Goal: Task Accomplishment & Management: Use online tool/utility

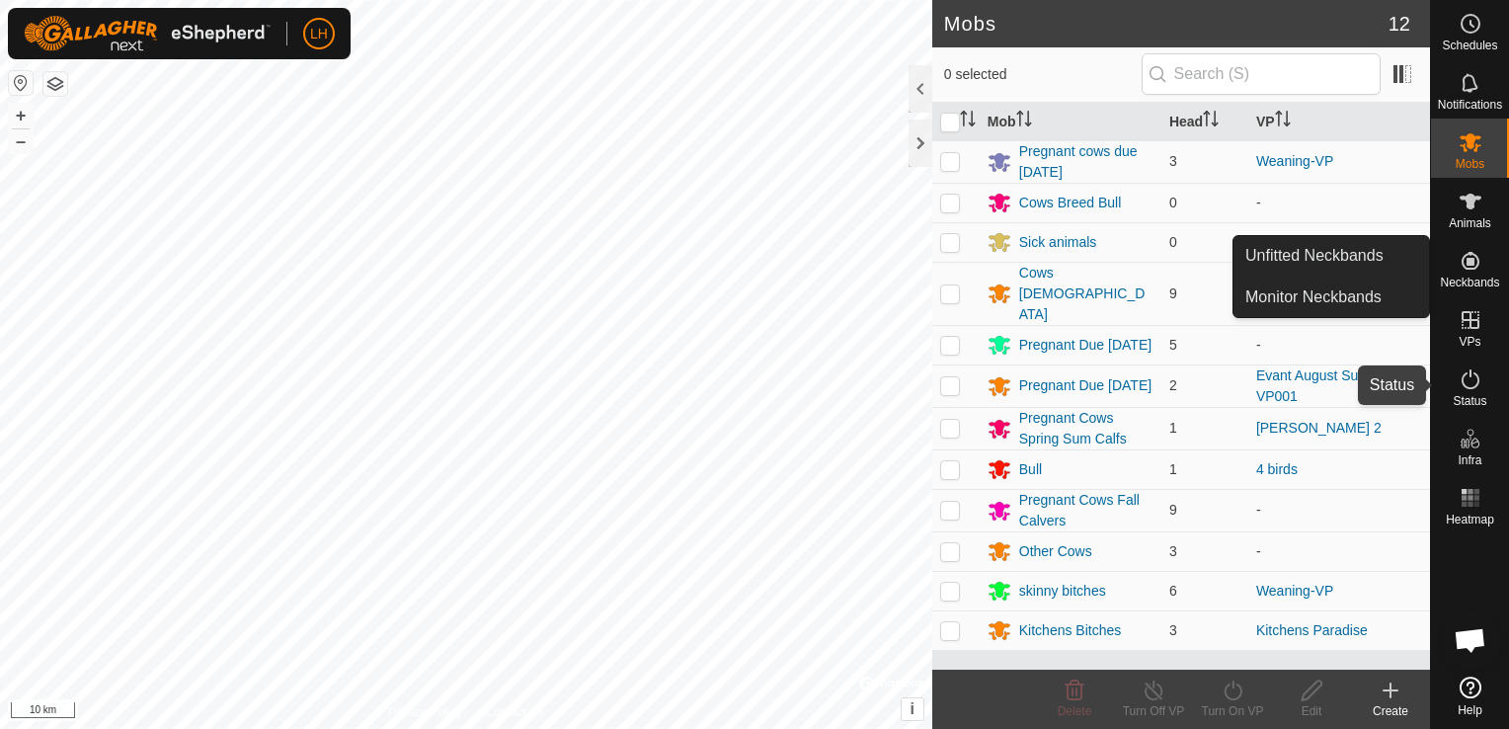
click at [1470, 377] on icon at bounding box center [1471, 379] width 24 height 24
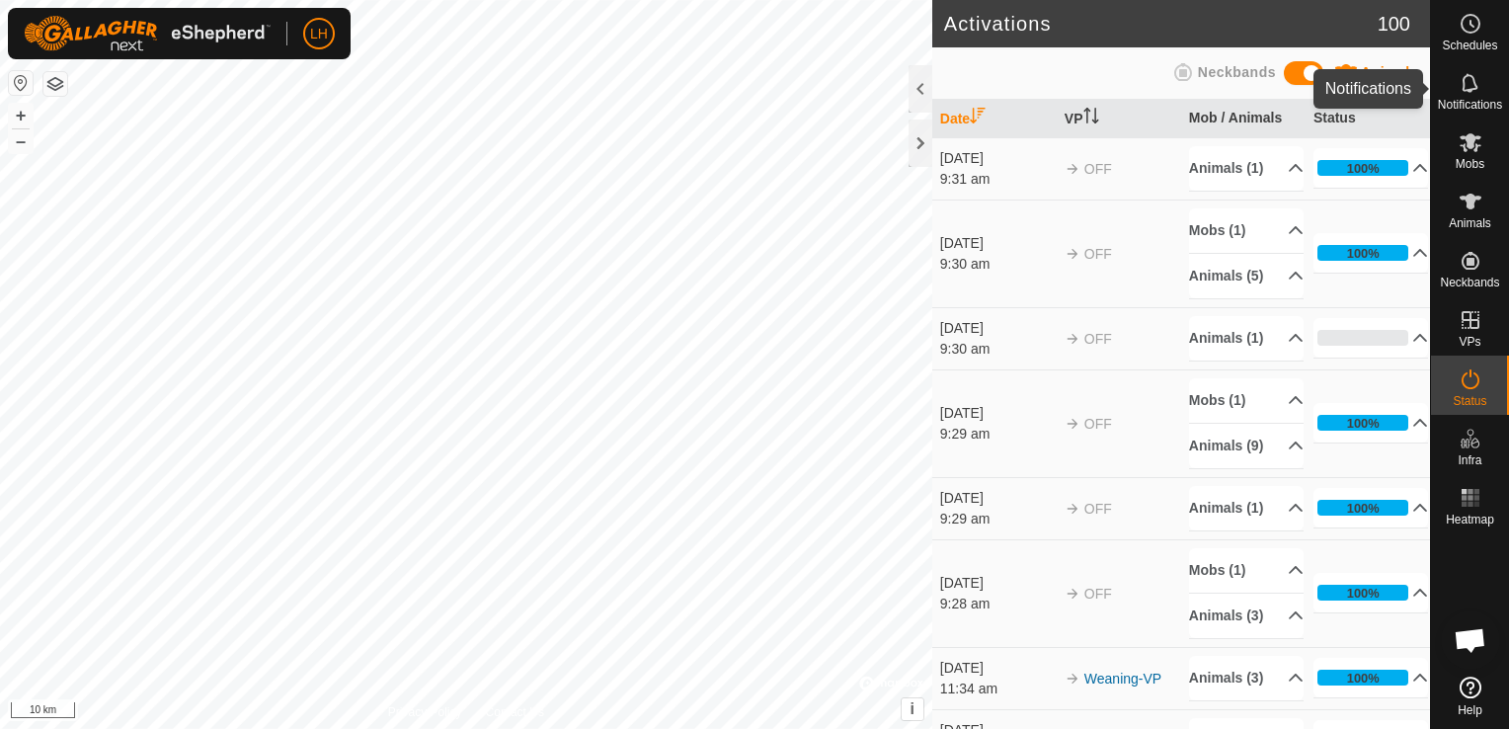
click at [1478, 93] on icon at bounding box center [1471, 83] width 24 height 24
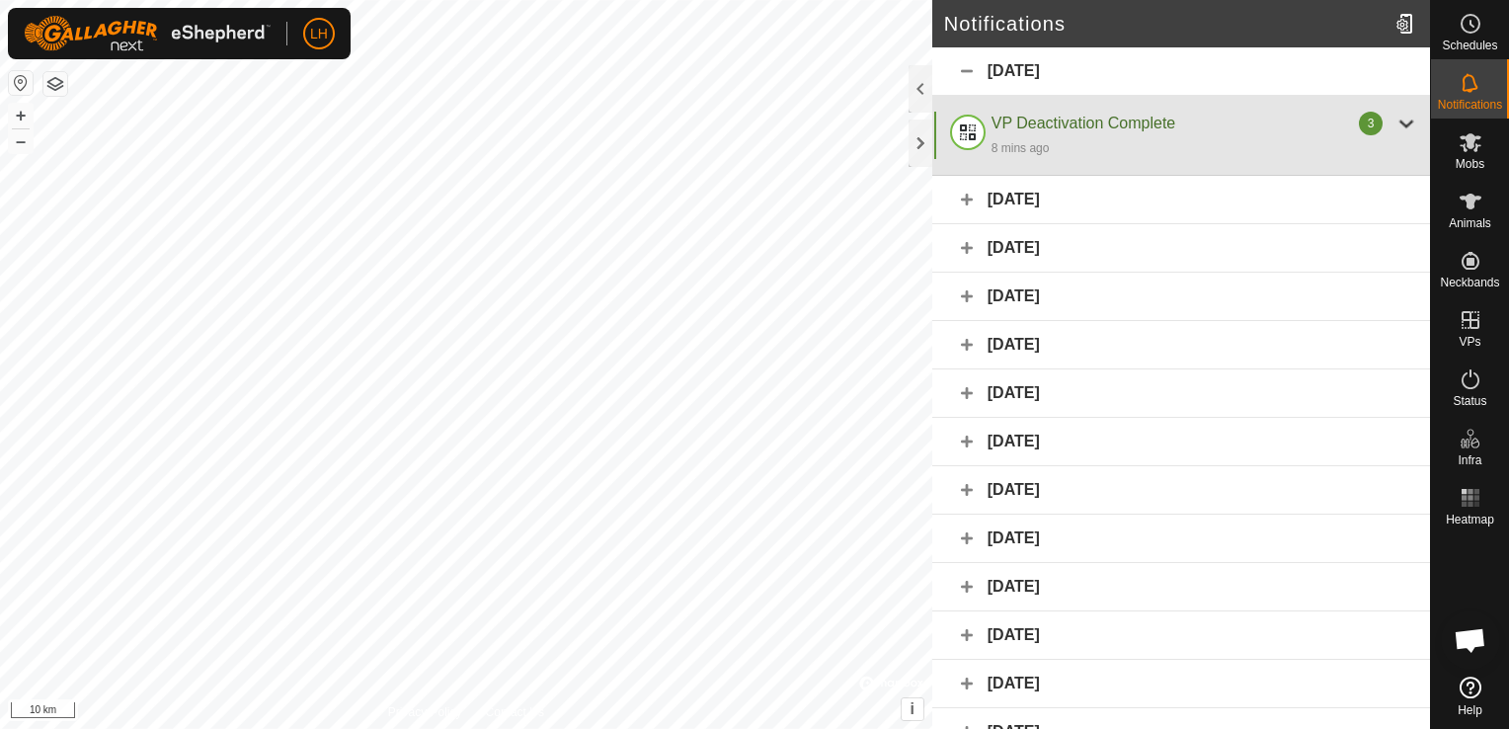
click at [1395, 124] on div at bounding box center [1407, 124] width 24 height 24
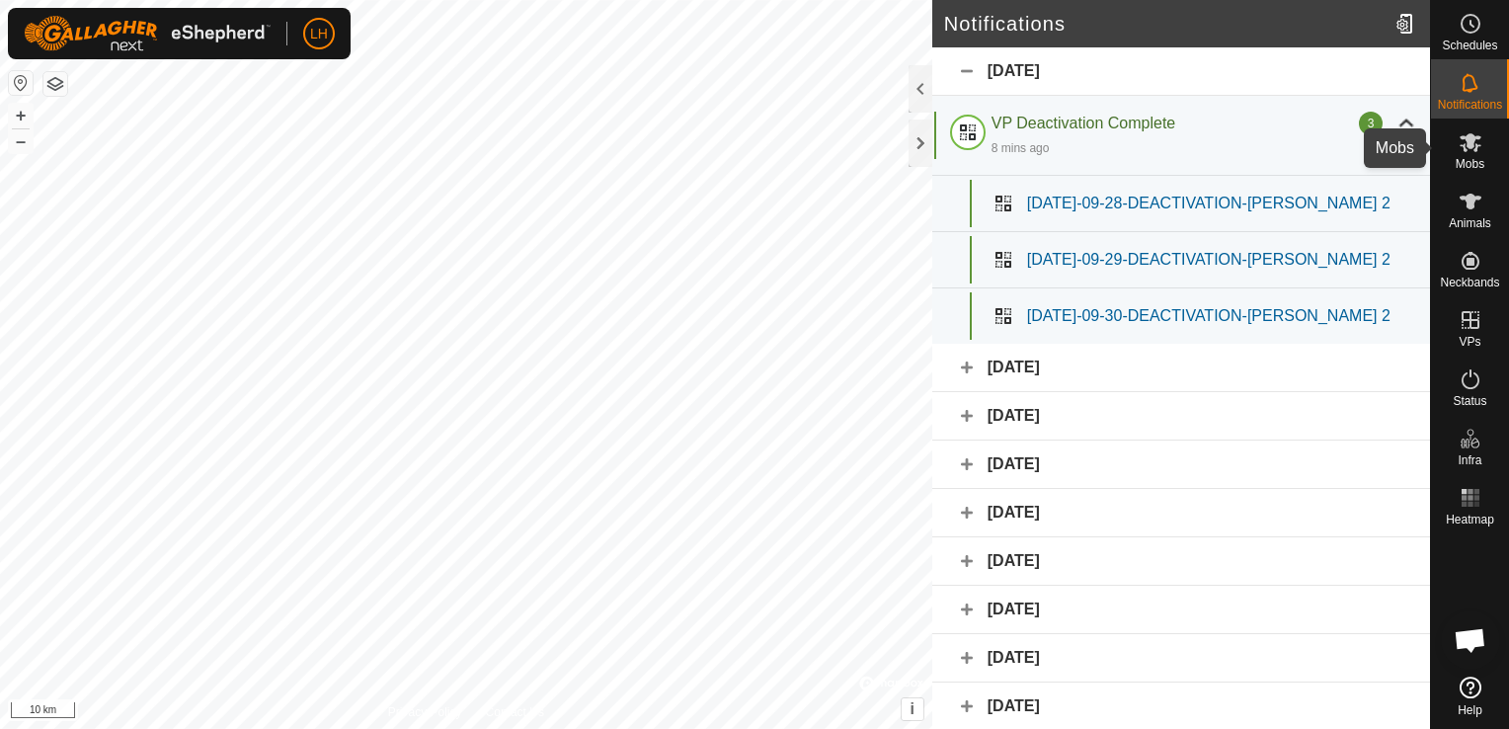
click at [1474, 149] on icon at bounding box center [1471, 142] width 22 height 19
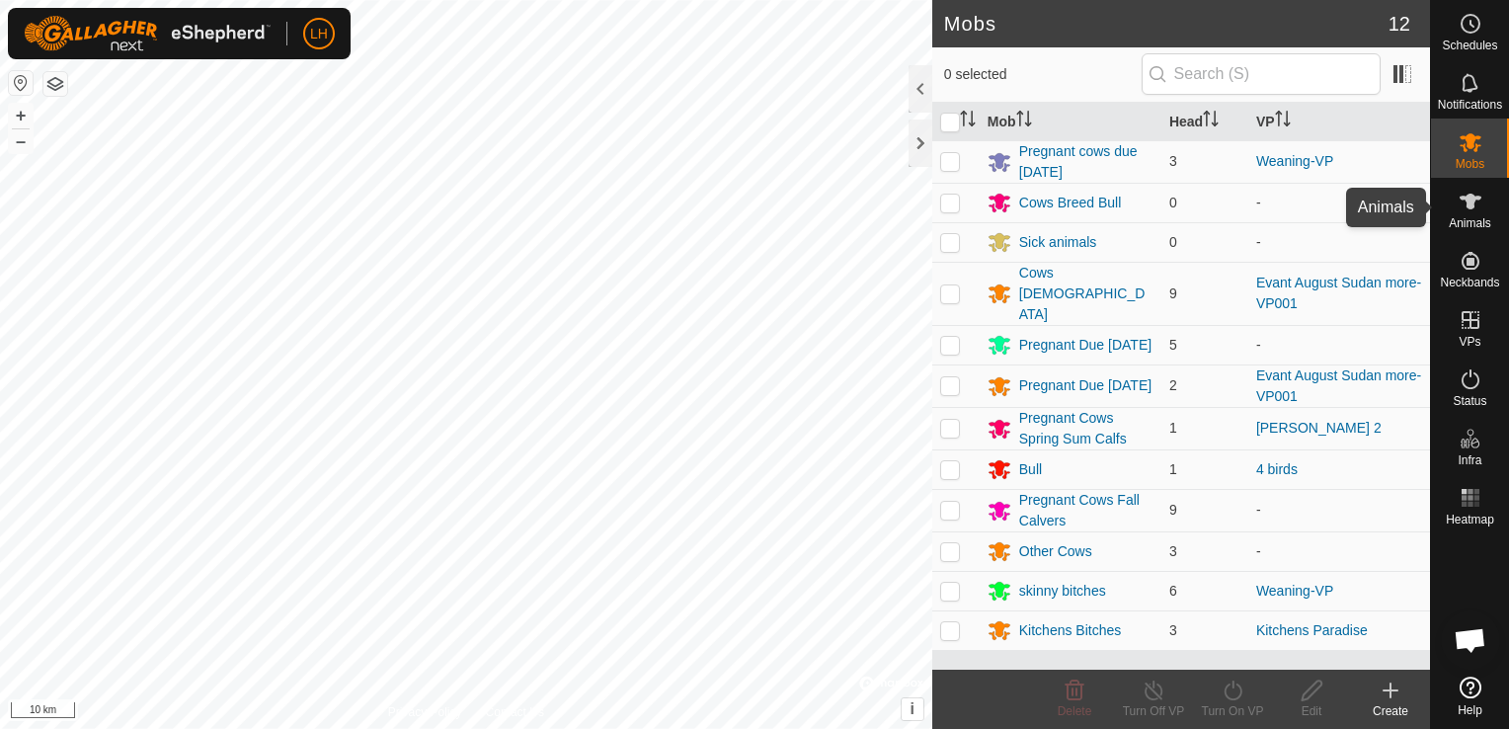
click at [1470, 207] on icon at bounding box center [1471, 202] width 22 height 16
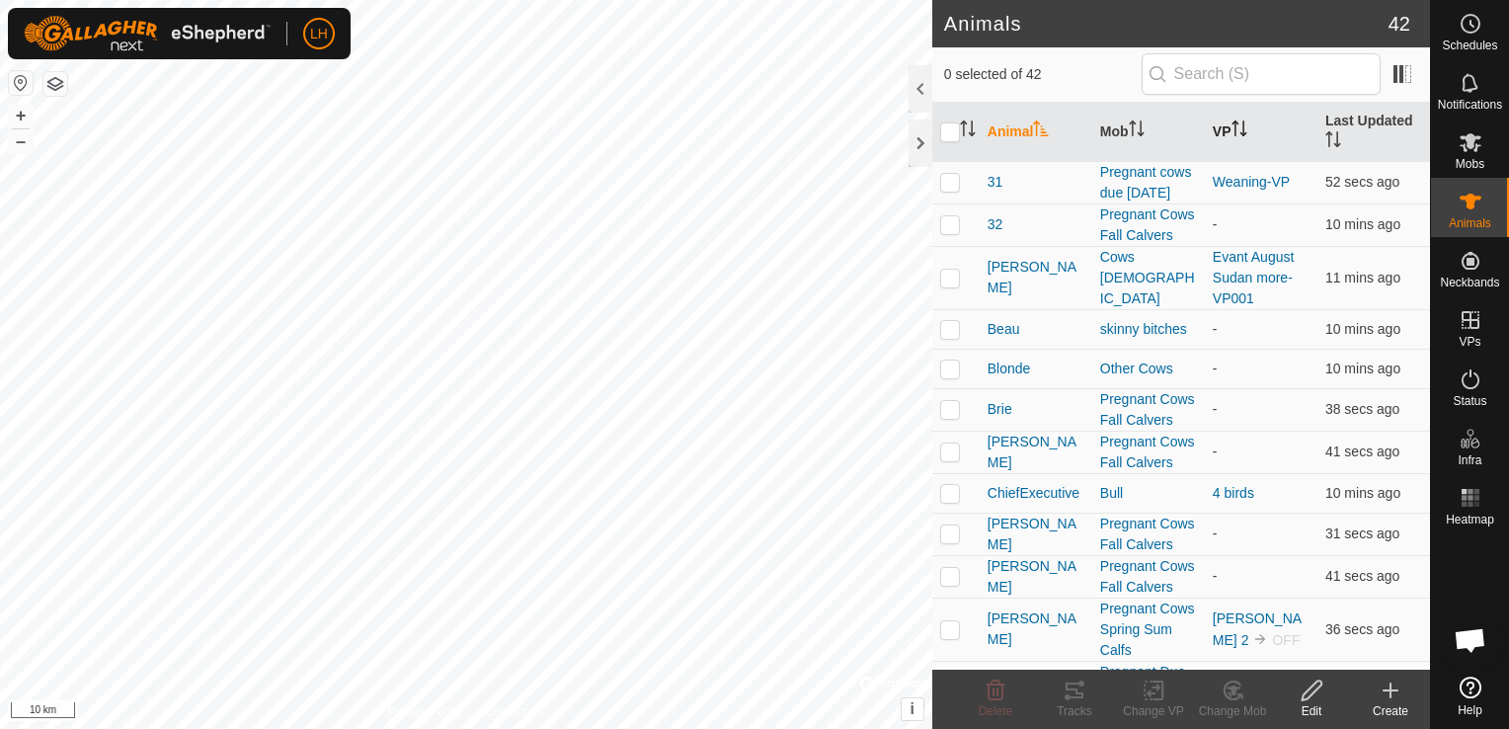
click at [1232, 128] on icon "Activate to sort" at bounding box center [1240, 129] width 16 height 16
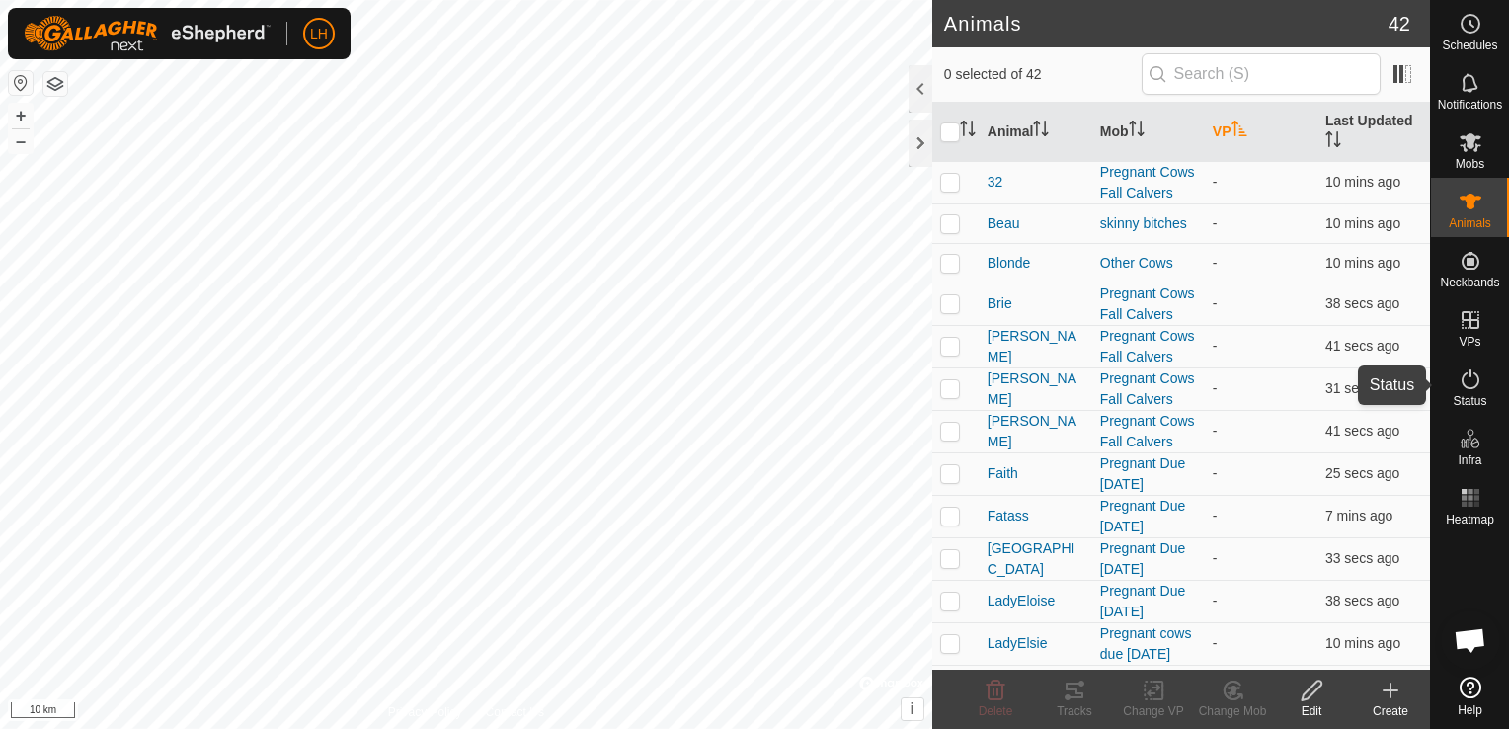
click at [1479, 385] on icon at bounding box center [1471, 379] width 24 height 24
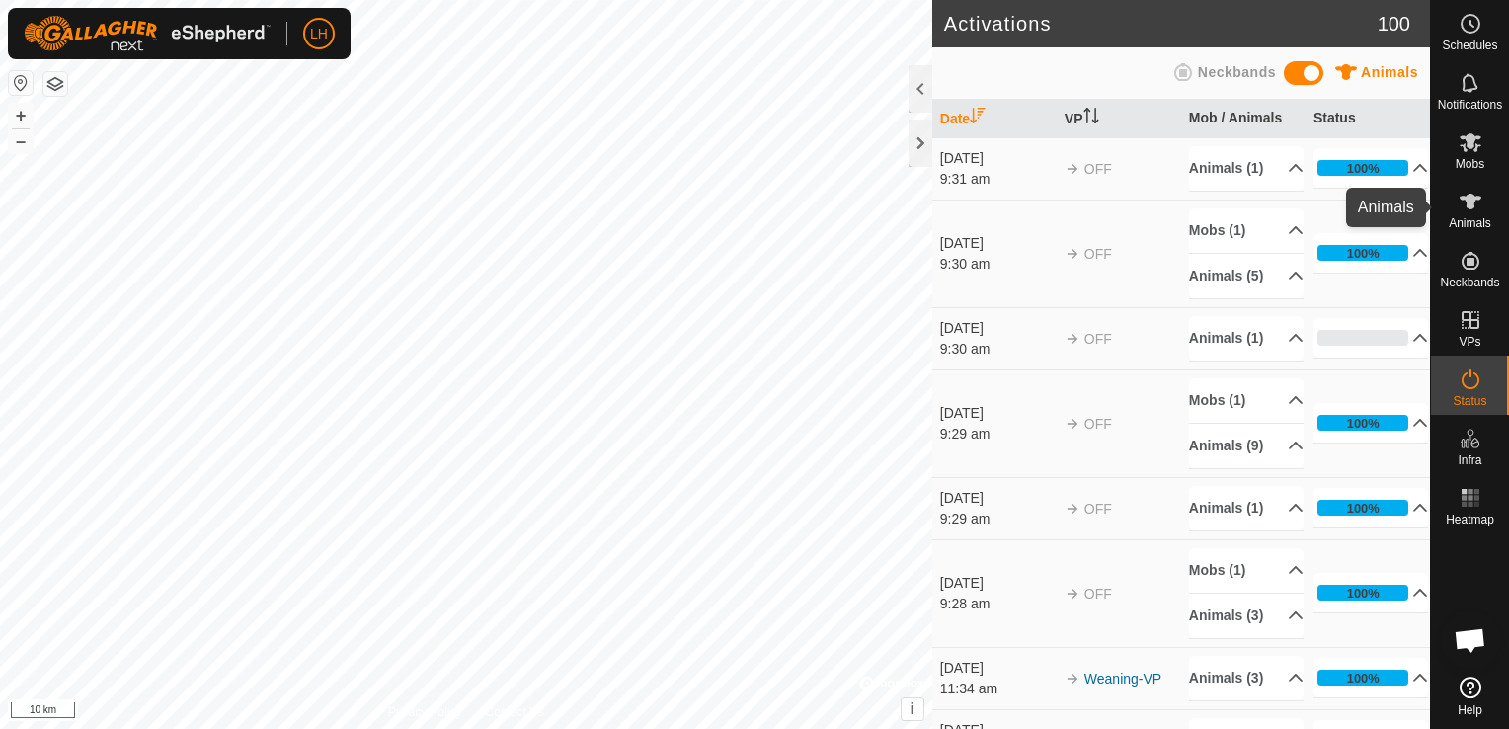
click at [1474, 200] on icon at bounding box center [1471, 202] width 22 height 16
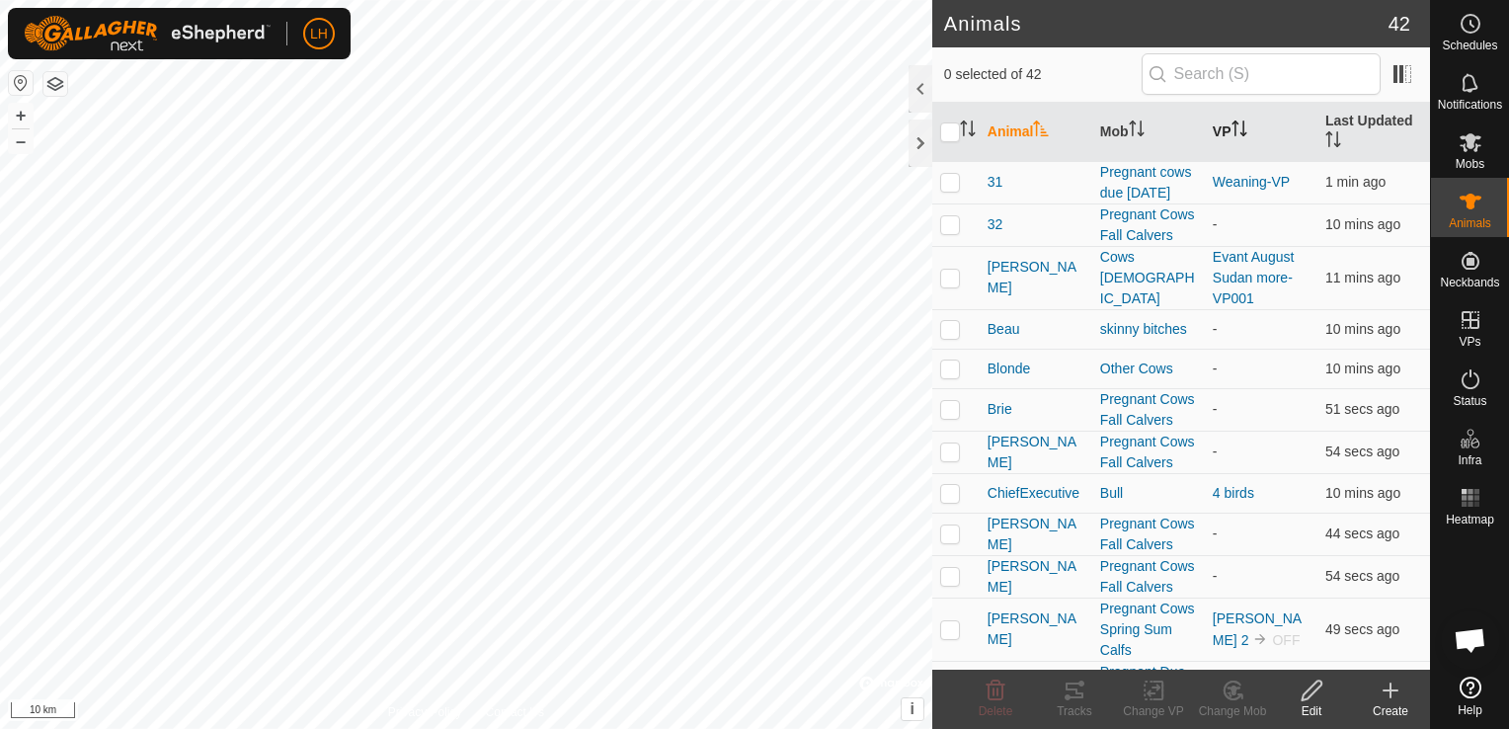
click at [1234, 132] on icon "Activate to sort" at bounding box center [1240, 129] width 16 height 16
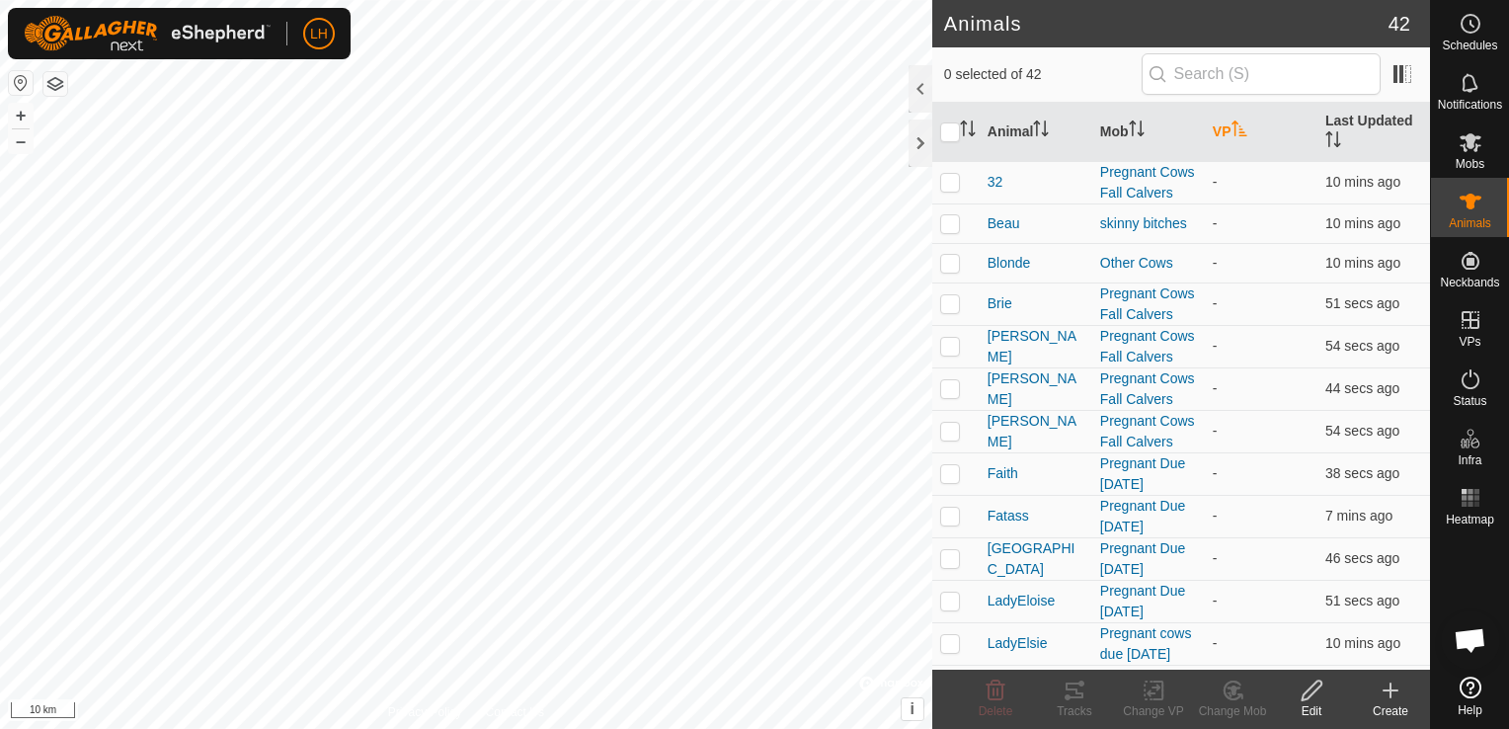
click at [1233, 131] on icon "Activate to sort" at bounding box center [1240, 129] width 16 height 16
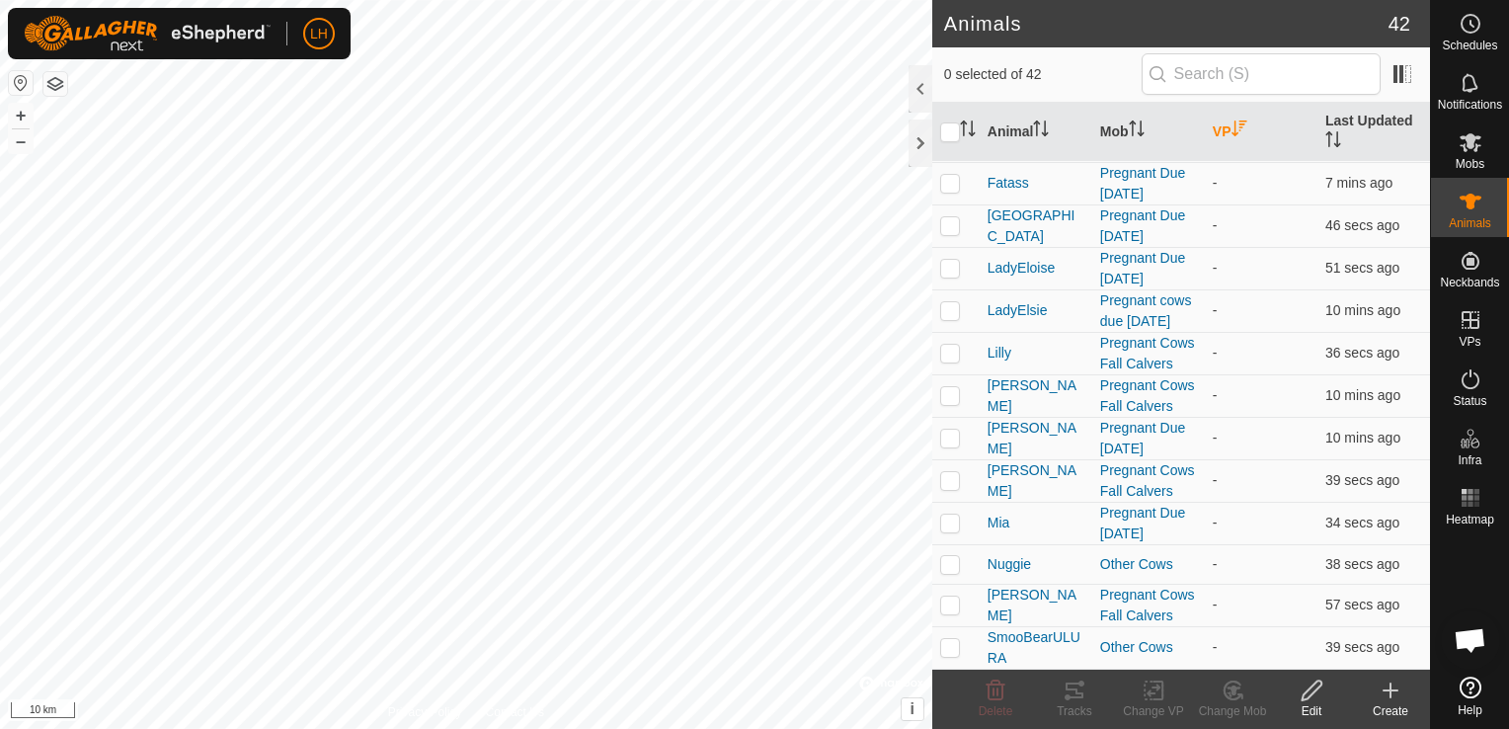
scroll to position [1655, 0]
checkbox input "true"
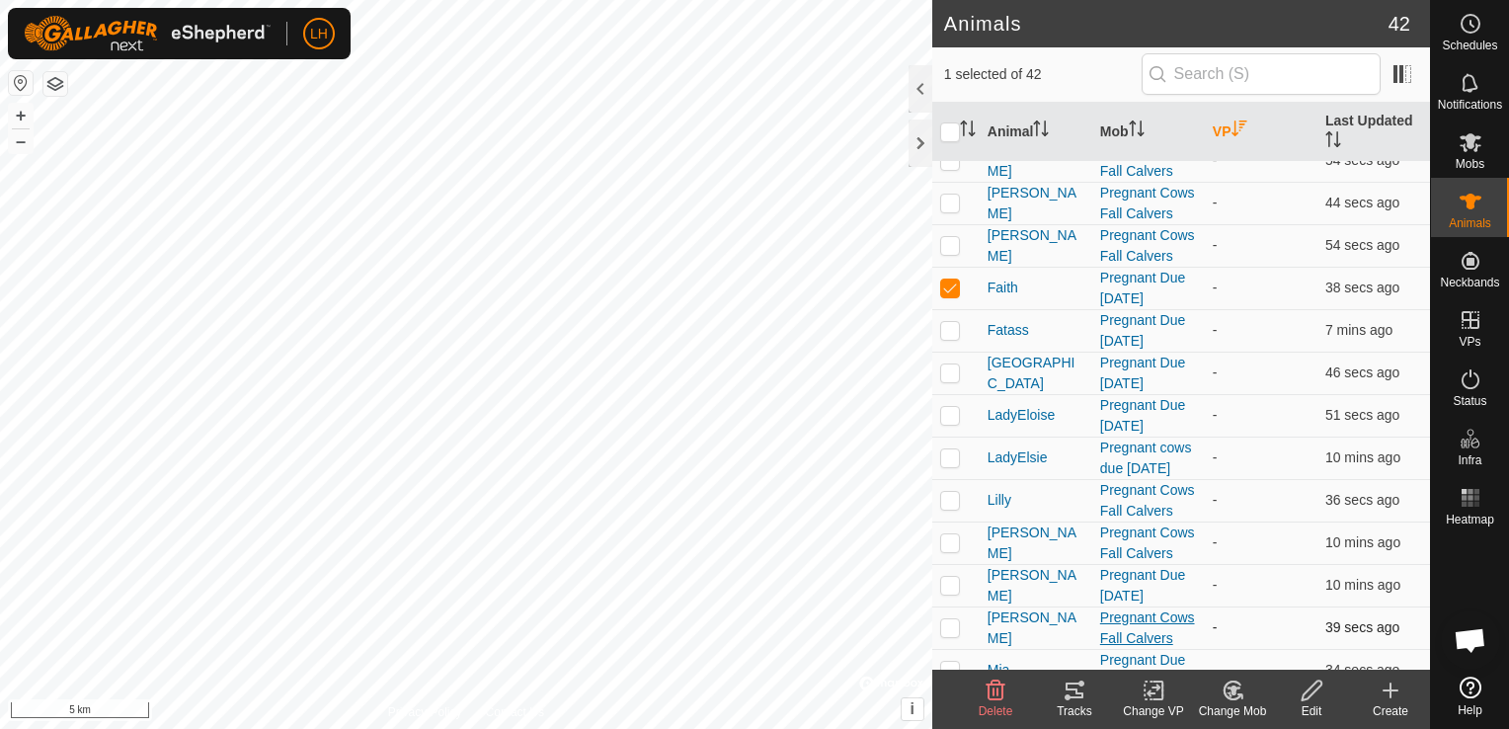
scroll to position [1359, 0]
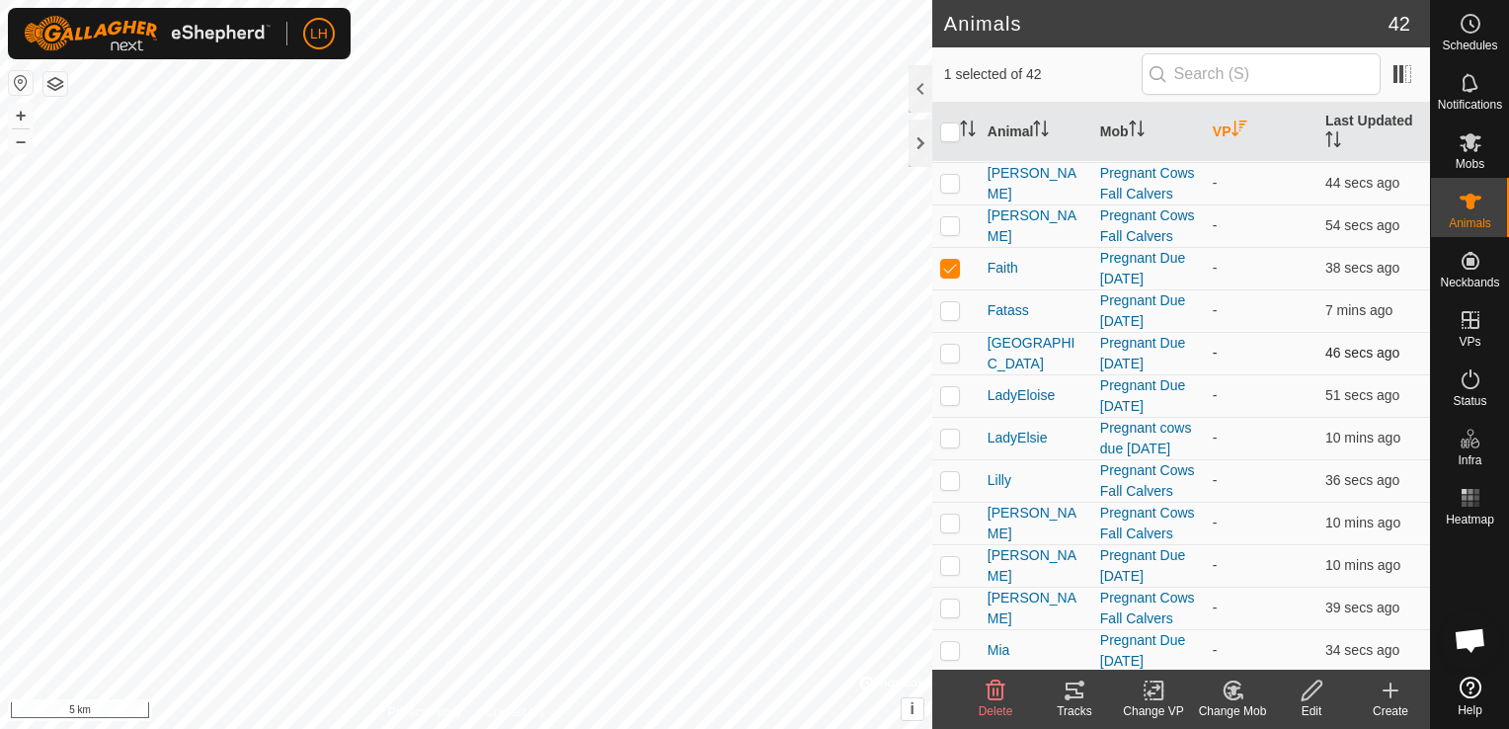
click at [948, 374] on td at bounding box center [955, 353] width 47 height 42
checkbox input "true"
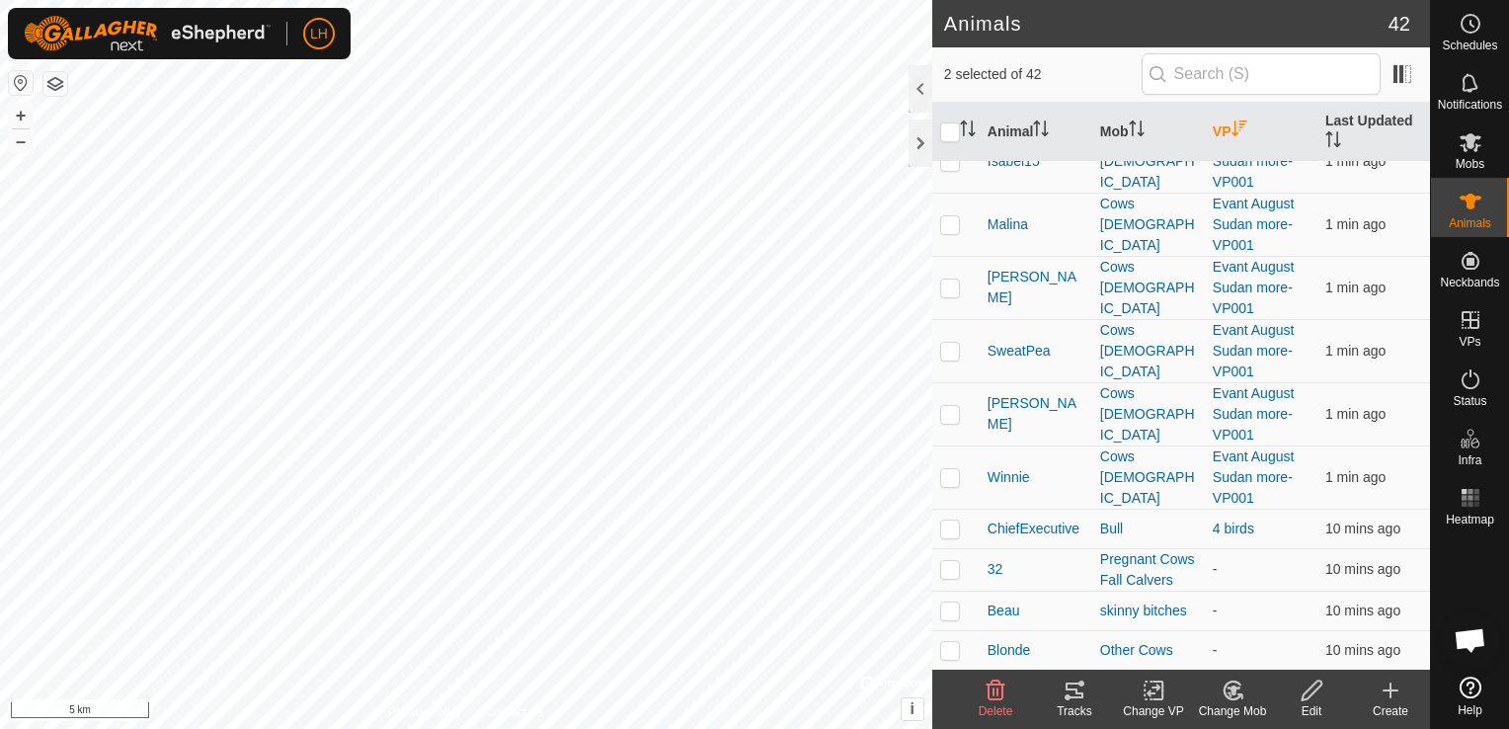
click at [1151, 695] on icon at bounding box center [1154, 691] width 25 height 24
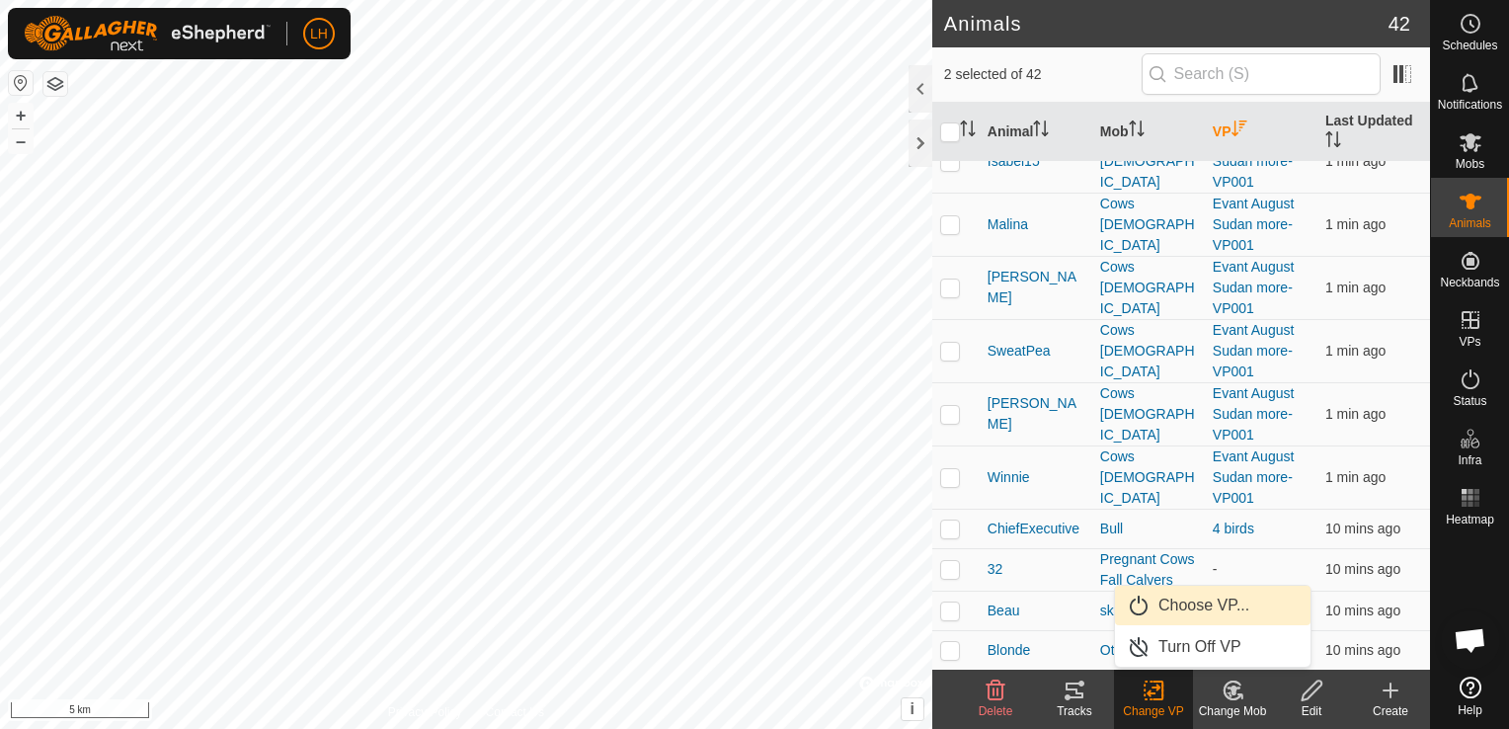
click at [1150, 610] on link "Choose VP..." at bounding box center [1213, 606] width 196 height 40
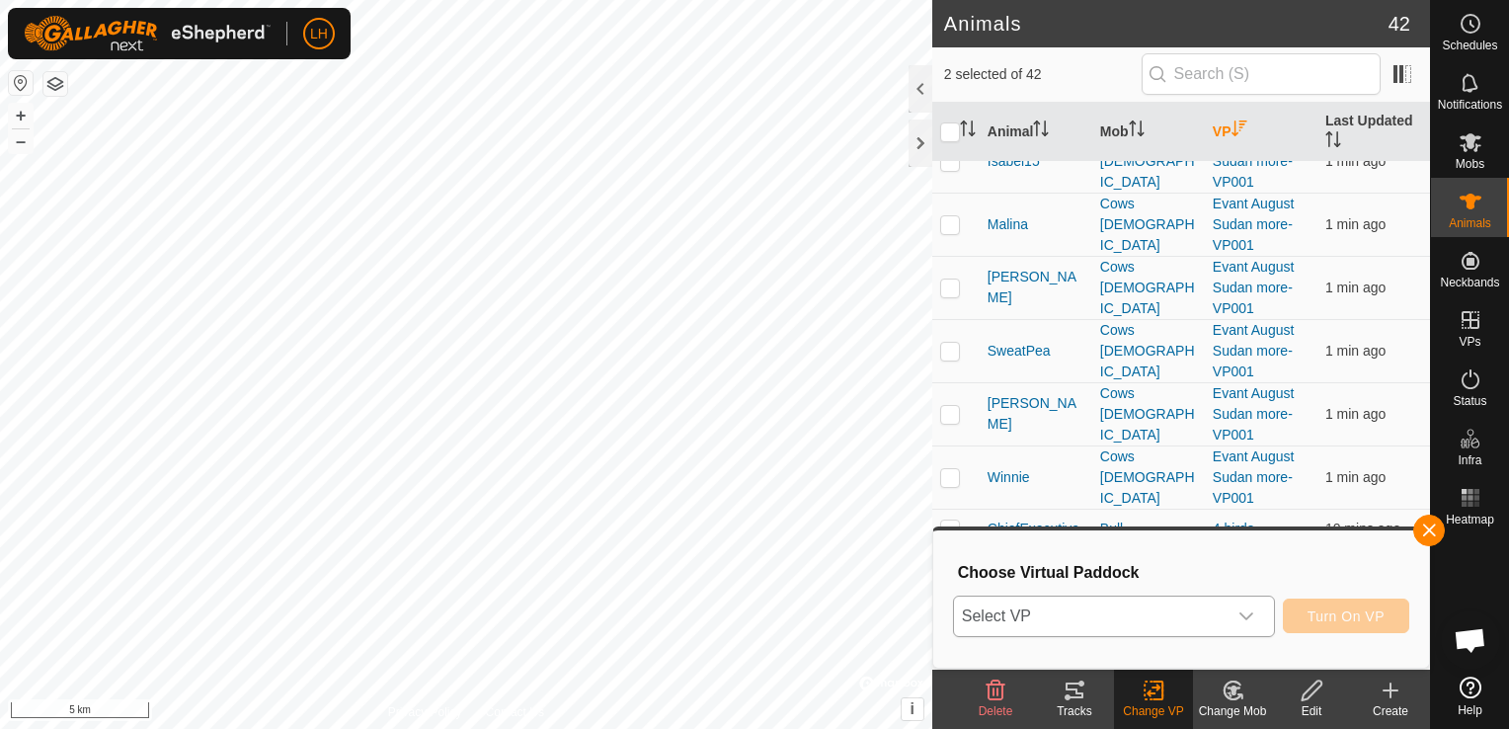
click at [1140, 618] on span "Select VP" at bounding box center [1090, 617] width 273 height 40
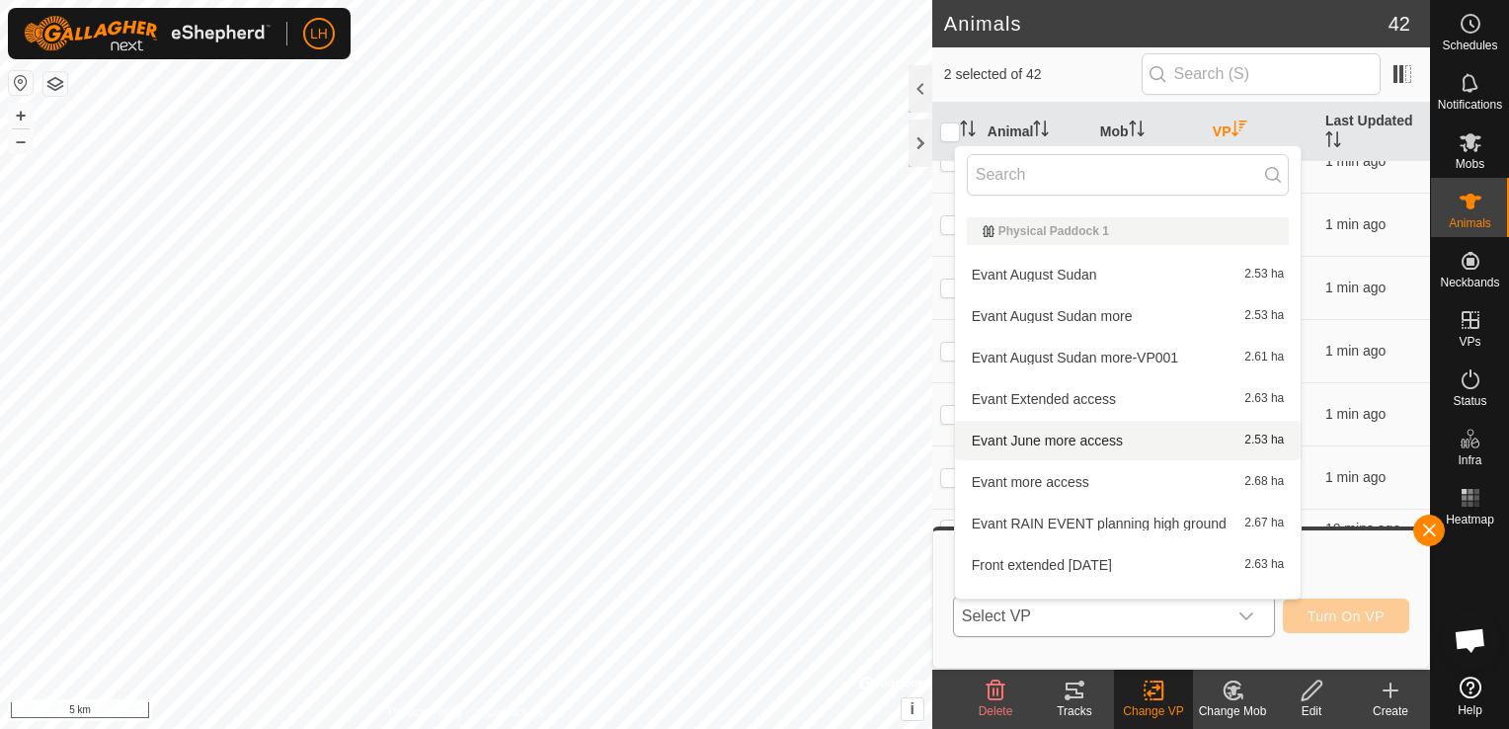
scroll to position [395, 0]
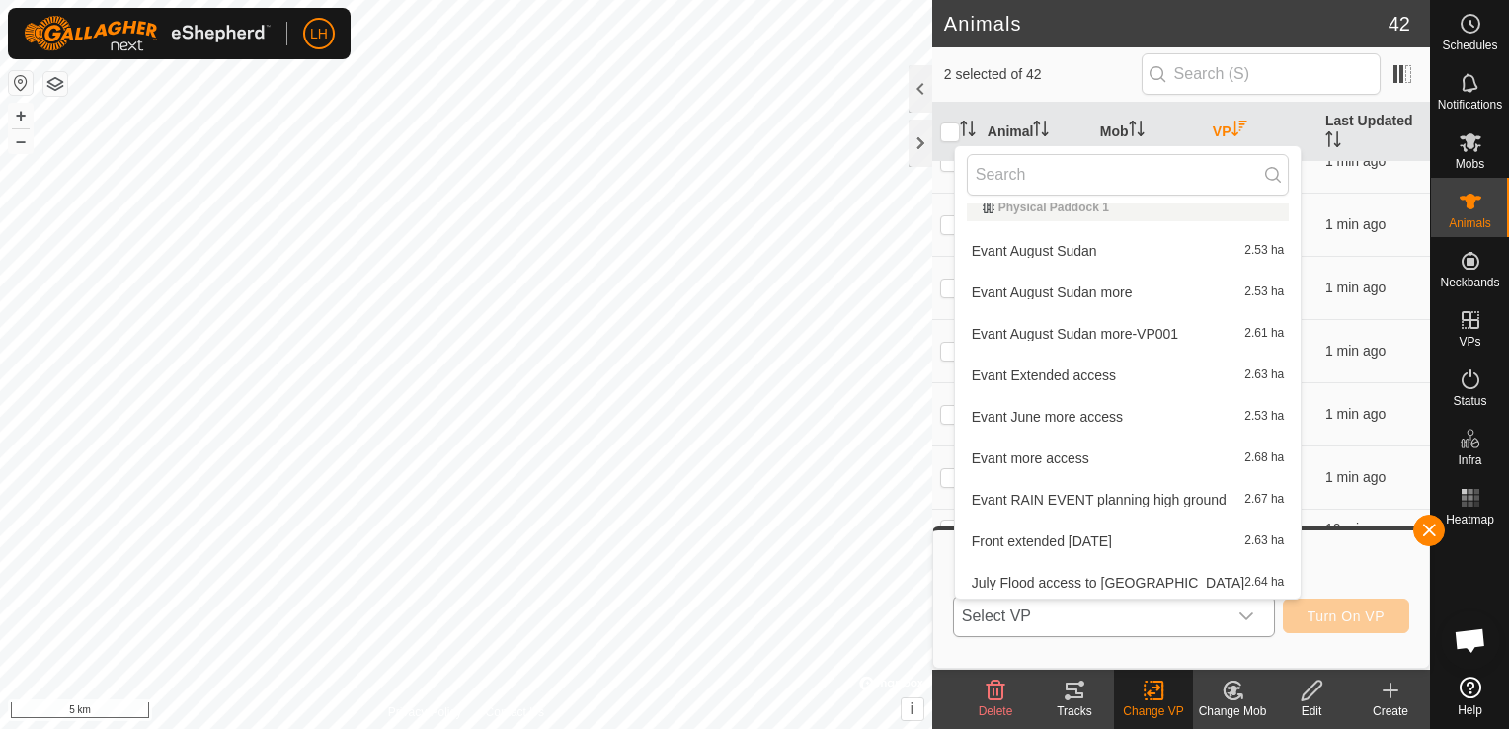
click at [1139, 336] on li "Evant August Sudan more-VP001 2.61 ha" at bounding box center [1128, 334] width 347 height 40
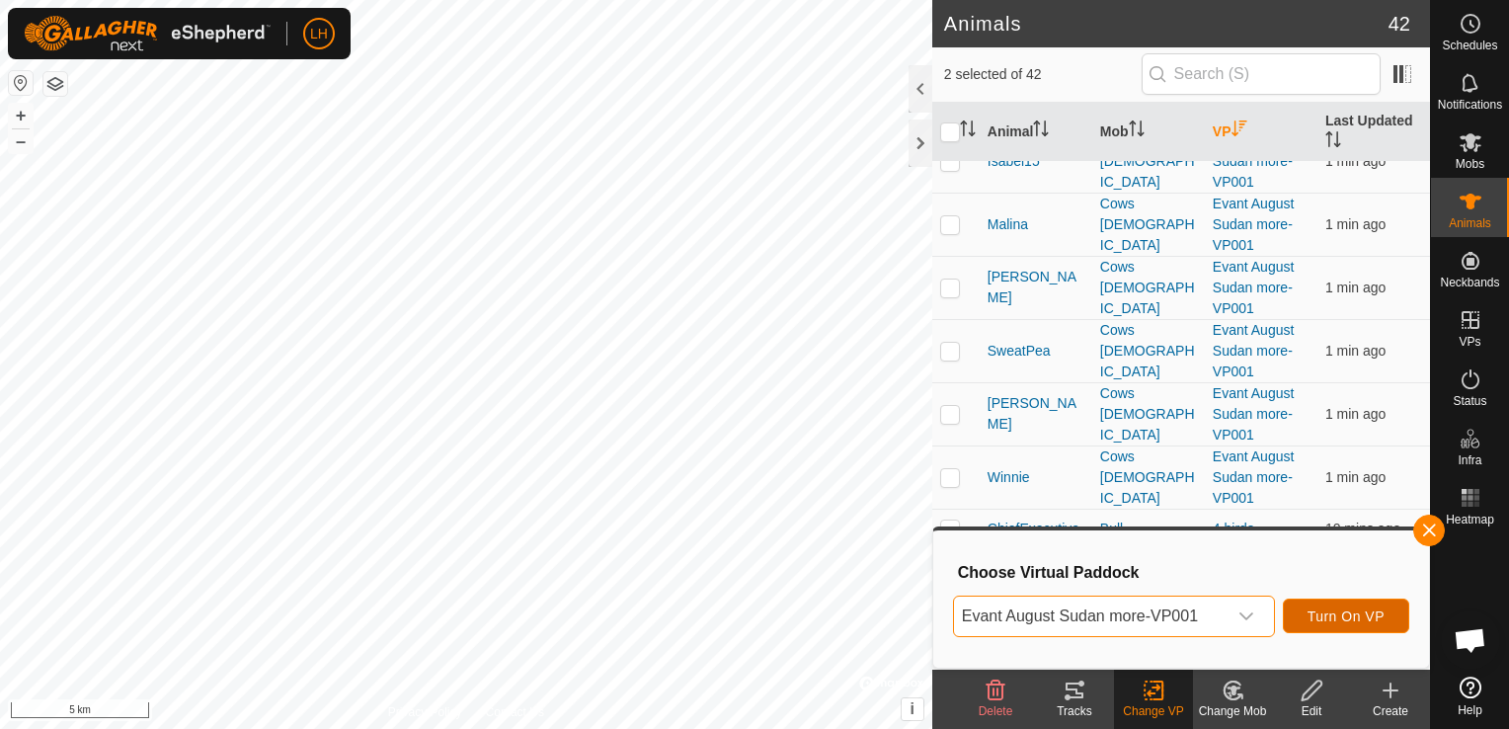
click at [1330, 617] on span "Turn On VP" at bounding box center [1346, 616] width 77 height 16
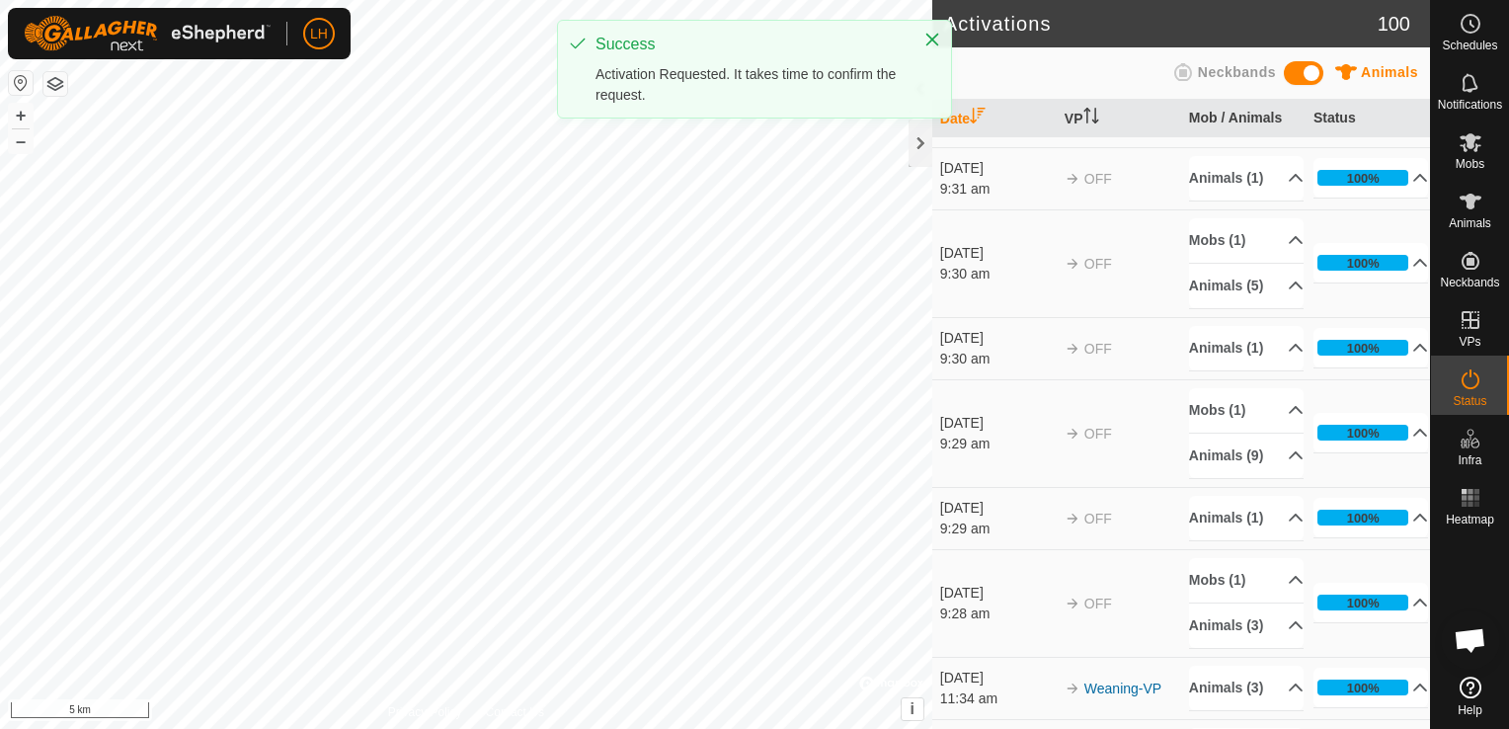
scroll to position [48, 0]
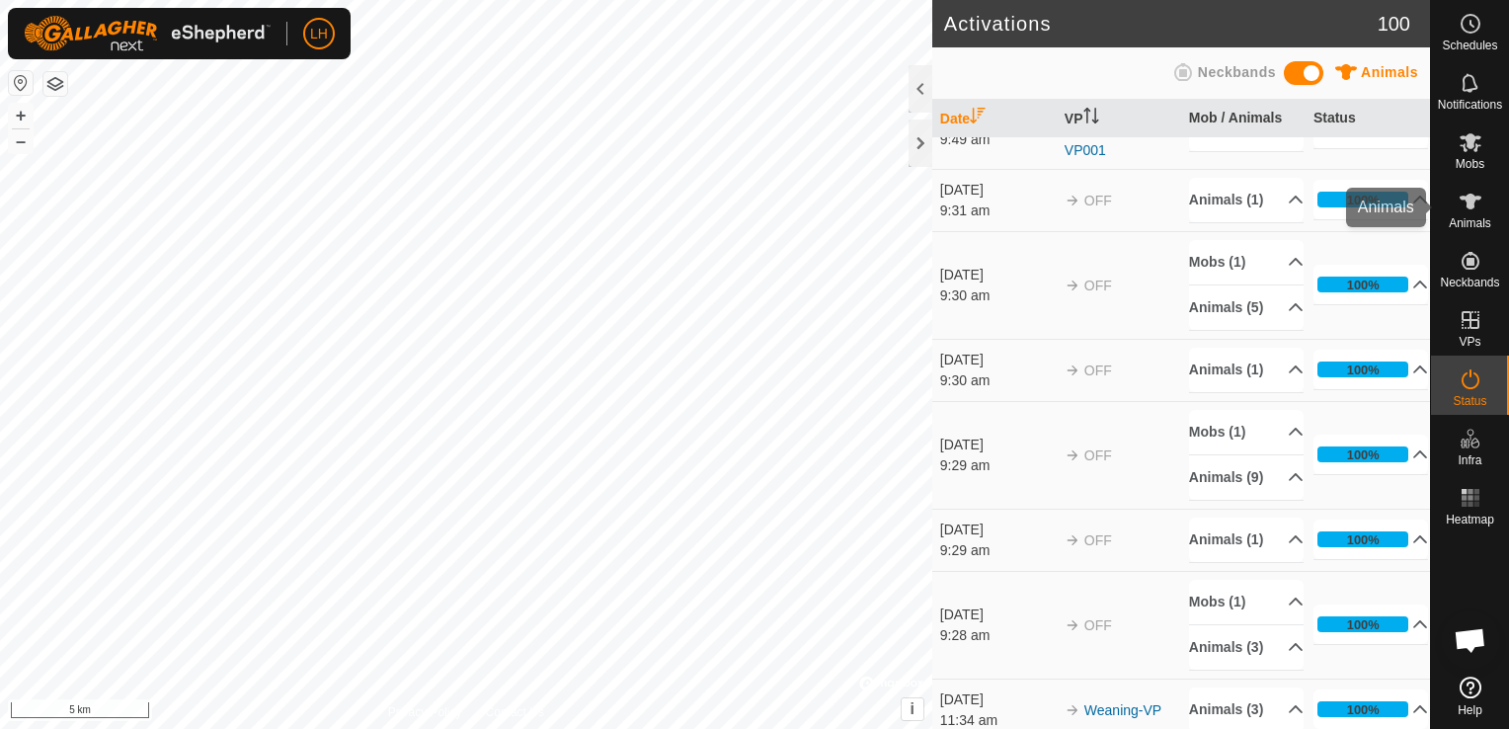
click at [1475, 193] on icon at bounding box center [1471, 202] width 24 height 24
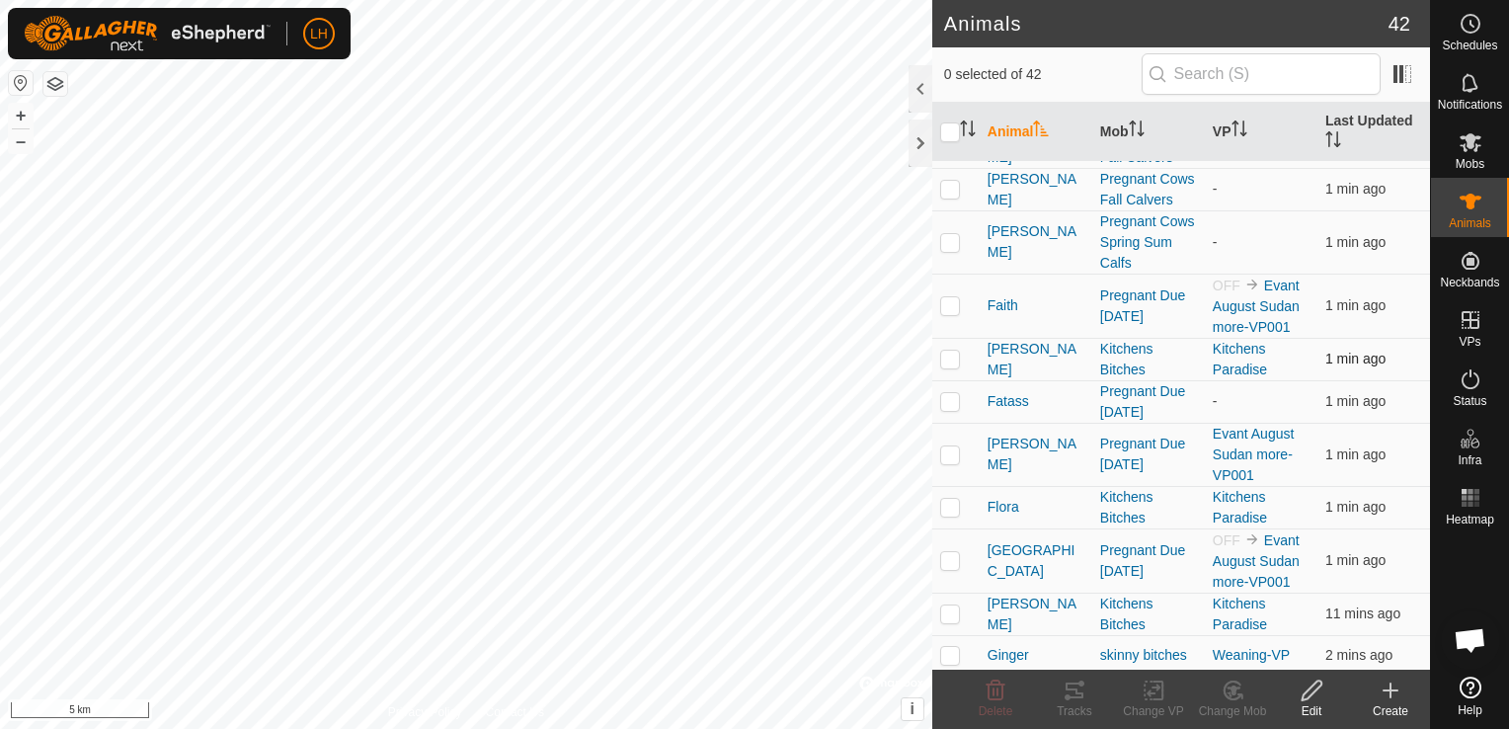
scroll to position [494, 0]
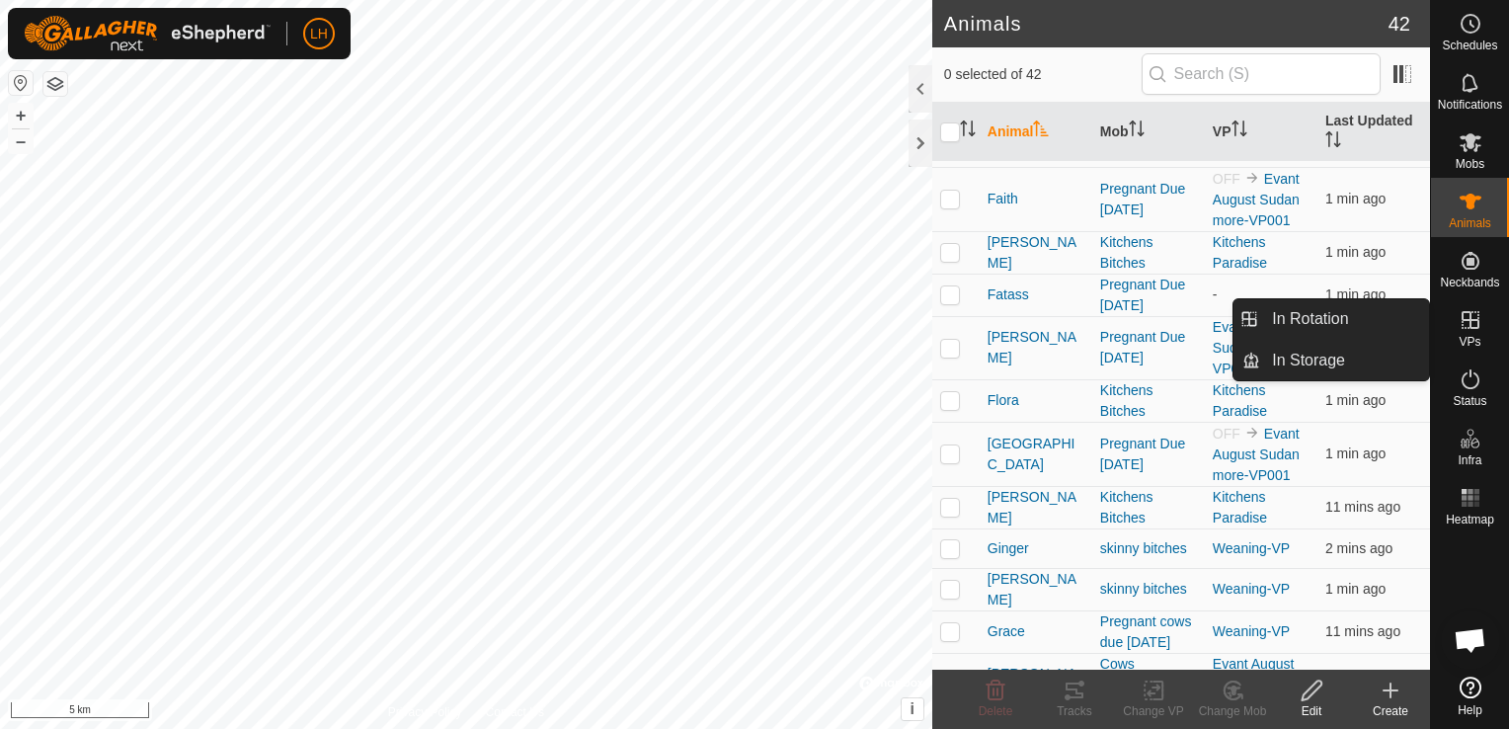
click at [1469, 328] on icon at bounding box center [1471, 320] width 18 height 18
click at [1347, 326] on link "In Rotation" at bounding box center [1344, 319] width 169 height 40
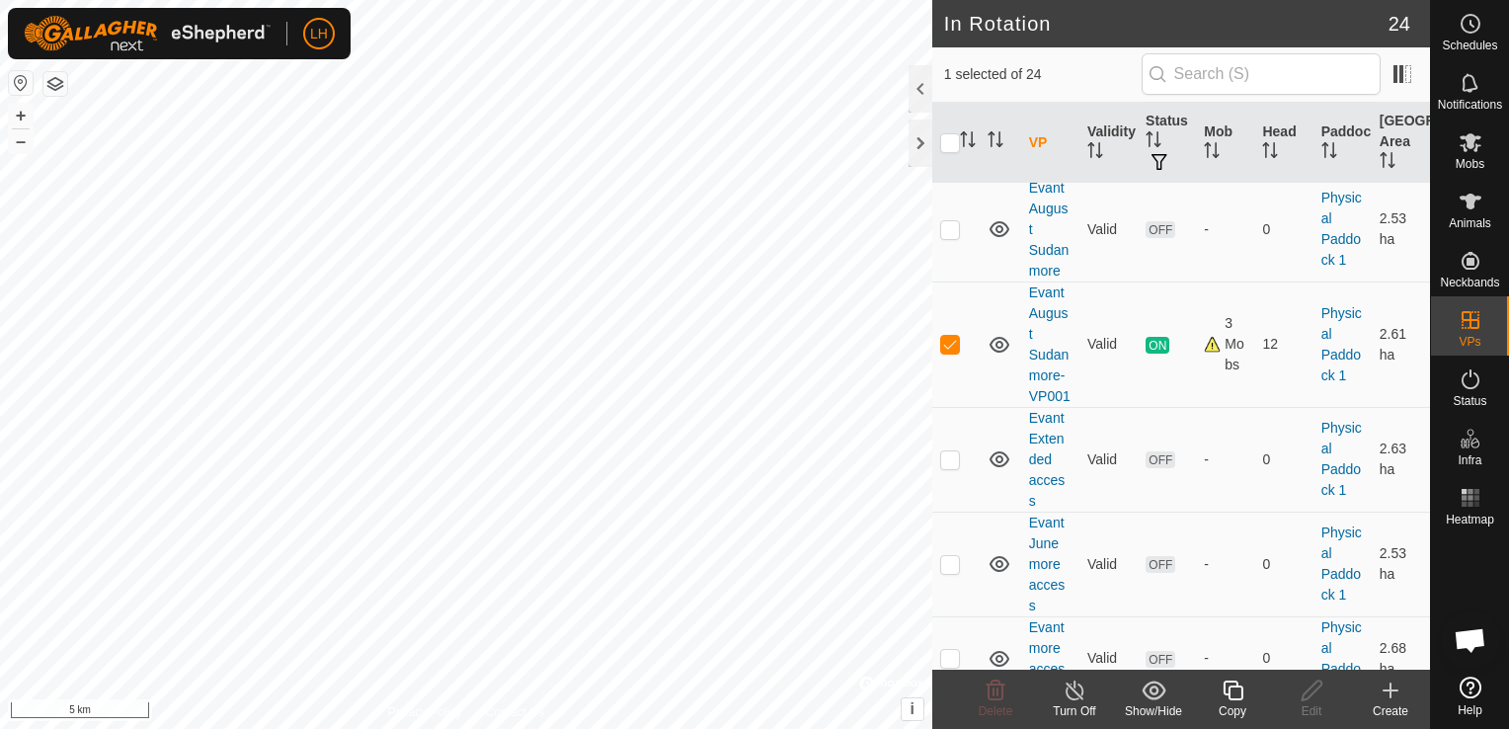
scroll to position [691, 0]
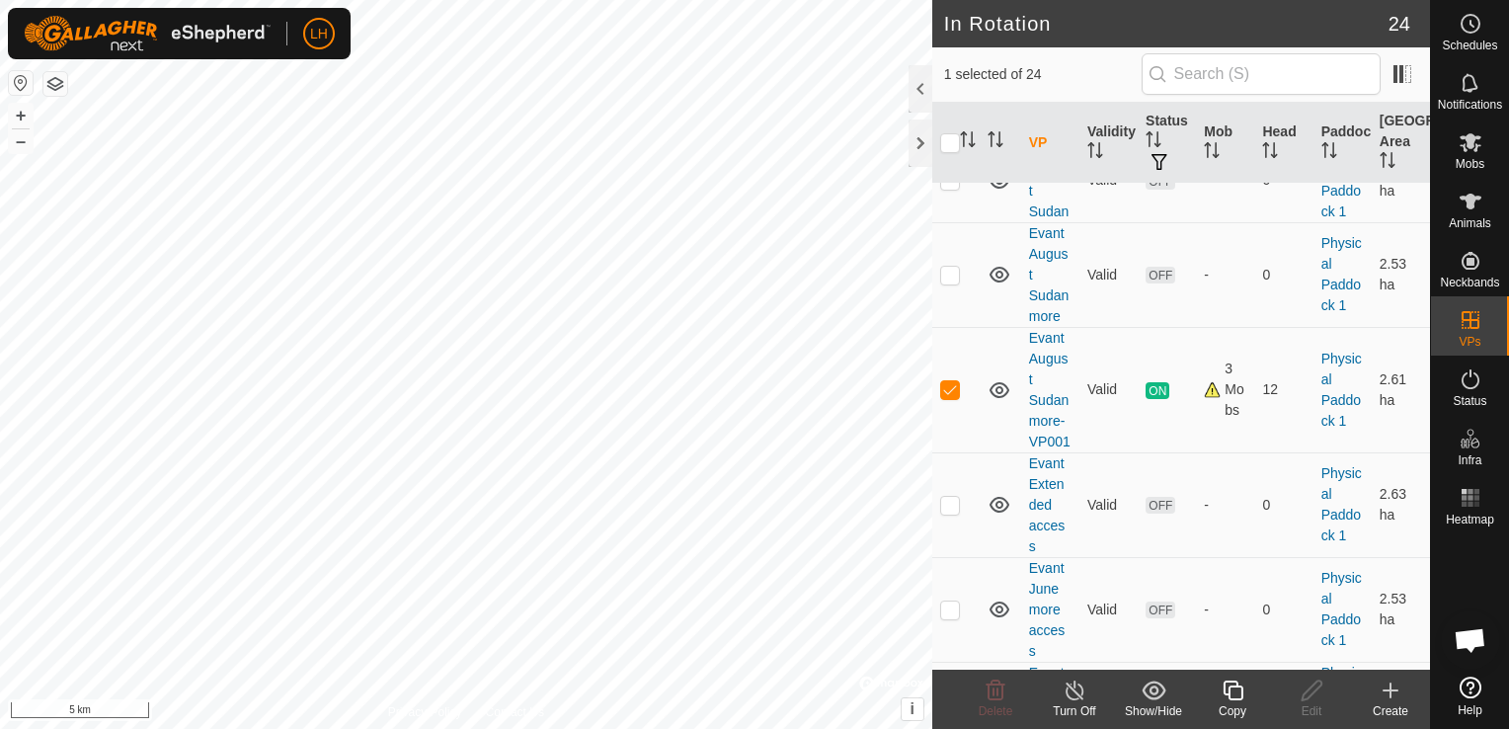
click at [1233, 697] on icon at bounding box center [1233, 691] width 25 height 24
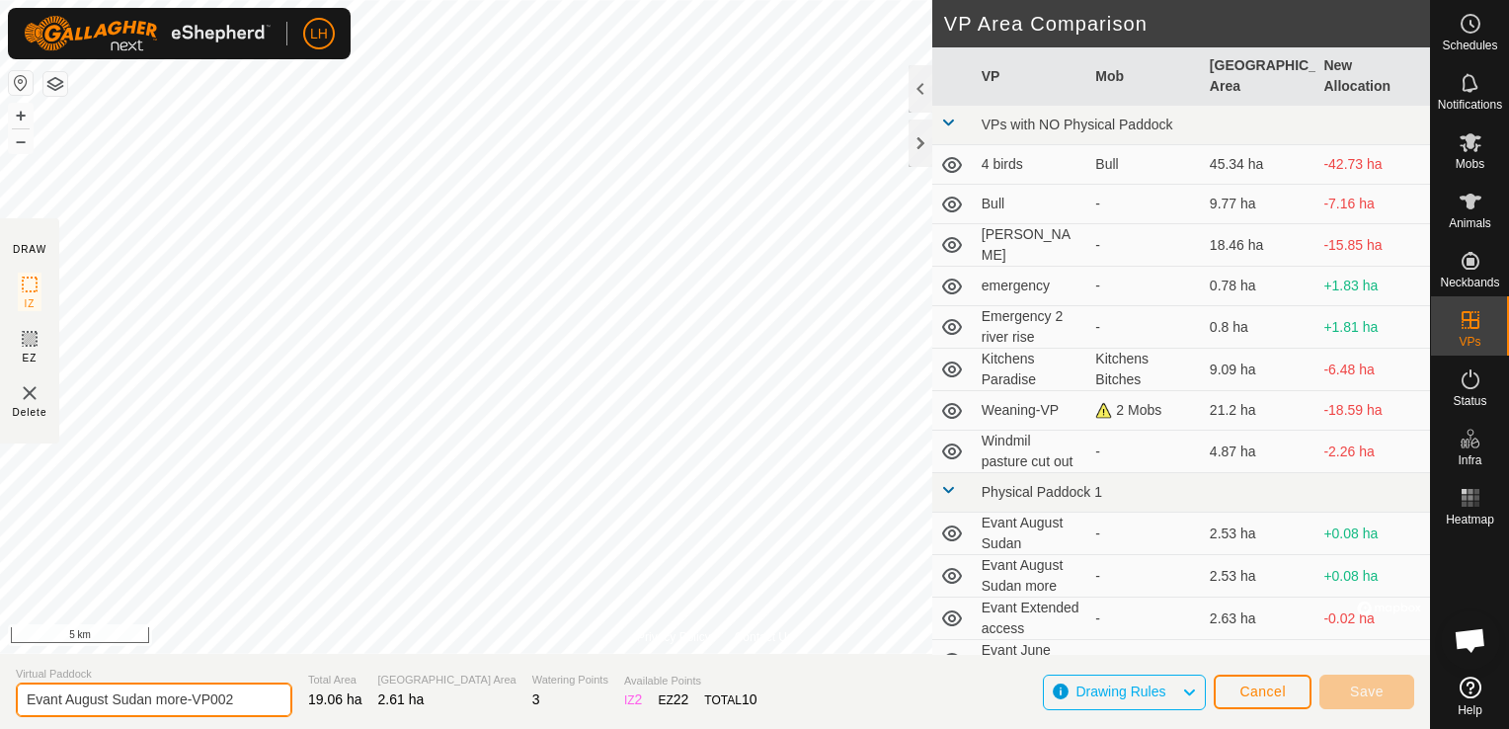
click at [228, 697] on input "Evant August Sudan more-VP002" at bounding box center [154, 700] width 277 height 35
drag, startPoint x: 156, startPoint y: 700, endPoint x: 268, endPoint y: 681, distance: 113.3
click at [255, 703] on input "Evant August Sudan more-VP002" at bounding box center [154, 700] width 277 height 35
type input "Evant August Sudan less tp grpw"
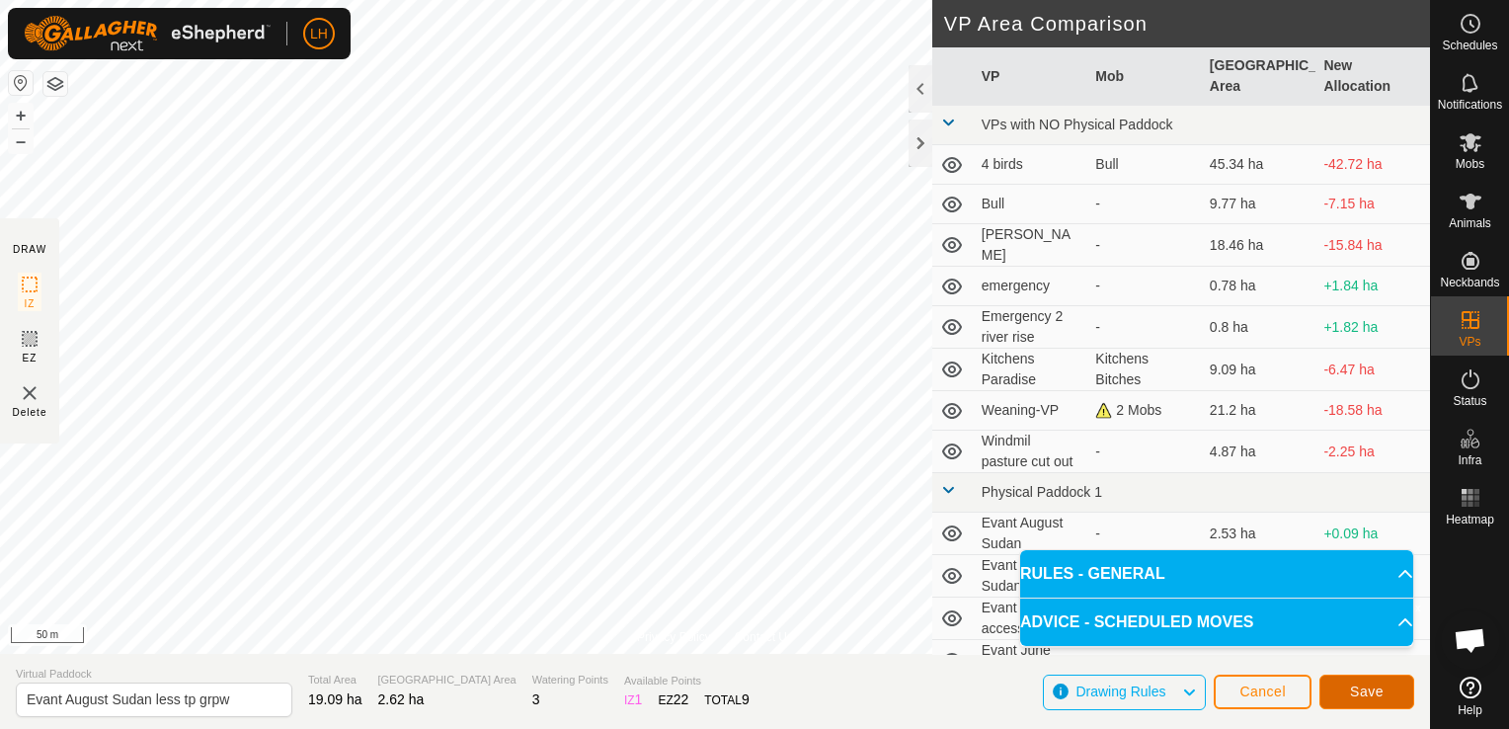
click at [1358, 693] on span "Save" at bounding box center [1367, 692] width 34 height 16
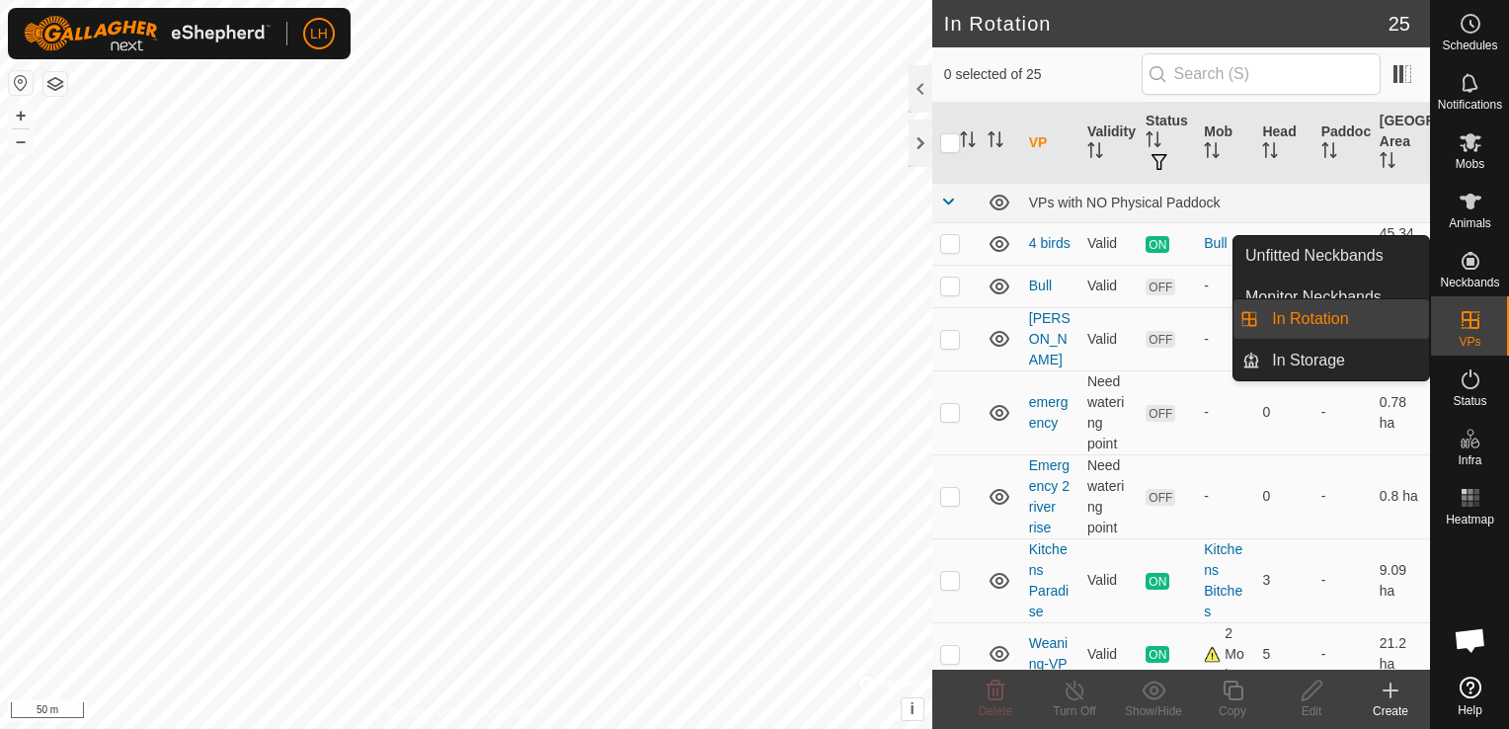
click at [1475, 326] on icon at bounding box center [1471, 320] width 24 height 24
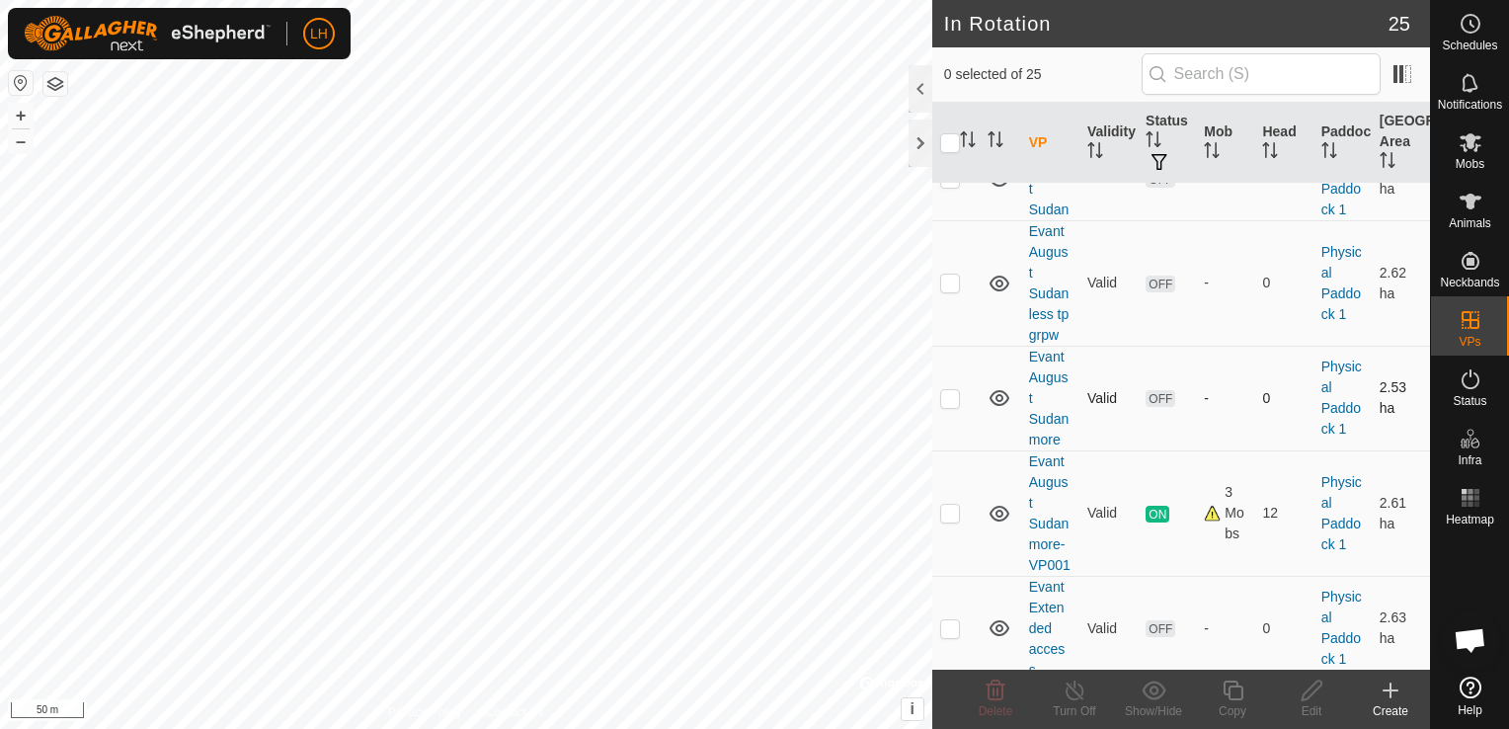
scroll to position [691, 0]
click at [921, 93] on div at bounding box center [921, 88] width 24 height 47
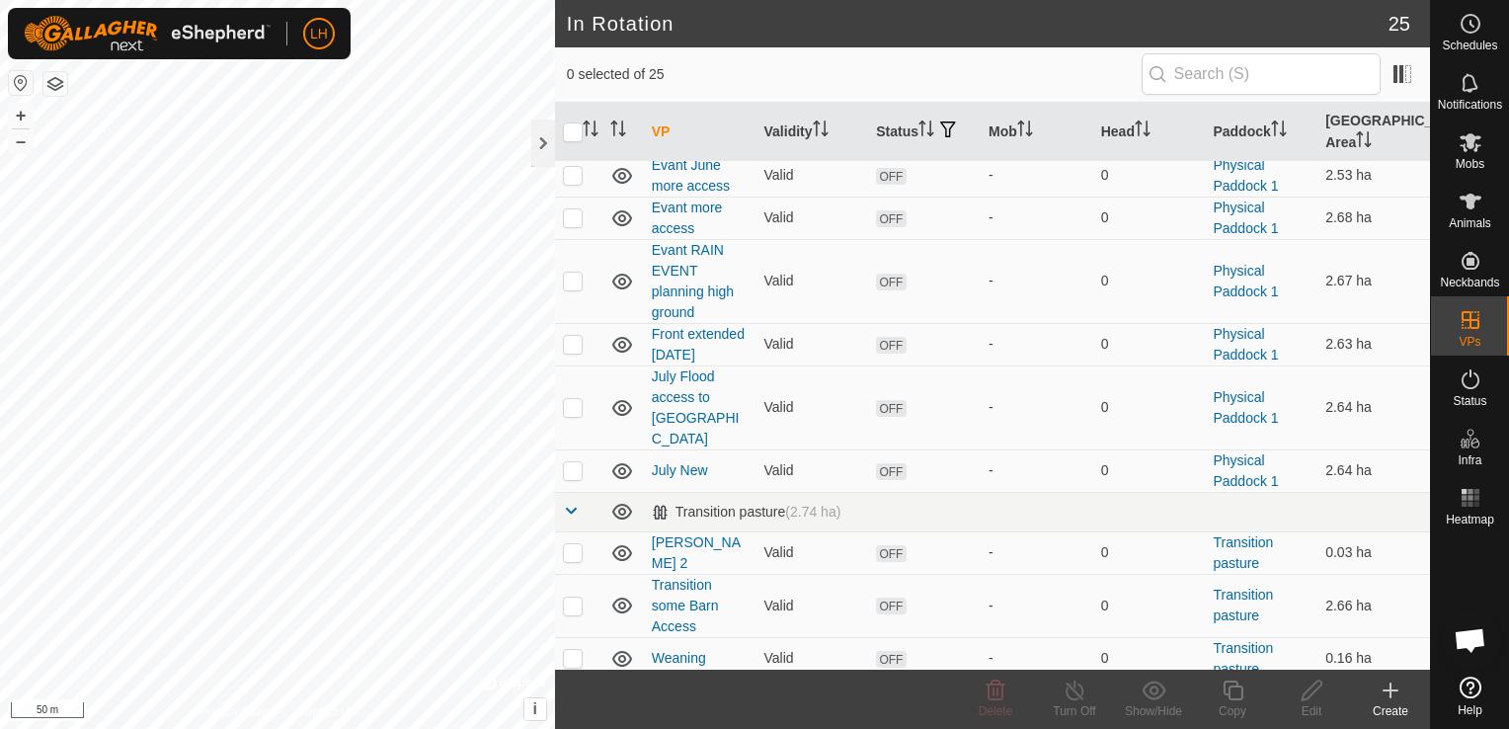
scroll to position [431, 0]
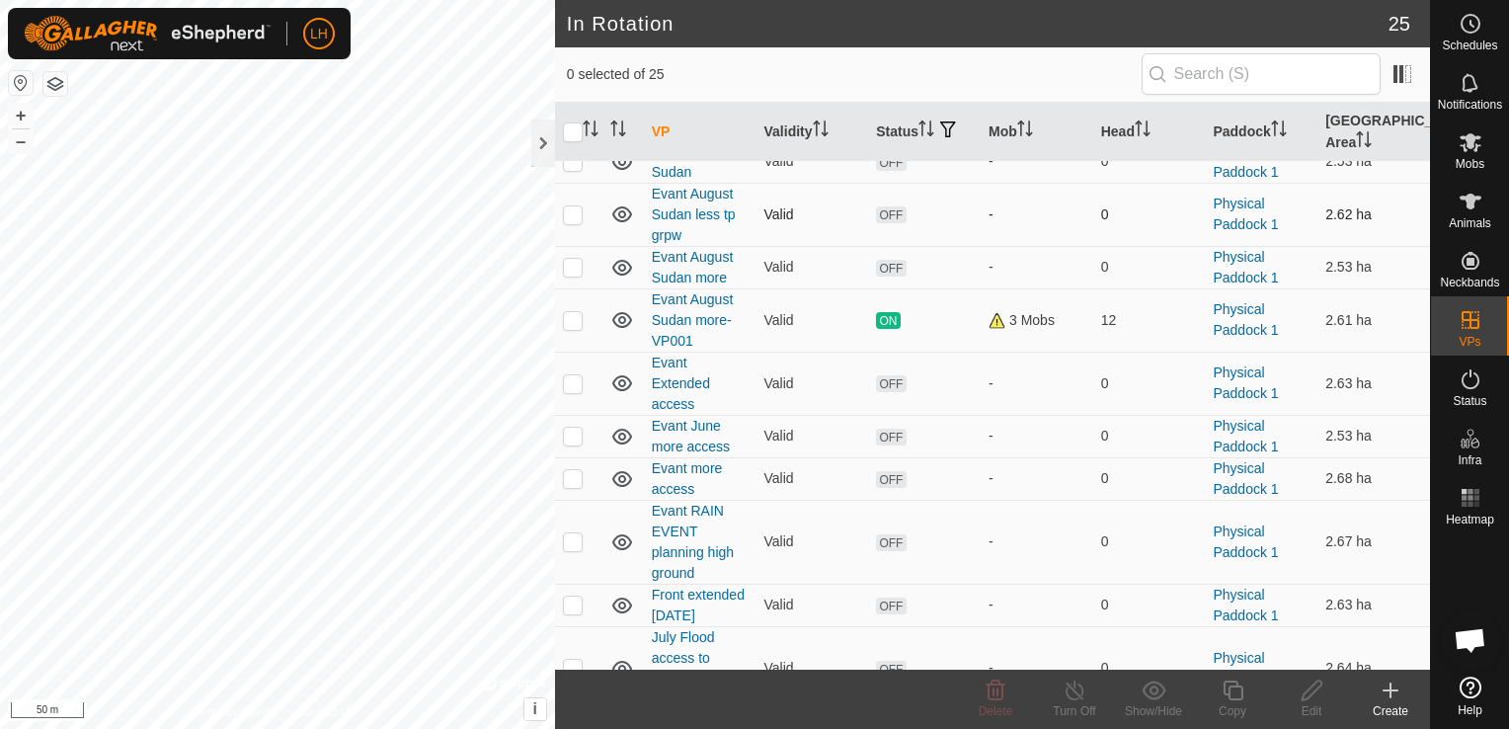
click at [573, 209] on p-checkbox at bounding box center [573, 214] width 20 height 16
checkbox input "true"
click at [1308, 699] on icon at bounding box center [1312, 691] width 25 height 24
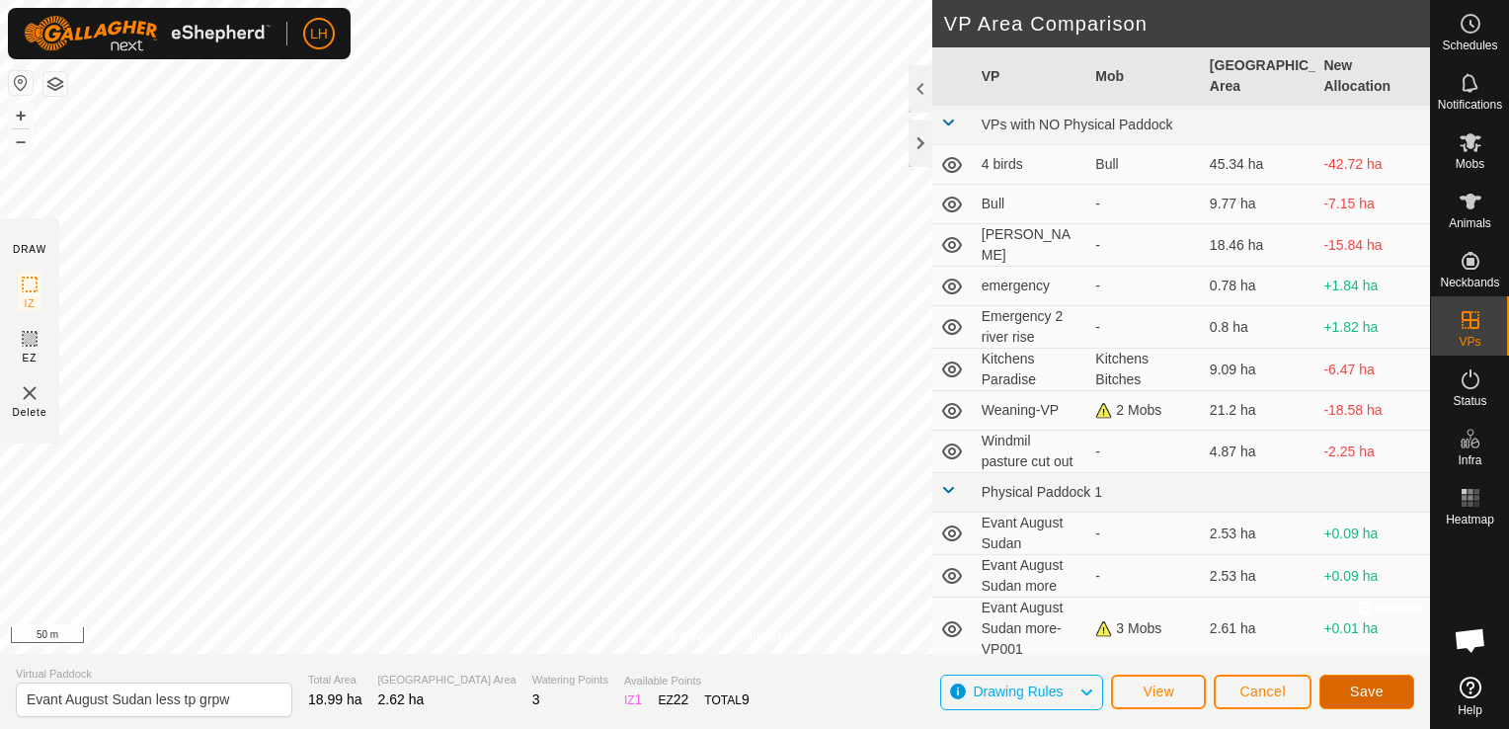
click at [1349, 695] on button "Save" at bounding box center [1367, 692] width 95 height 35
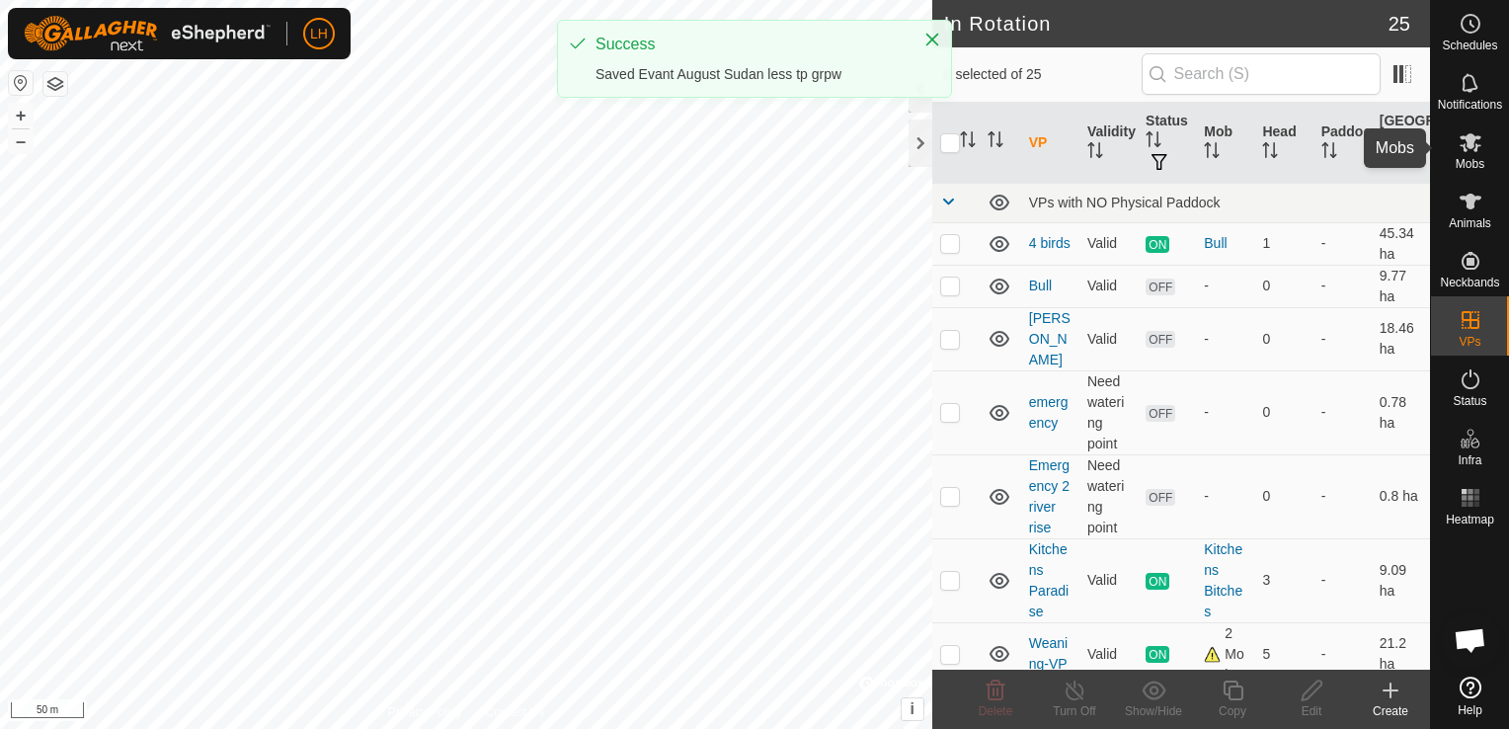
click at [1470, 149] on icon at bounding box center [1471, 142] width 24 height 24
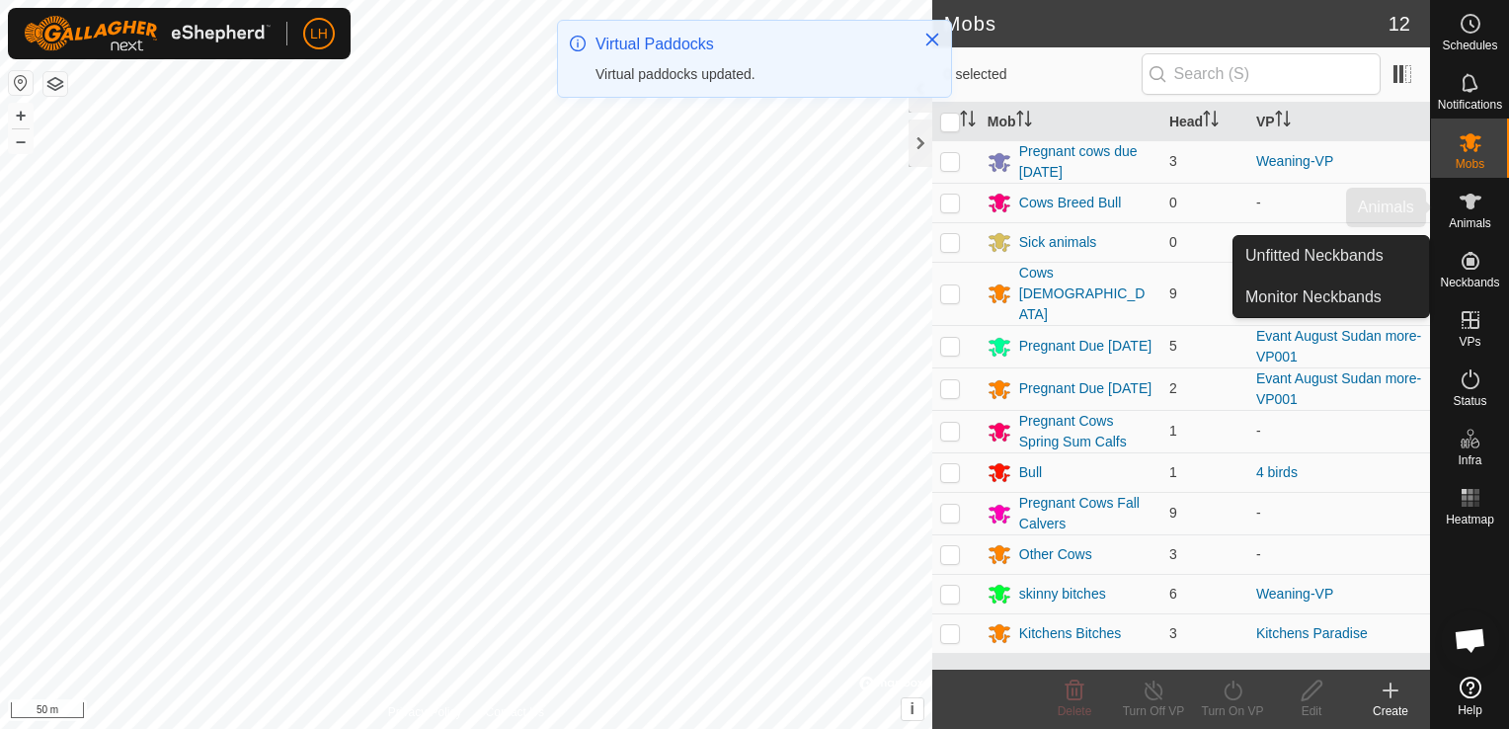
click at [1475, 211] on icon at bounding box center [1471, 202] width 24 height 24
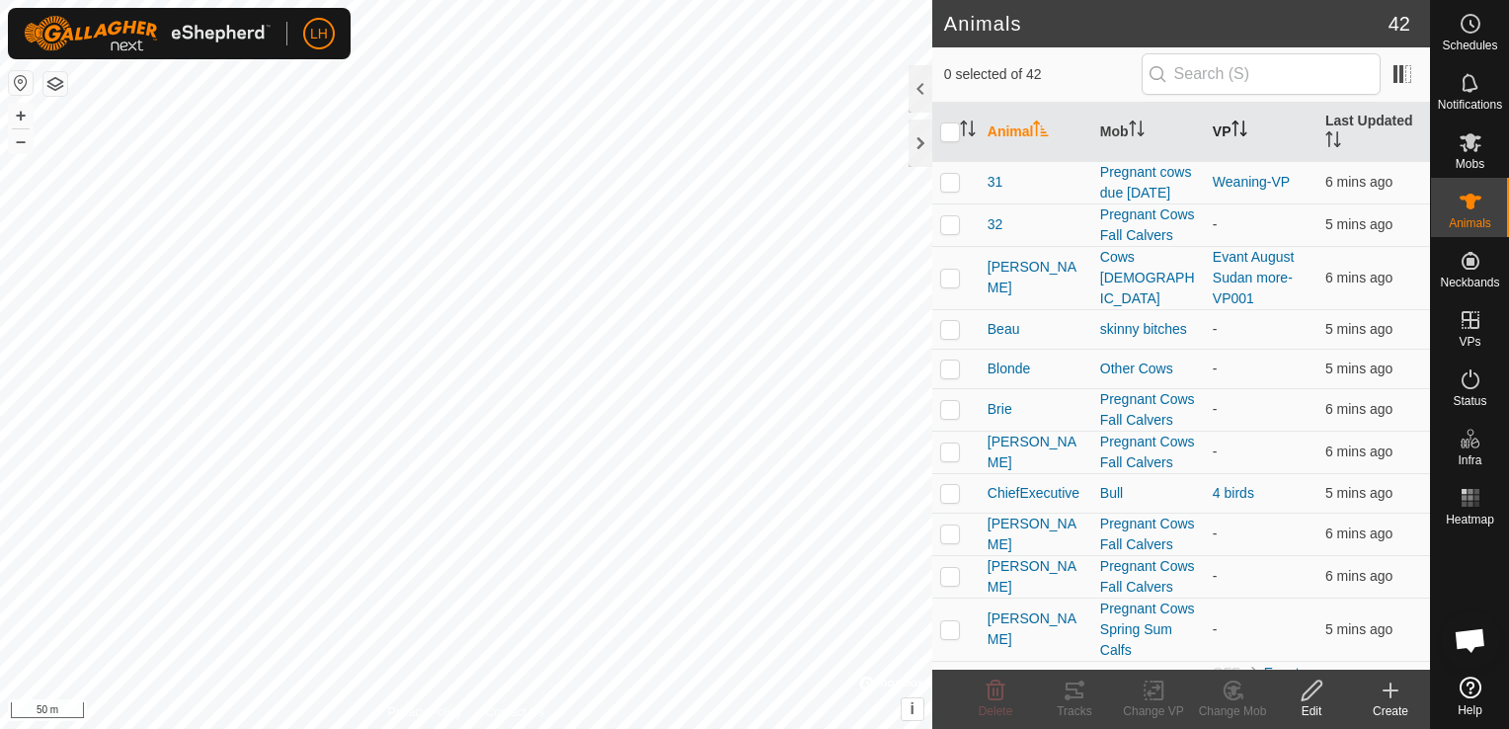
click at [1233, 128] on icon "Activate to sort" at bounding box center [1240, 129] width 16 height 16
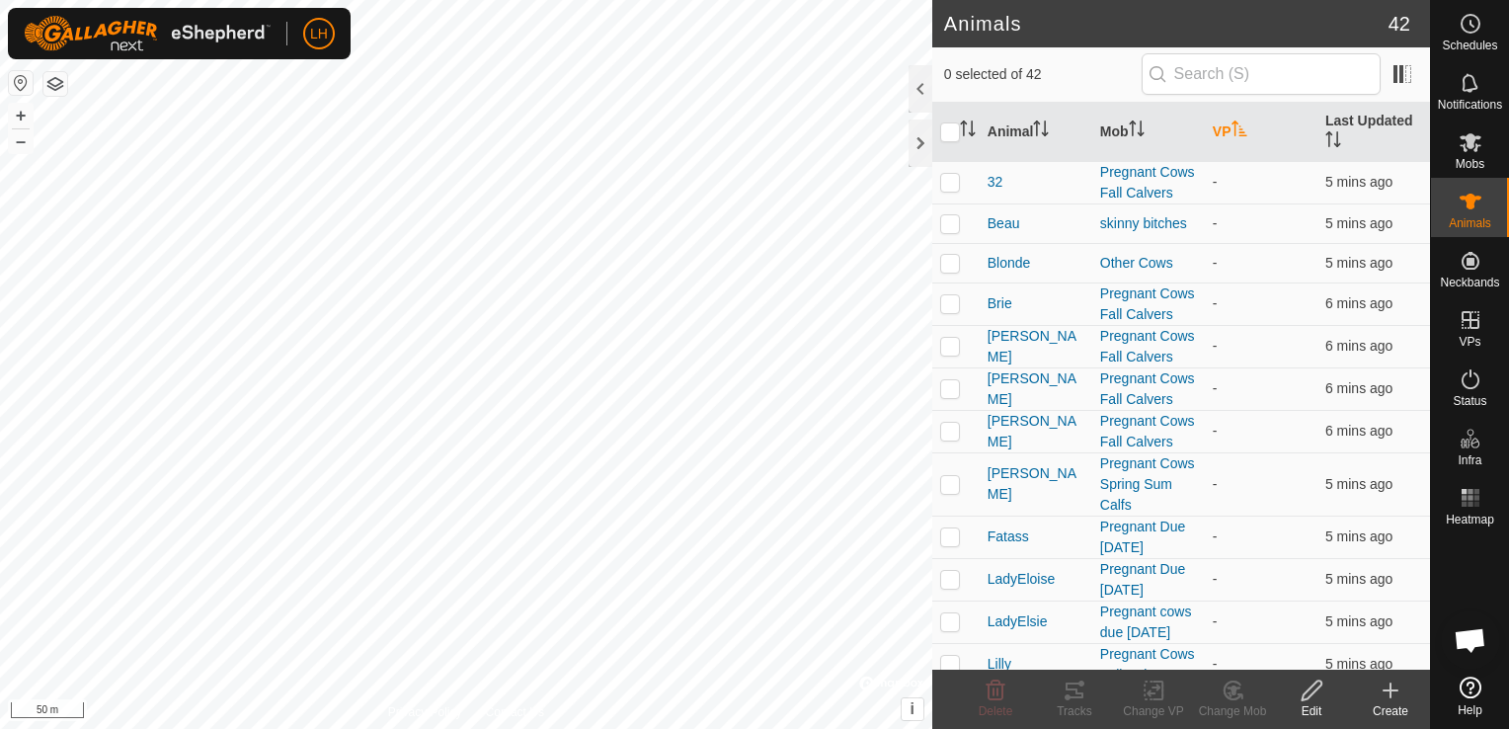
click at [1233, 128] on icon "Activate to sort" at bounding box center [1240, 129] width 16 height 16
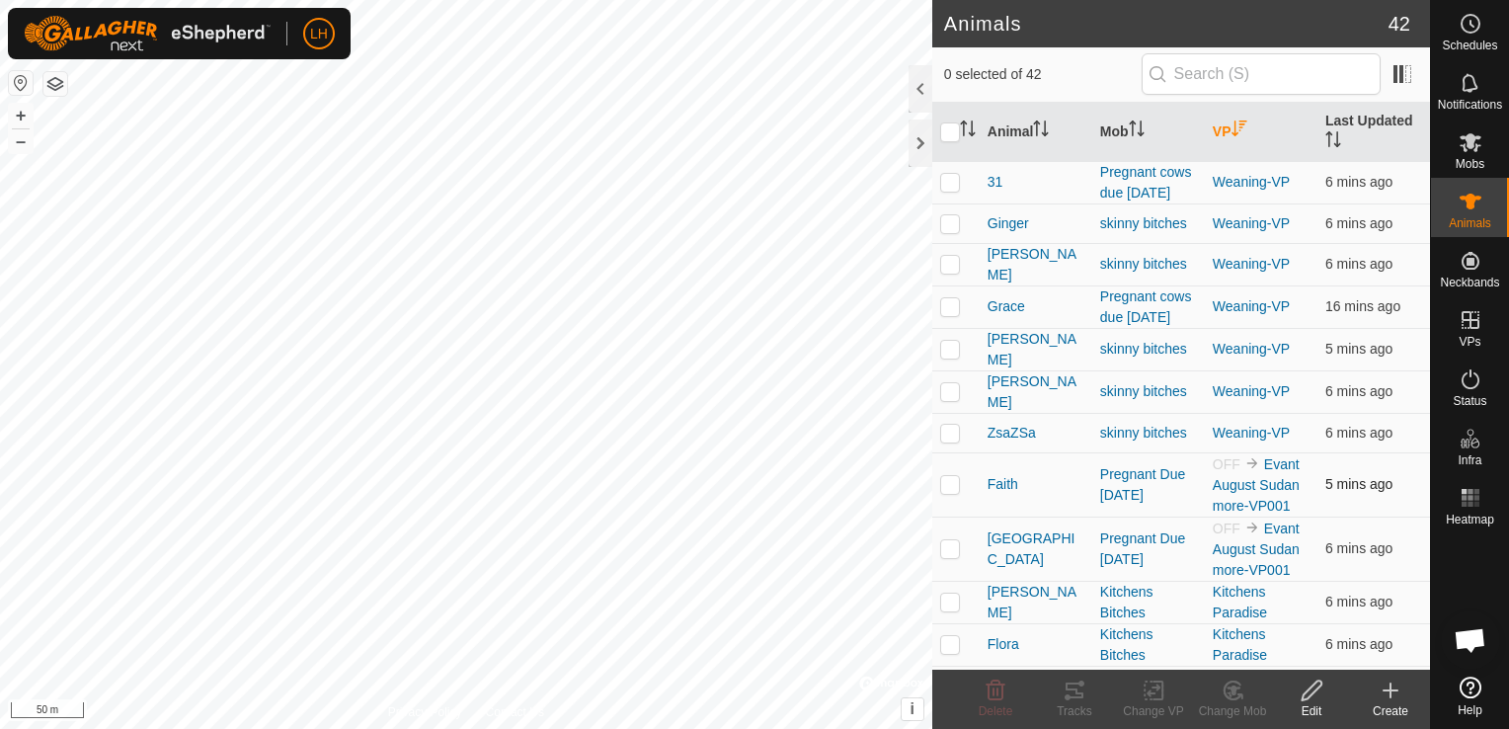
click at [951, 476] on p-checkbox at bounding box center [950, 484] width 20 height 16
checkbox input "true"
click at [949, 540] on p-checkbox at bounding box center [950, 548] width 20 height 16
checkbox input "true"
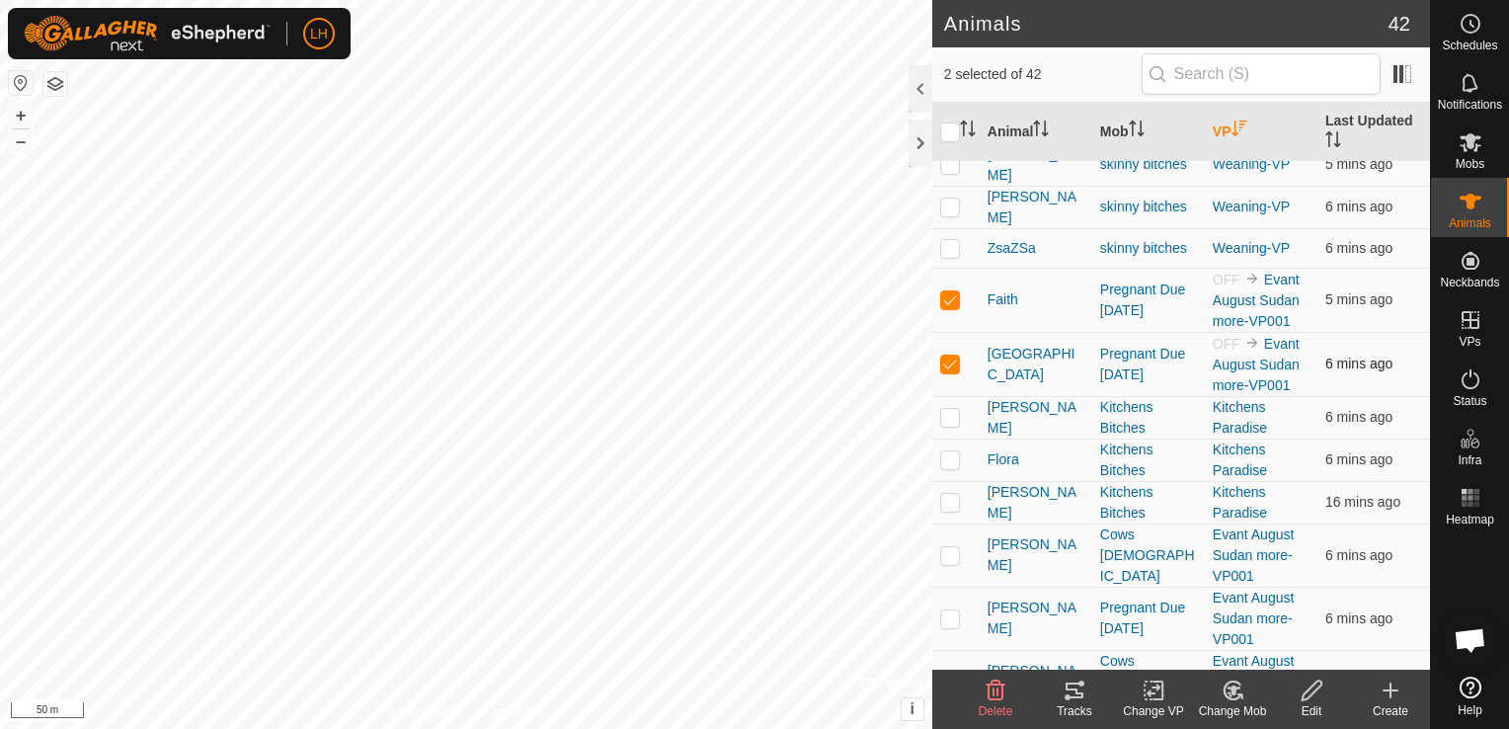
scroll to position [198, 0]
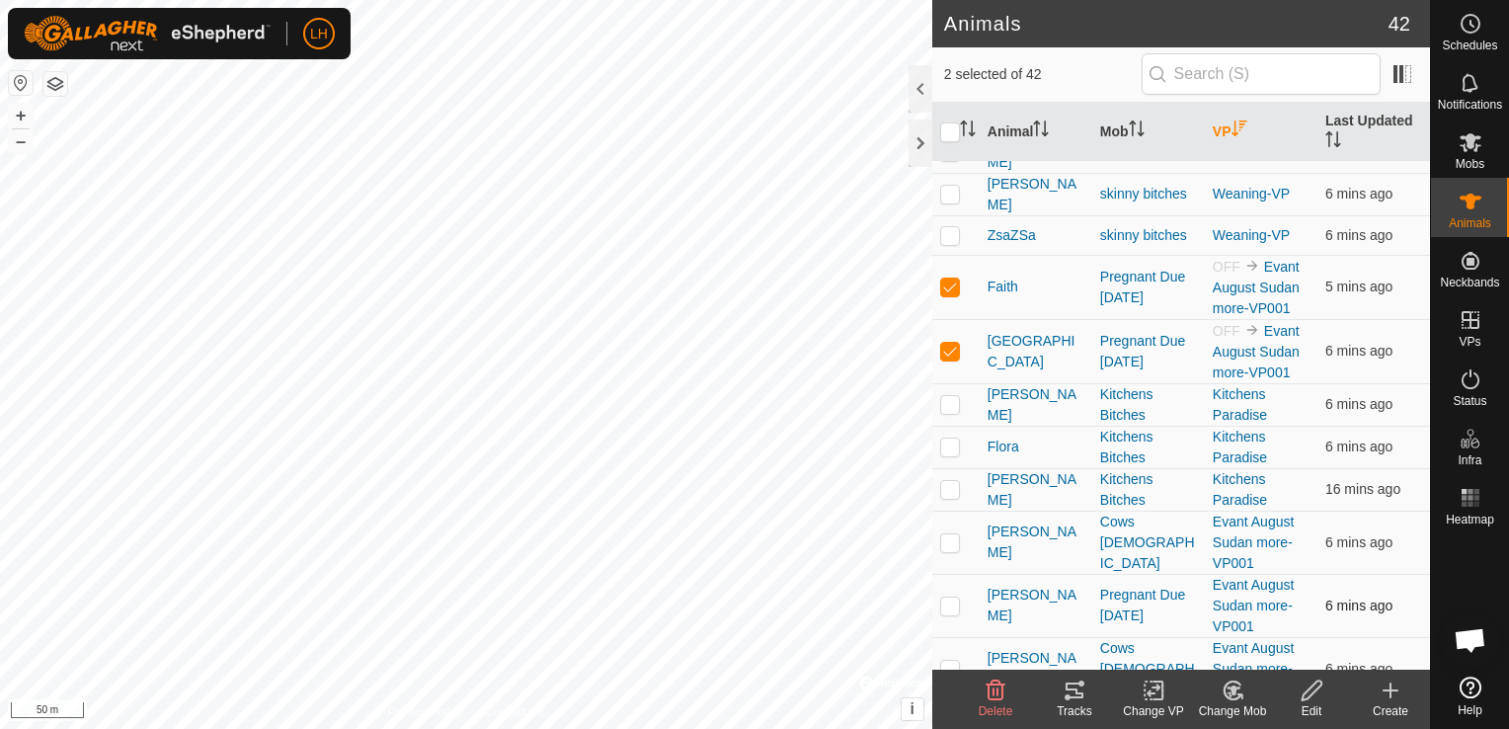
drag, startPoint x: 952, startPoint y: 535, endPoint x: 947, endPoint y: 589, distance: 53.6
click at [951, 539] on td at bounding box center [955, 542] width 47 height 63
checkbox input "true"
drag, startPoint x: 944, startPoint y: 597, endPoint x: 964, endPoint y: 605, distance: 21.7
click at [944, 598] on p-checkbox at bounding box center [950, 606] width 20 height 16
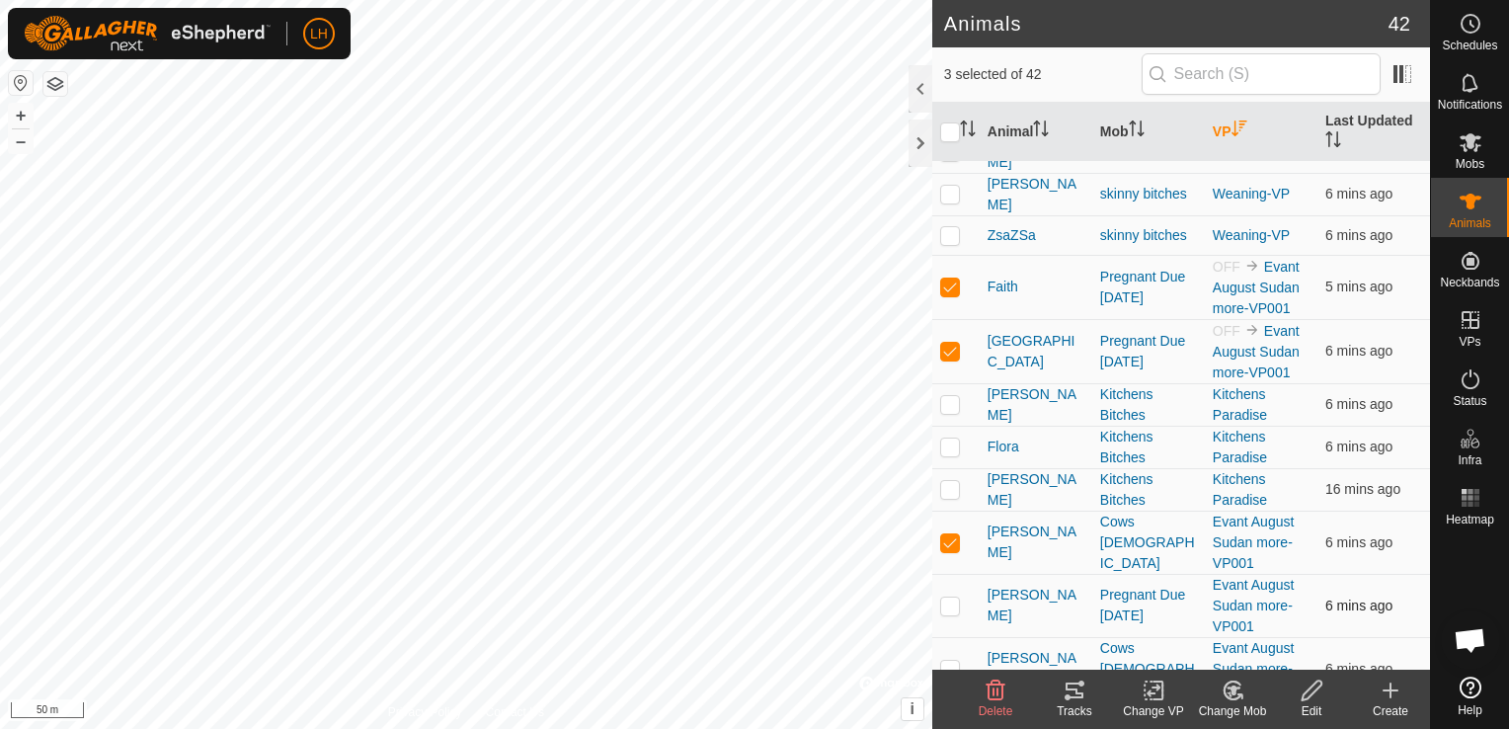
checkbox input "true"
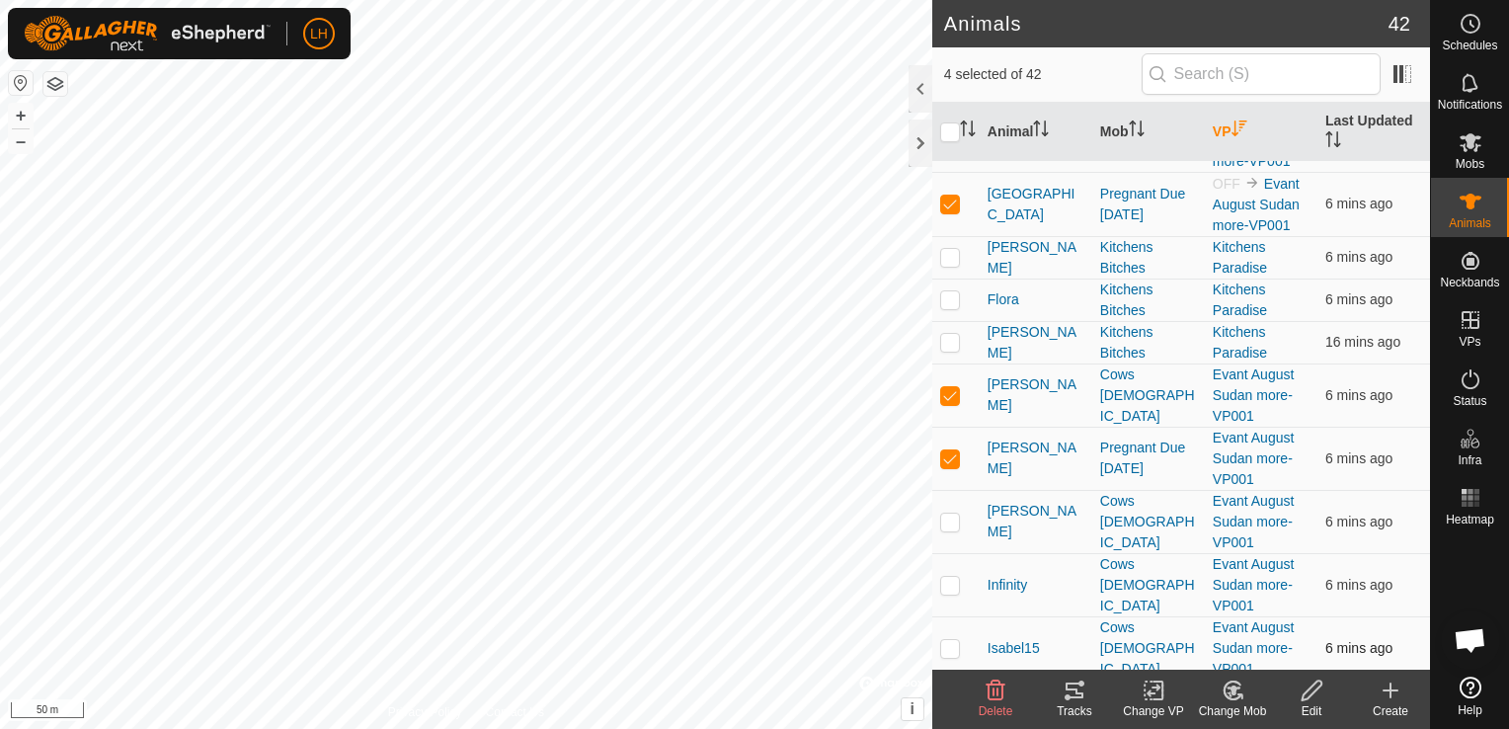
scroll to position [395, 0]
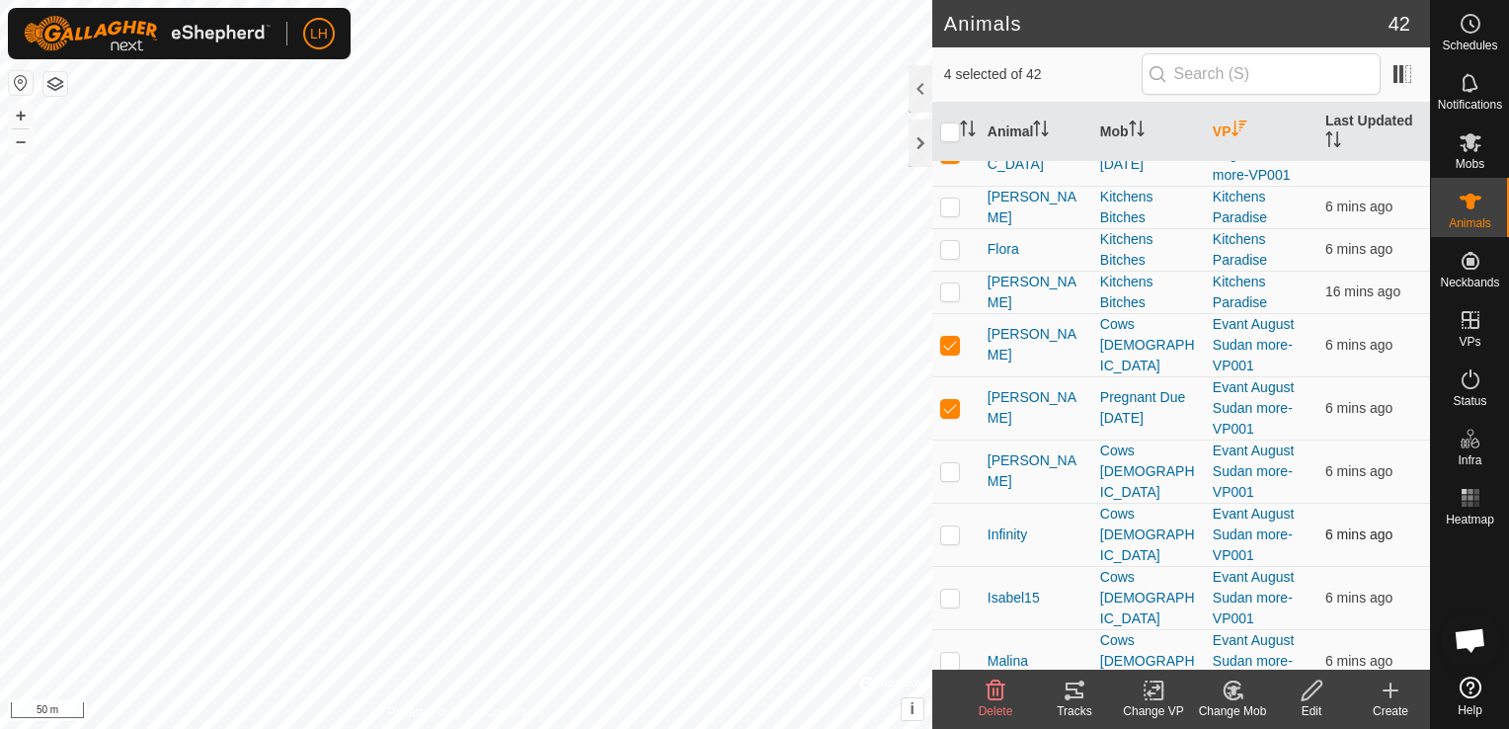
drag, startPoint x: 940, startPoint y: 462, endPoint x: 952, endPoint y: 491, distance: 31.0
click at [941, 463] on p-checkbox at bounding box center [950, 471] width 20 height 16
checkbox input "true"
drag, startPoint x: 952, startPoint y: 517, endPoint x: 952, endPoint y: 528, distance: 11.9
click at [952, 526] on p-checkbox at bounding box center [950, 534] width 20 height 16
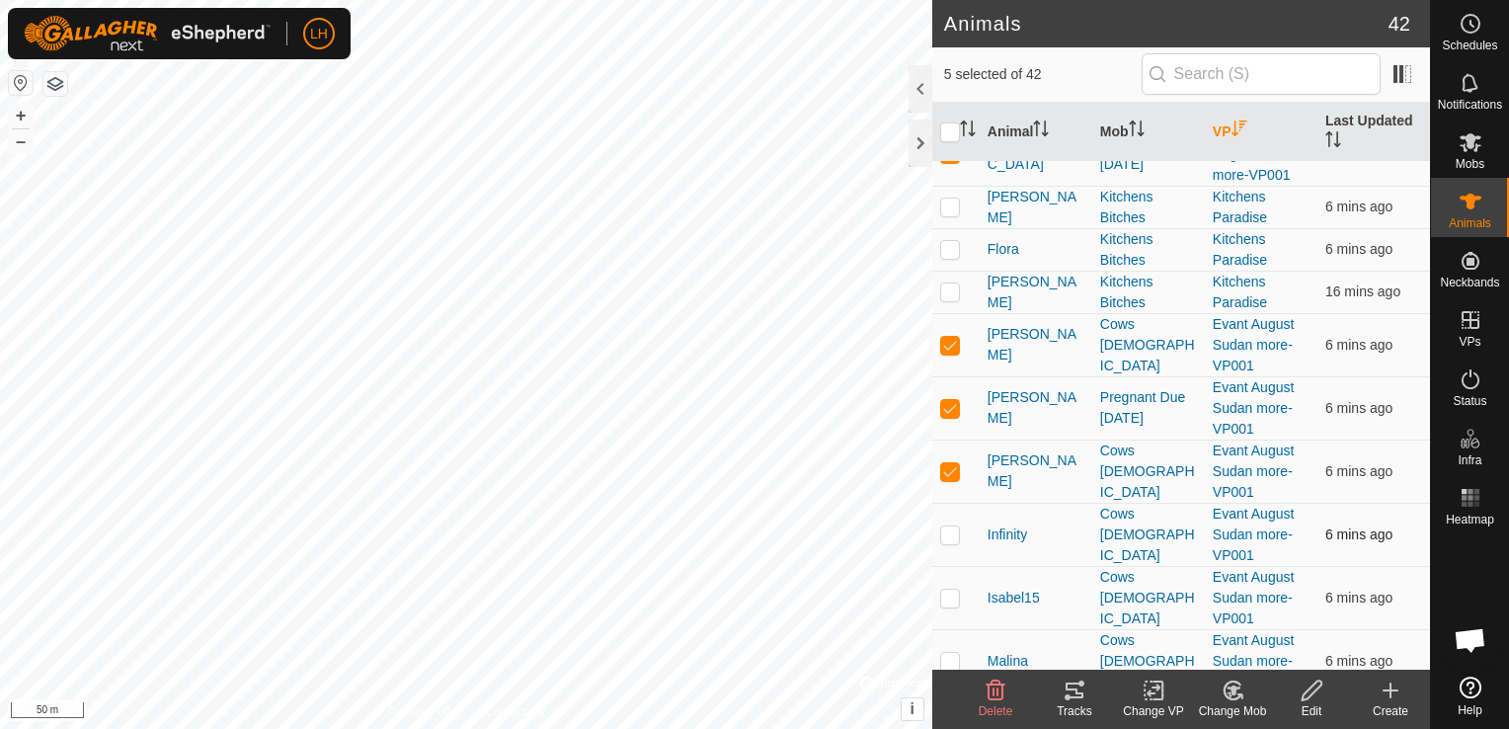
checkbox input "true"
drag, startPoint x: 954, startPoint y: 579, endPoint x: 955, endPoint y: 591, distance: 11.9
click at [955, 590] on p-checkbox at bounding box center [950, 598] width 20 height 16
checkbox input "true"
click at [954, 653] on p-checkbox at bounding box center [950, 661] width 20 height 16
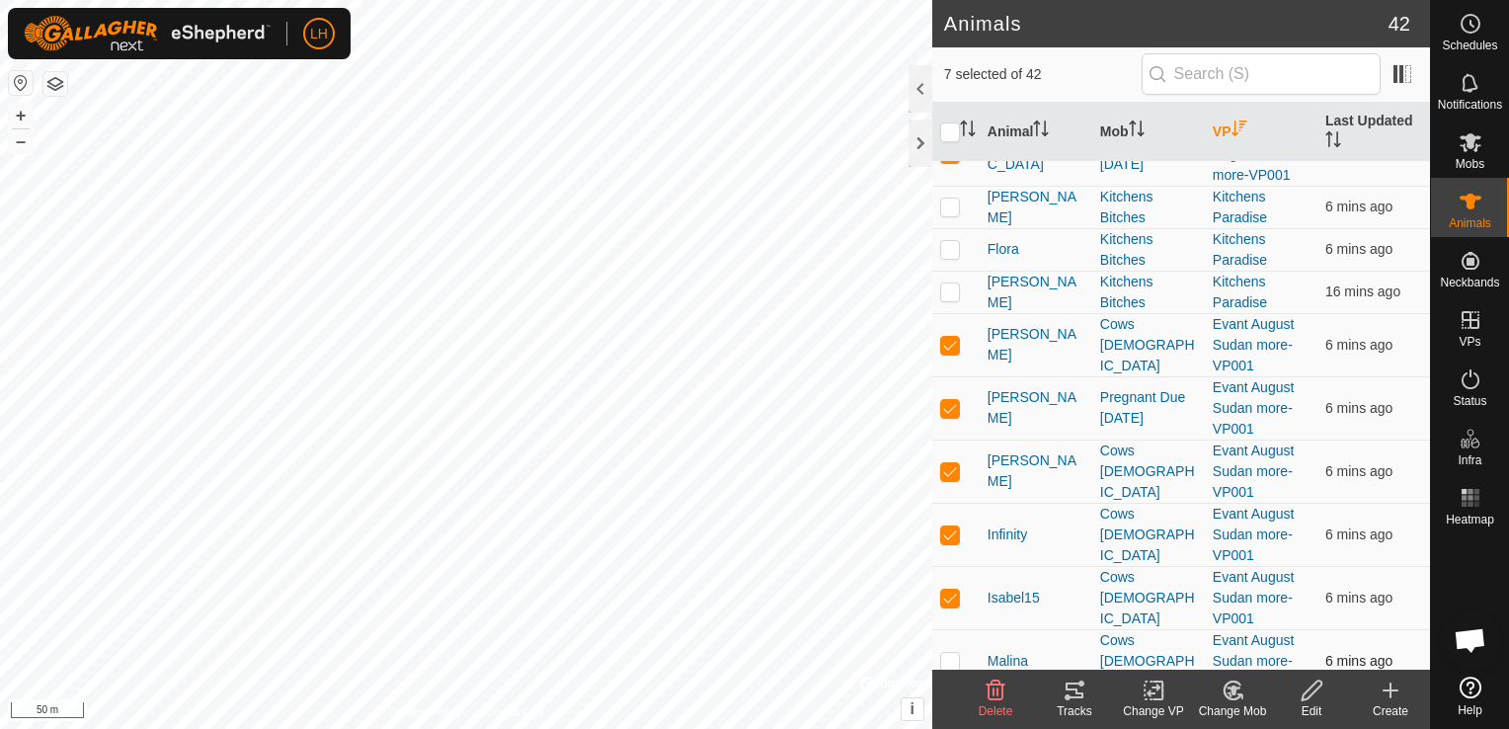
checkbox input "true"
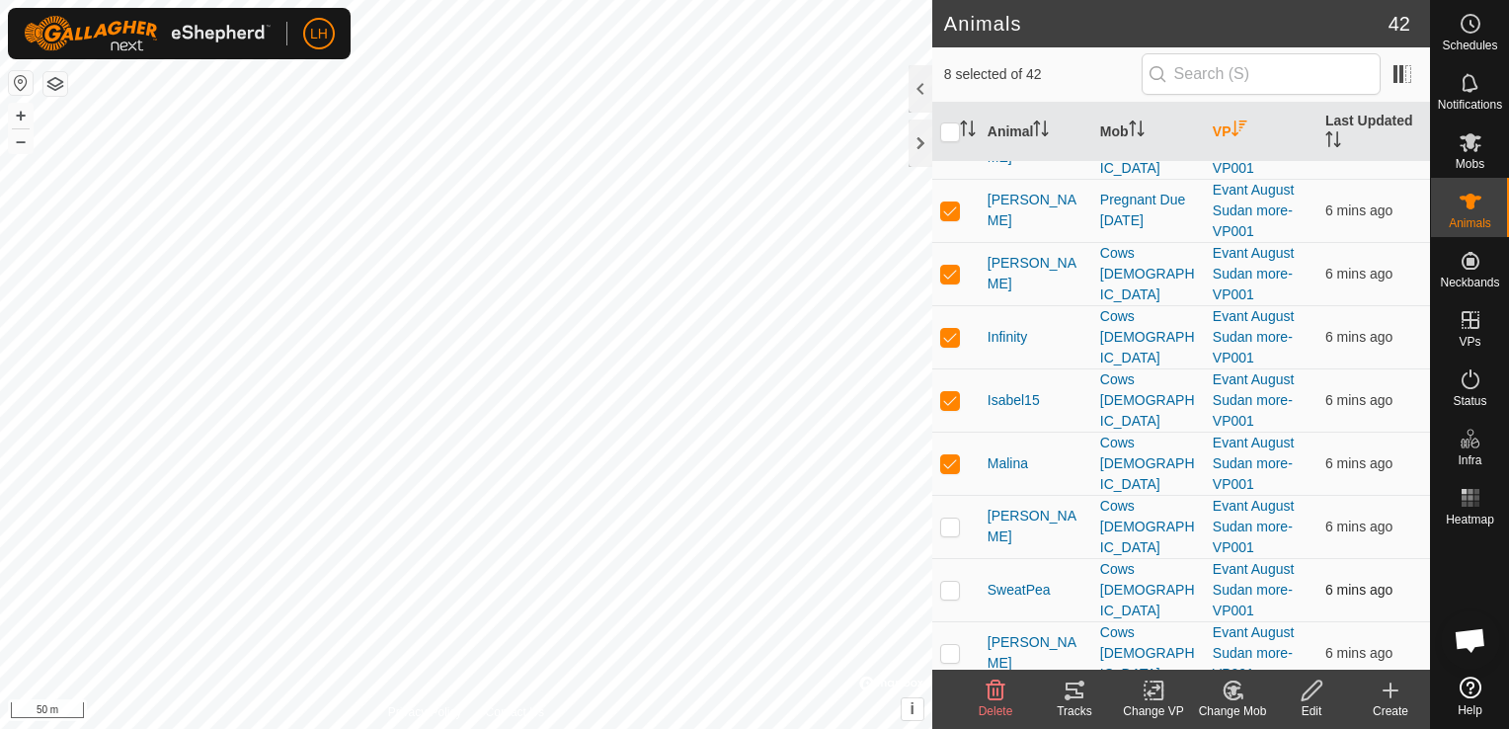
drag, startPoint x: 950, startPoint y: 513, endPoint x: 948, endPoint y: 560, distance: 47.5
click at [950, 519] on p-checkbox at bounding box center [950, 527] width 20 height 16
checkbox input "true"
click at [954, 582] on p-checkbox at bounding box center [950, 590] width 20 height 16
checkbox input "true"
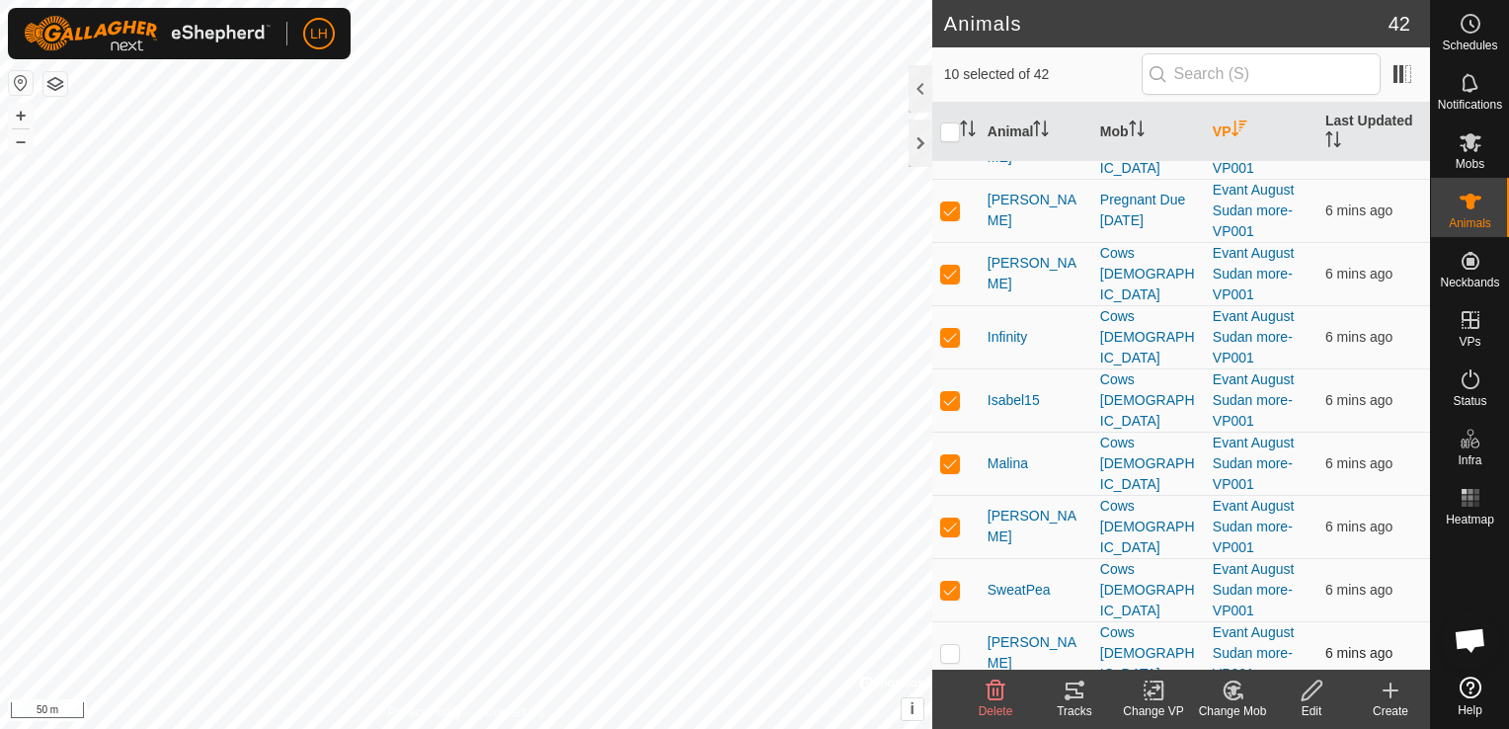
click at [955, 645] on p-checkbox at bounding box center [950, 653] width 20 height 16
checkbox input "true"
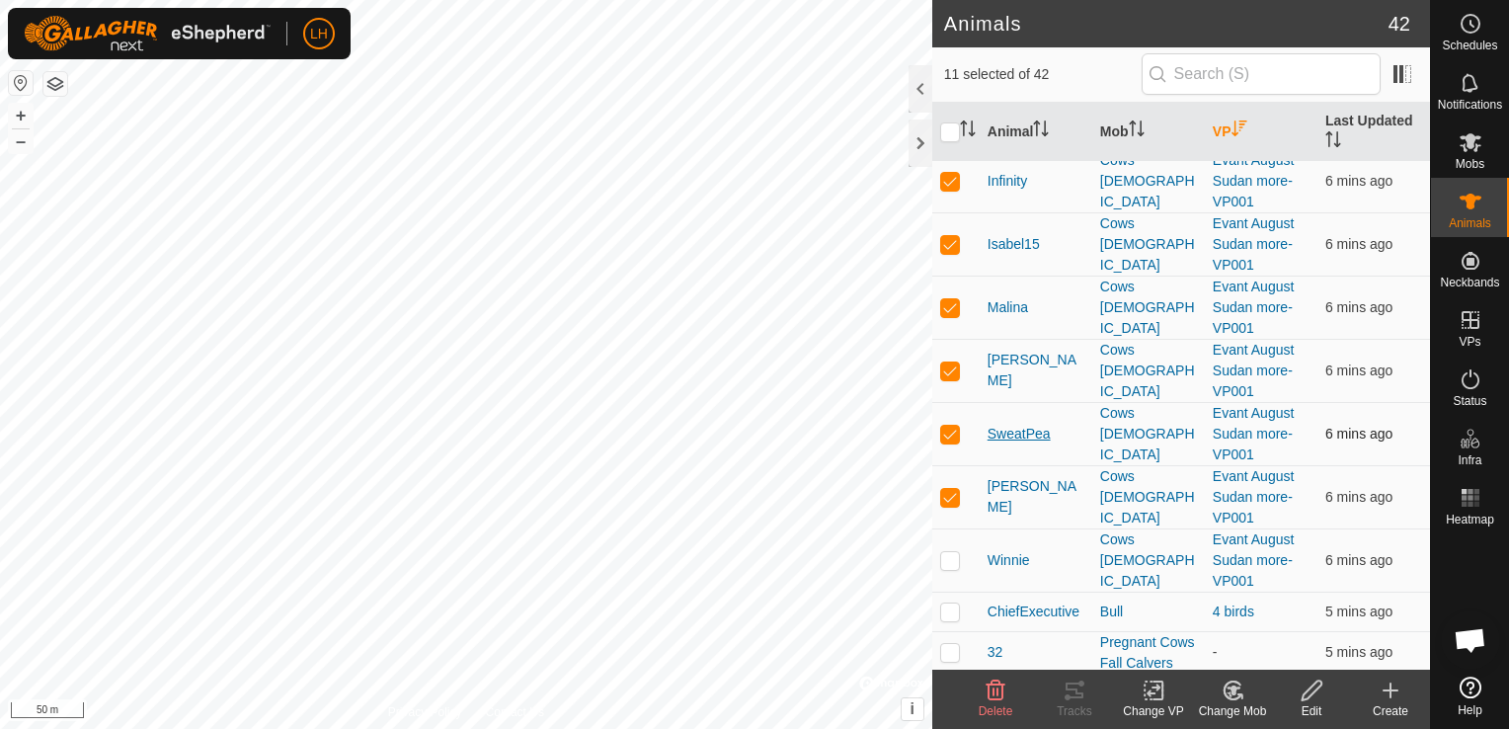
scroll to position [790, 0]
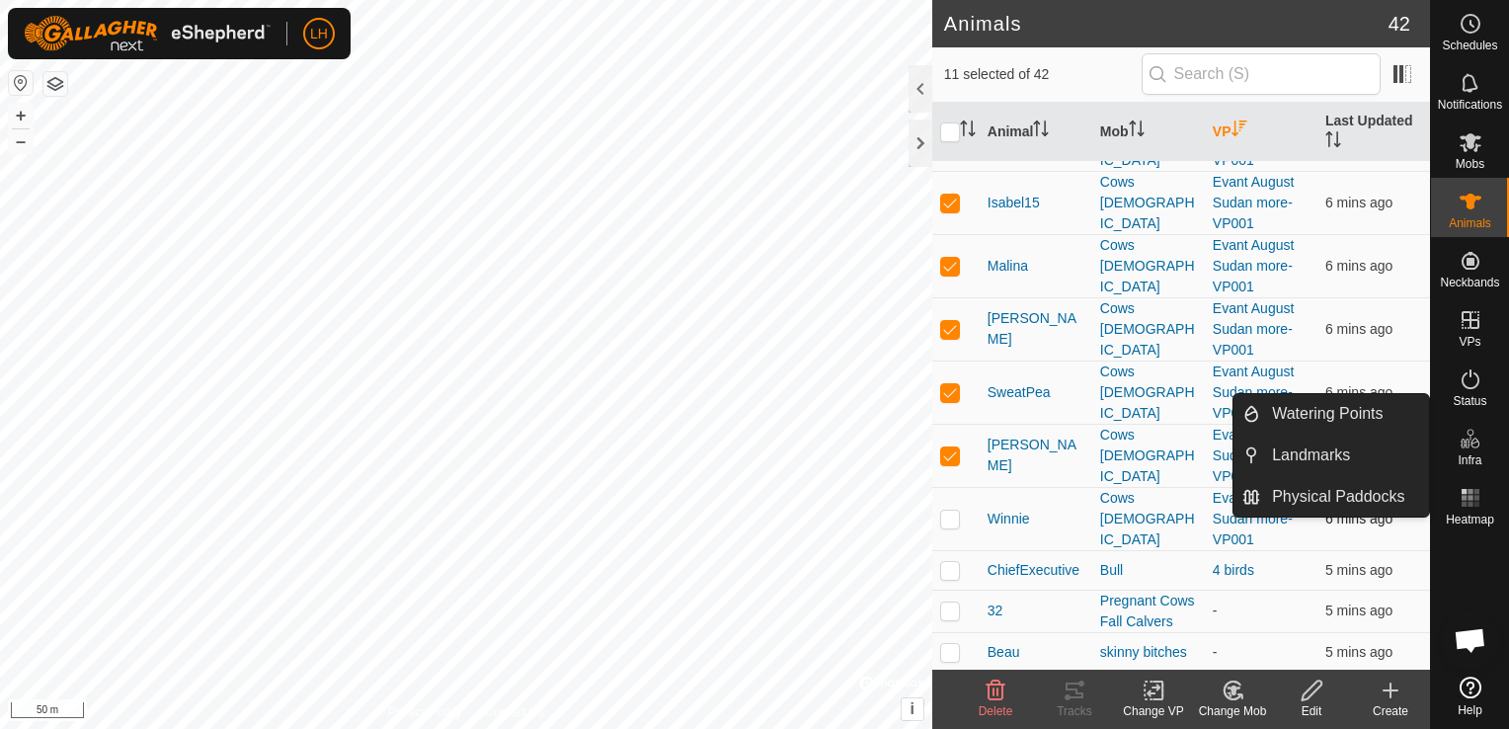
click at [954, 511] on p-checkbox at bounding box center [950, 519] width 20 height 16
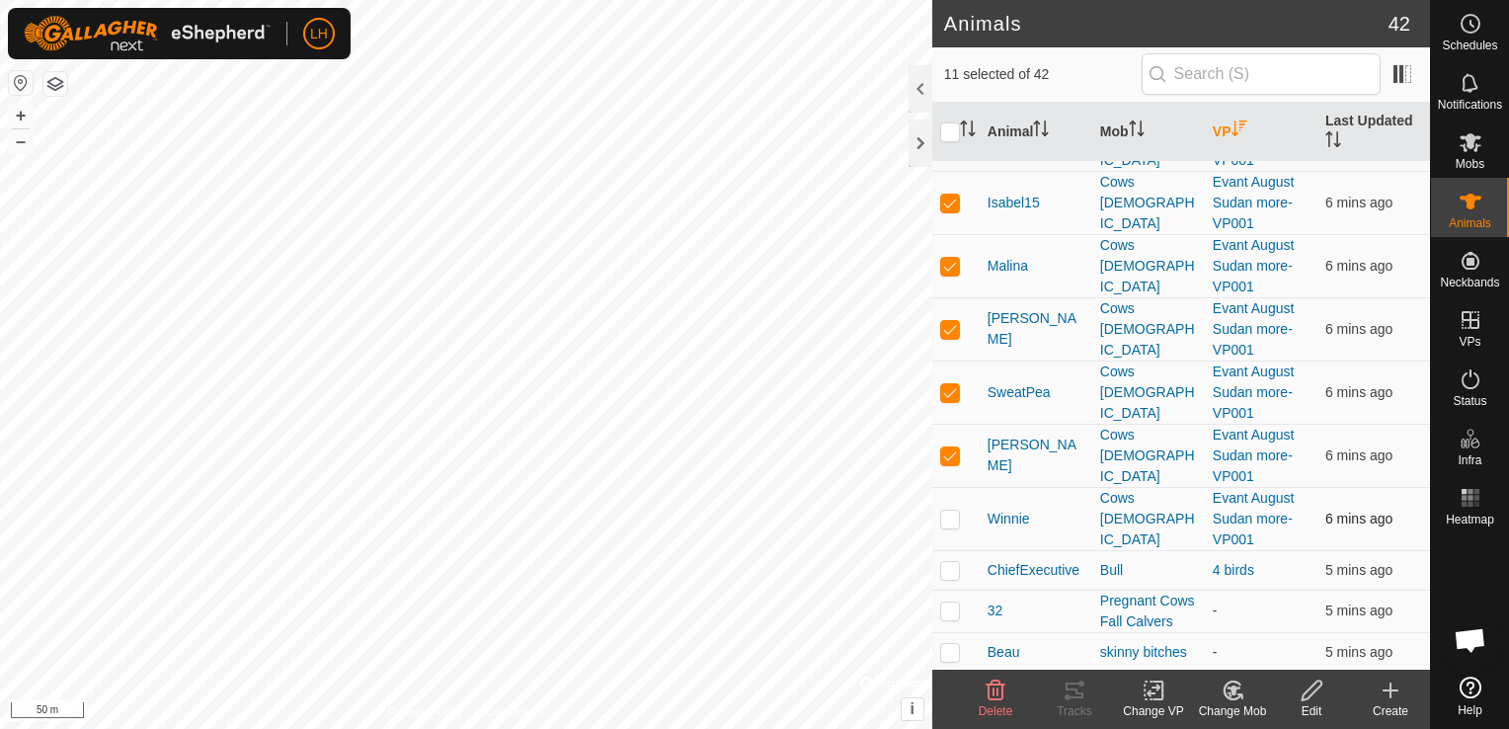
checkbox input "true"
click at [1154, 698] on icon at bounding box center [1158, 691] width 9 height 18
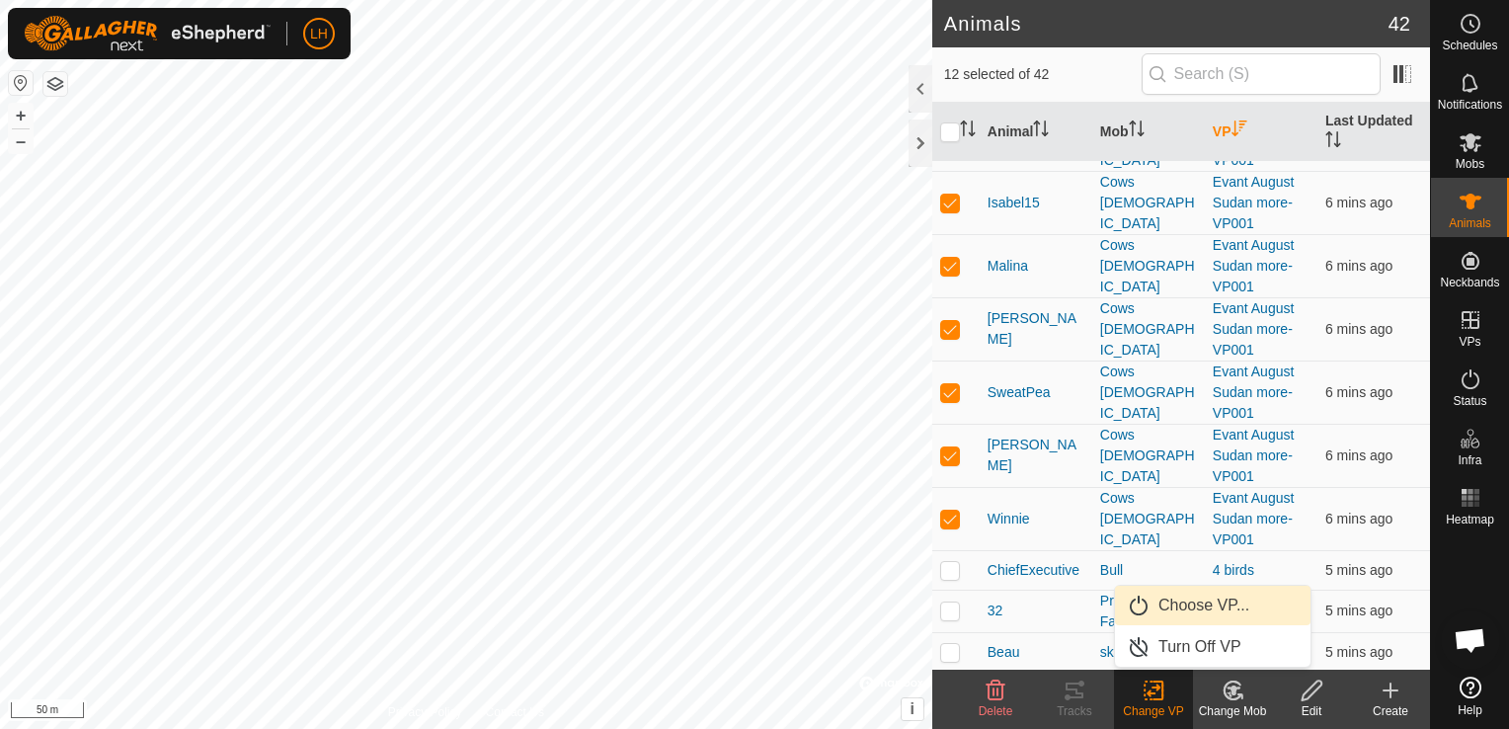
click at [1211, 610] on link "Choose VP..." at bounding box center [1213, 606] width 196 height 40
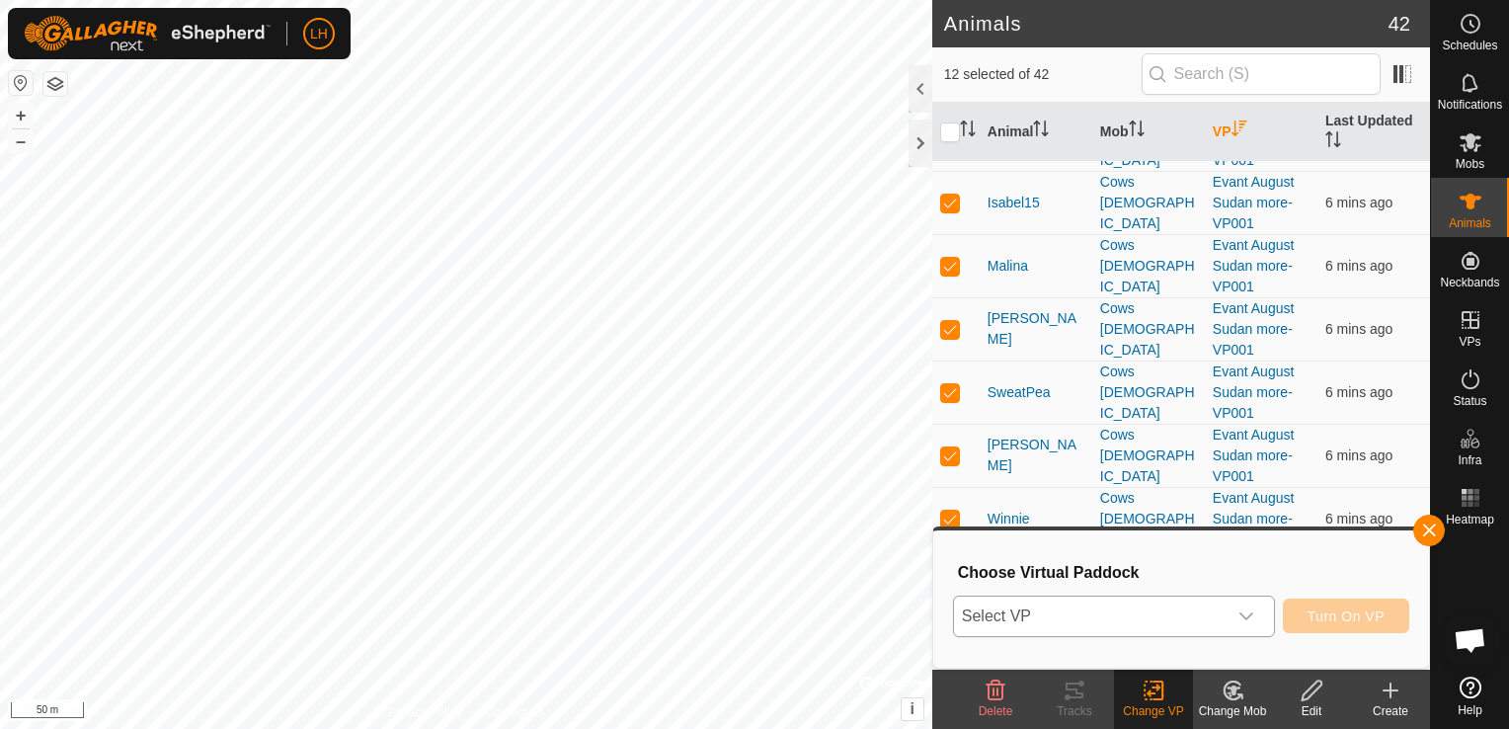
click at [1219, 611] on span "Select VP" at bounding box center [1090, 617] width 273 height 40
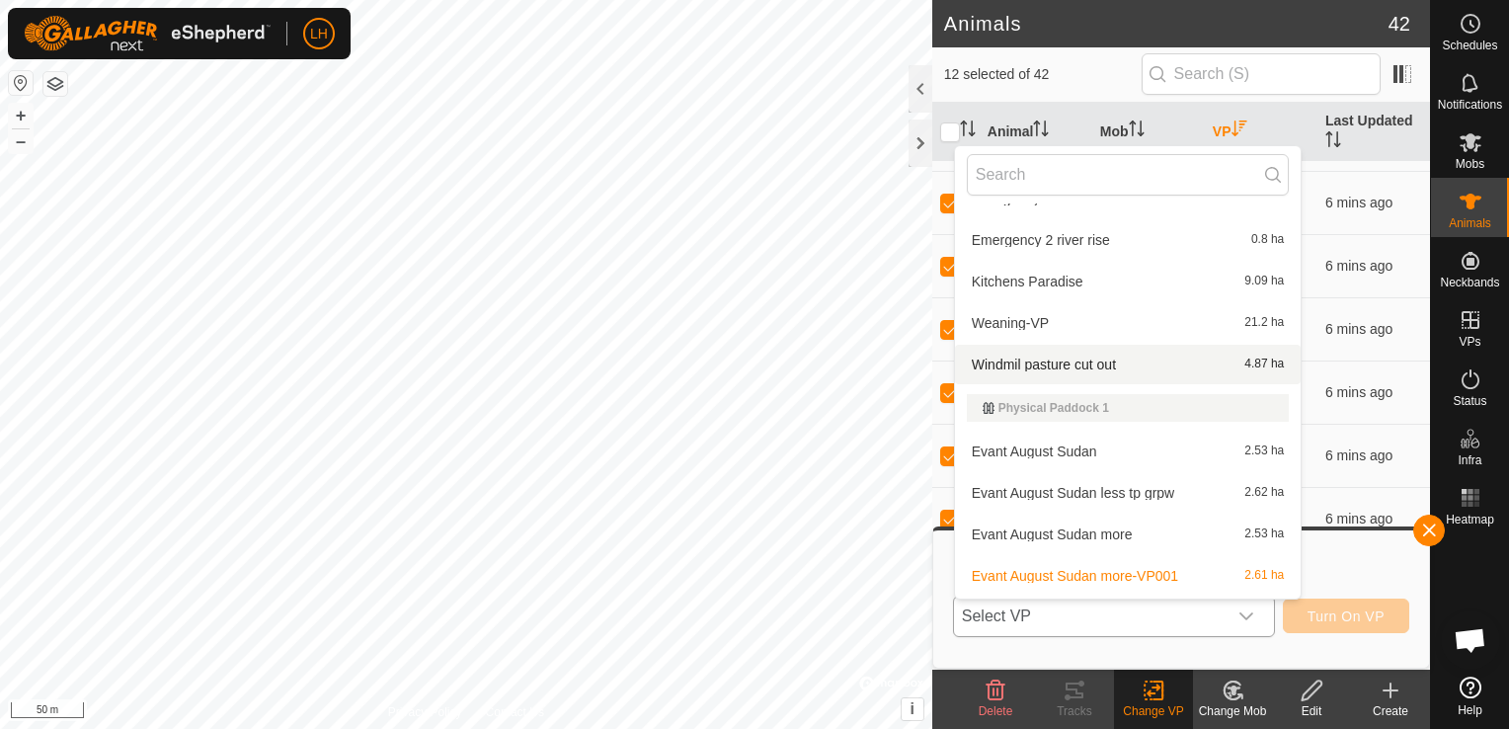
scroll to position [198, 0]
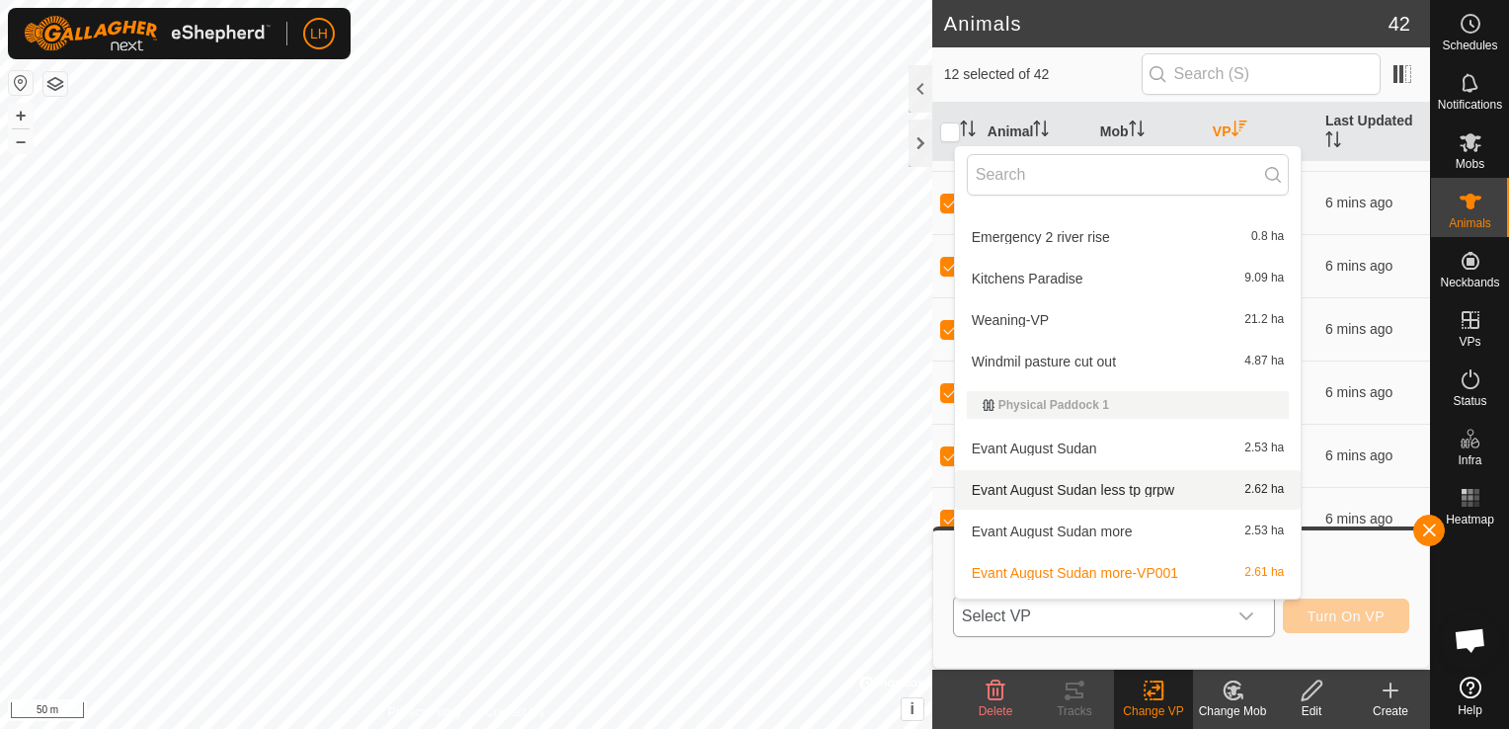
click at [1065, 492] on li "Evant August Sudan less tp grpw 2.62 ha" at bounding box center [1128, 490] width 347 height 40
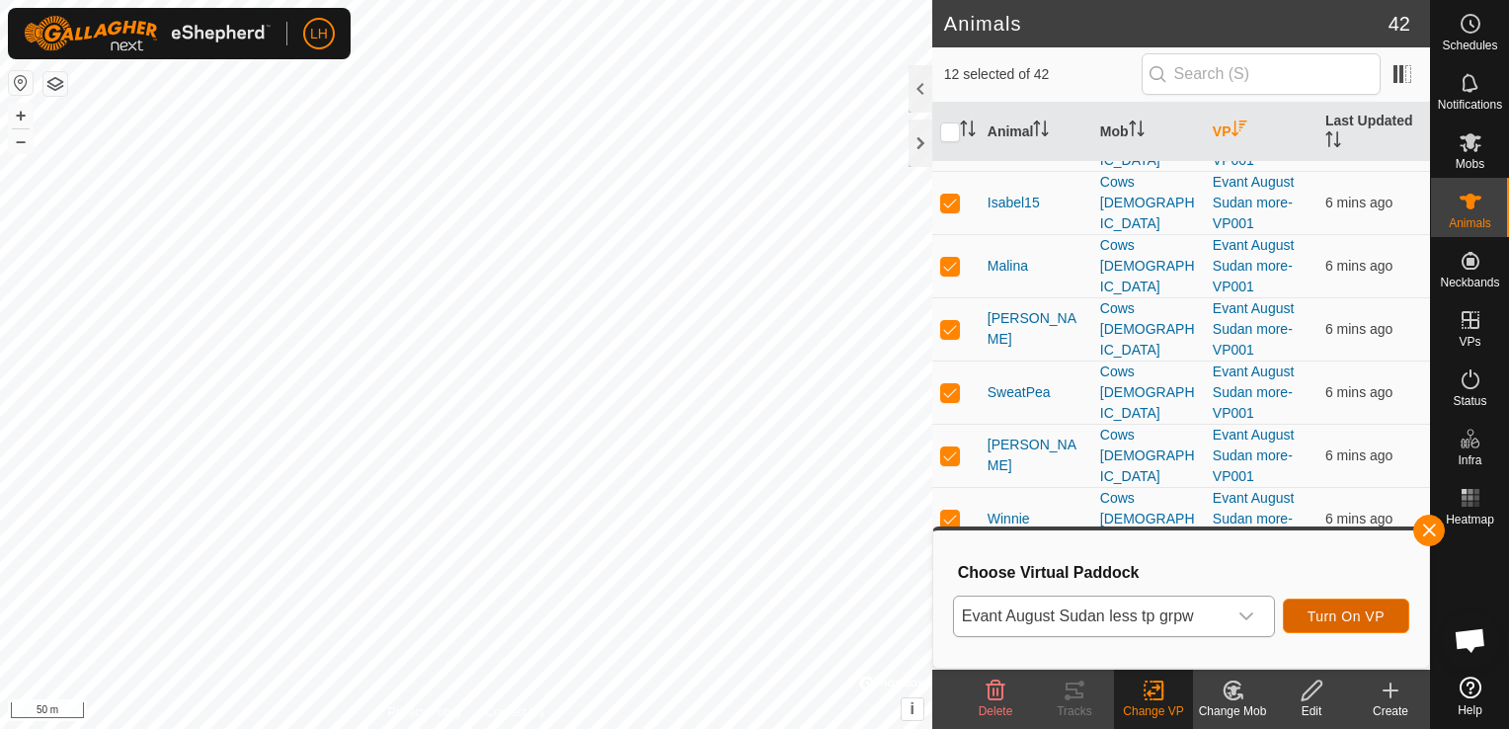
click at [1359, 618] on span "Turn On VP" at bounding box center [1346, 616] width 77 height 16
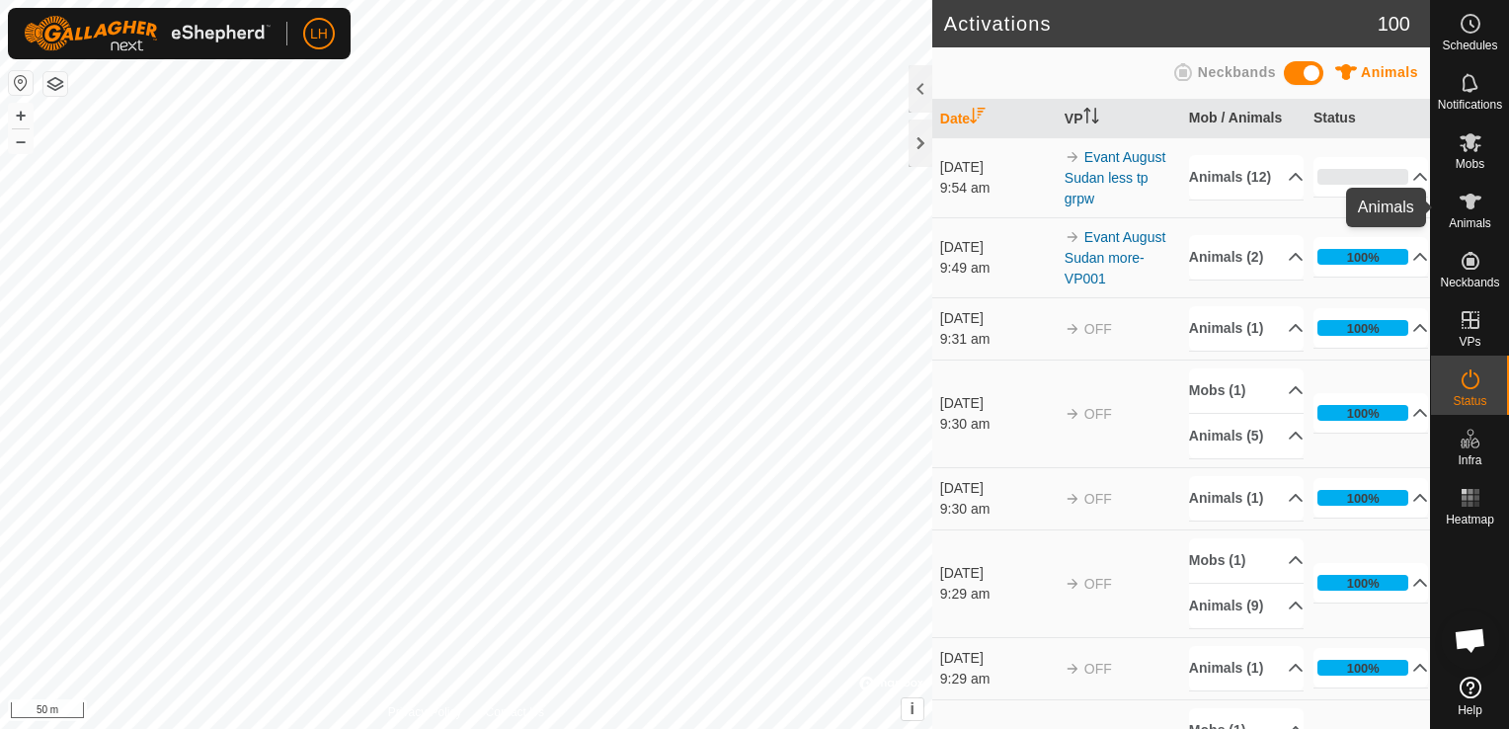
click at [1471, 205] on icon at bounding box center [1471, 202] width 22 height 16
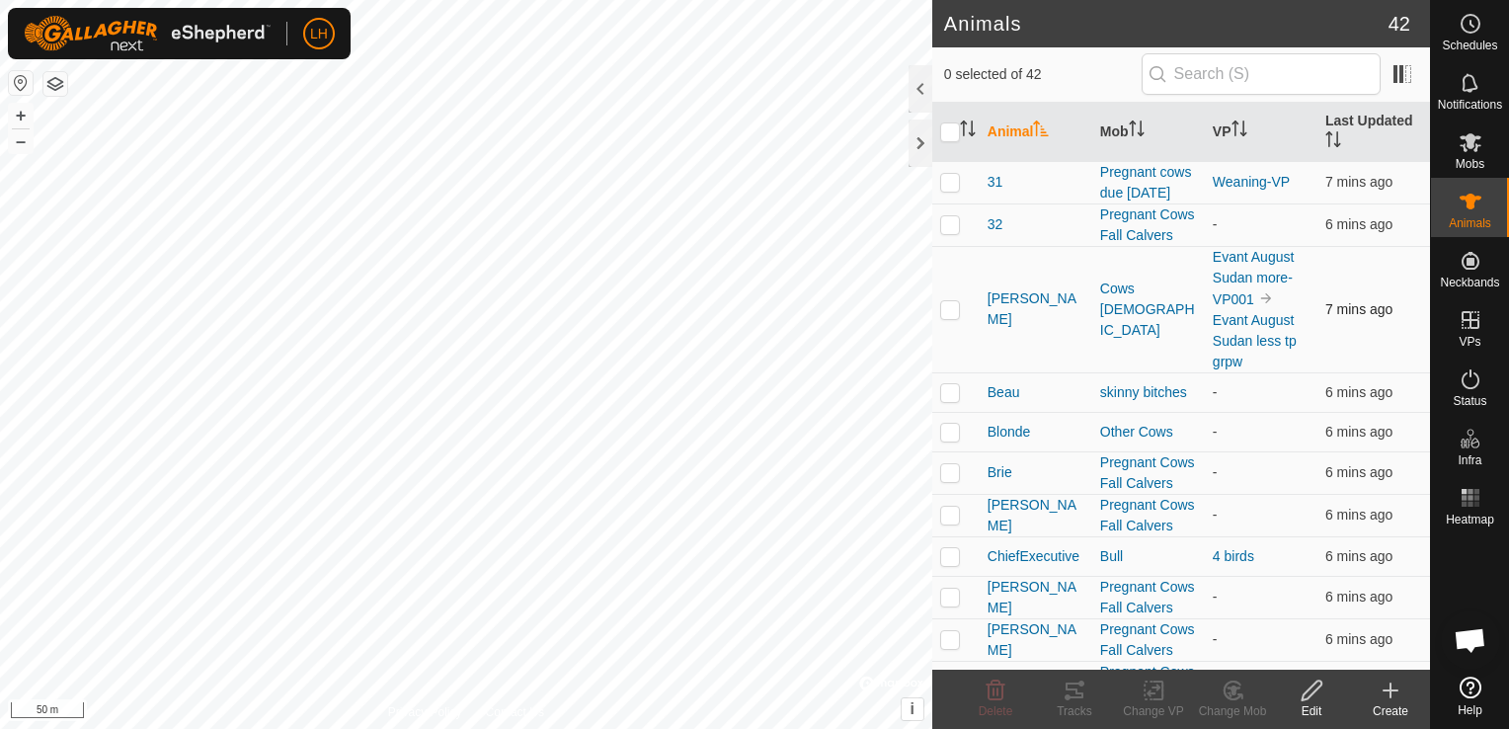
click at [955, 317] on p-checkbox at bounding box center [950, 309] width 20 height 16
checkbox input "true"
click at [1235, 131] on icon "Activate to sort" at bounding box center [1236, 129] width 2 height 16
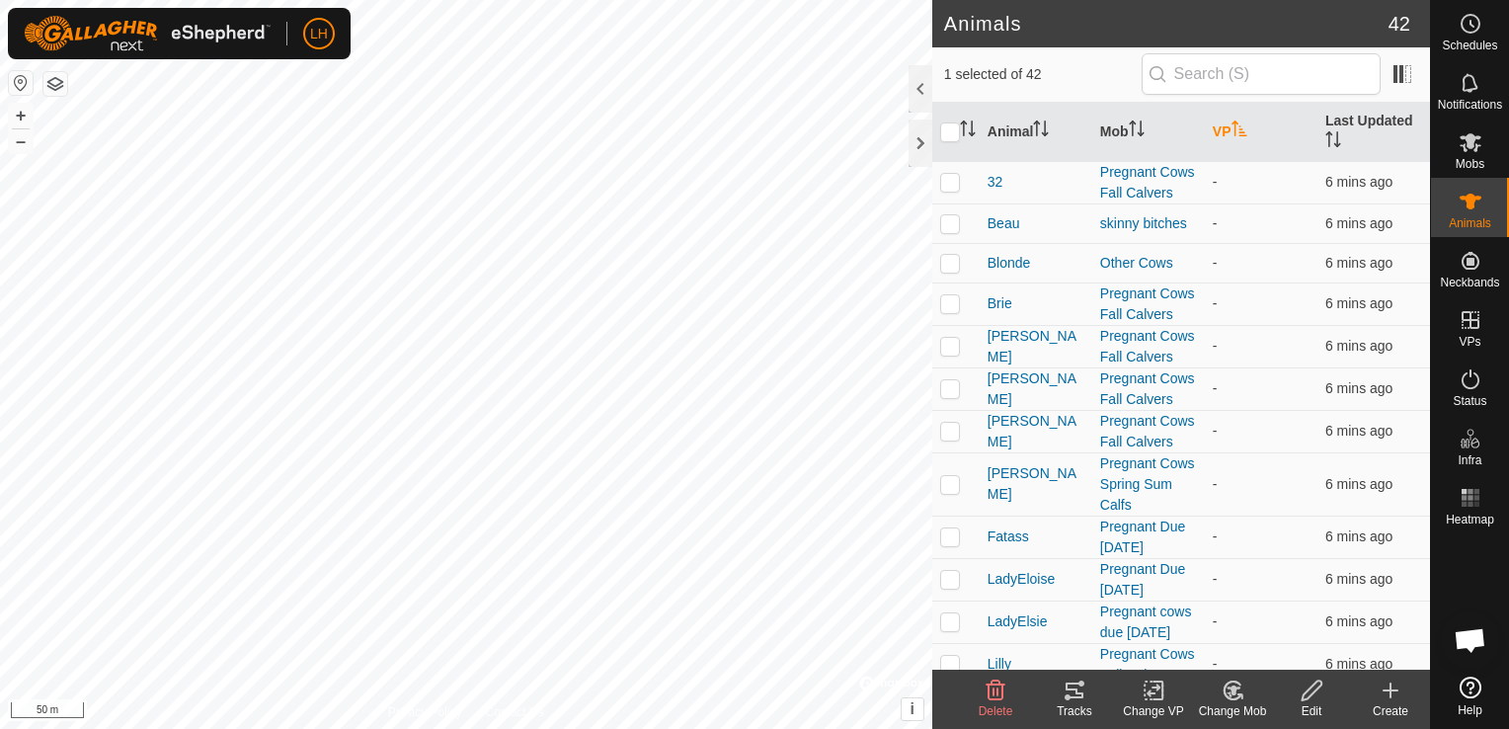
click at [1232, 130] on icon "Activate to sort" at bounding box center [1240, 129] width 16 height 16
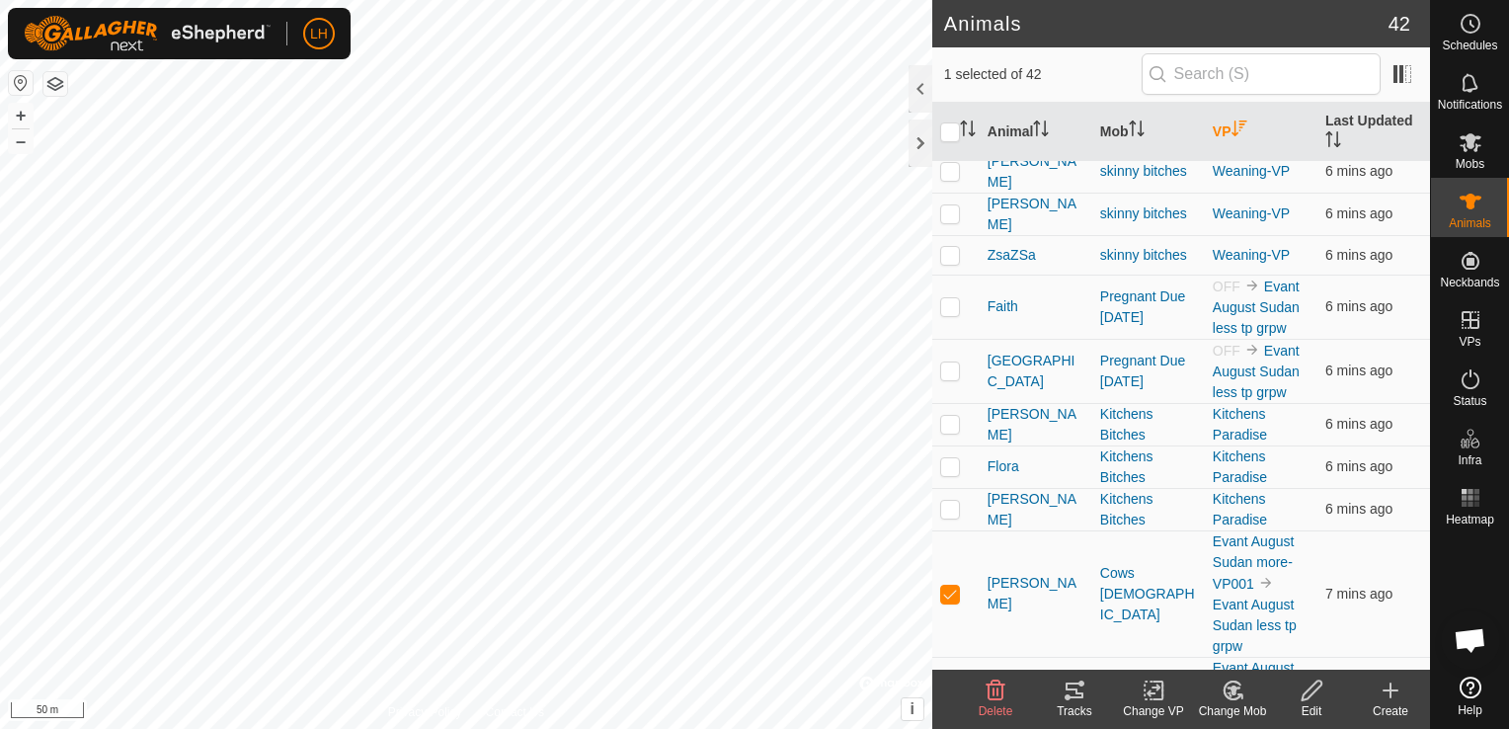
scroll to position [593, 0]
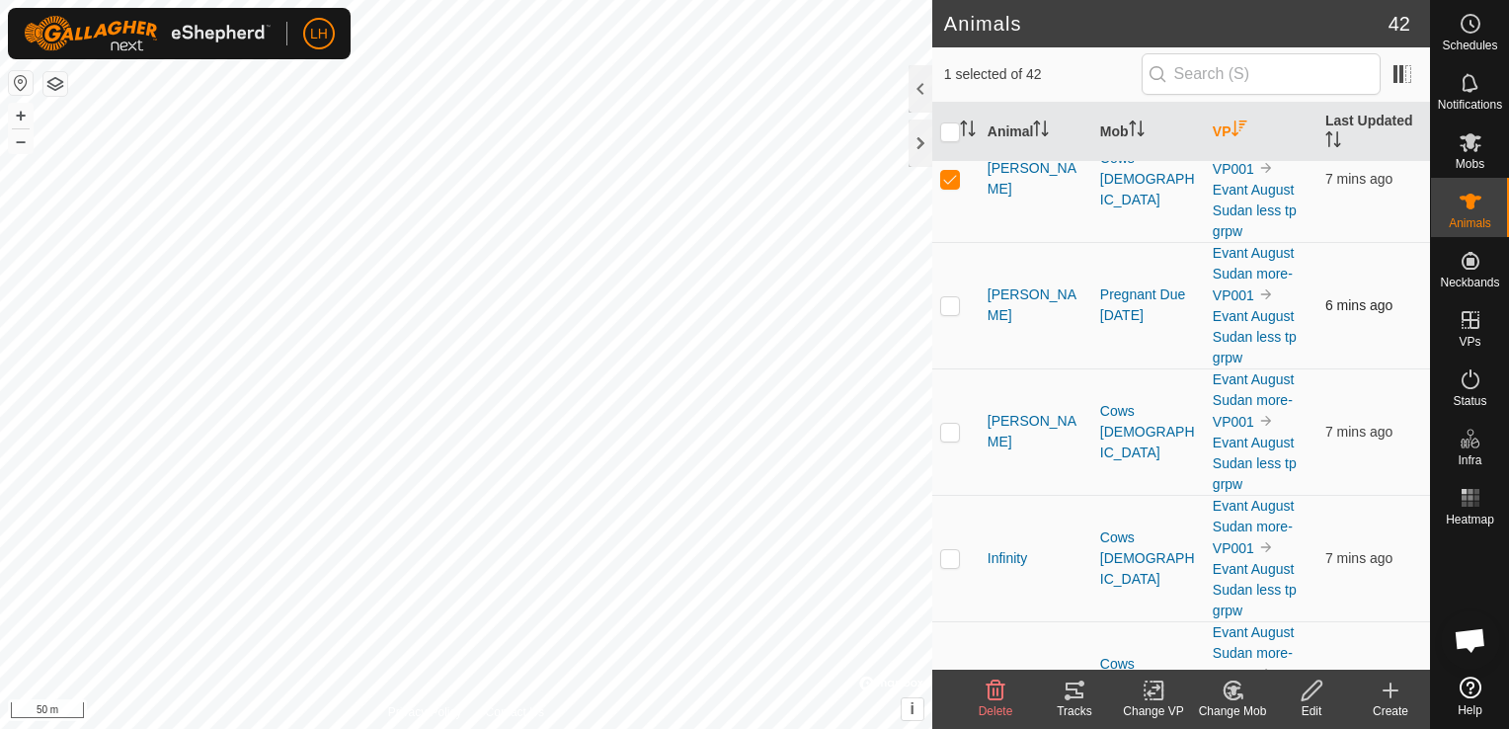
click at [961, 294] on td at bounding box center [955, 305] width 47 height 126
checkbox input "true"
drag, startPoint x: 949, startPoint y: 417, endPoint x: 950, endPoint y: 443, distance: 25.7
click at [949, 424] on p-checkbox at bounding box center [950, 432] width 20 height 16
checkbox input "true"
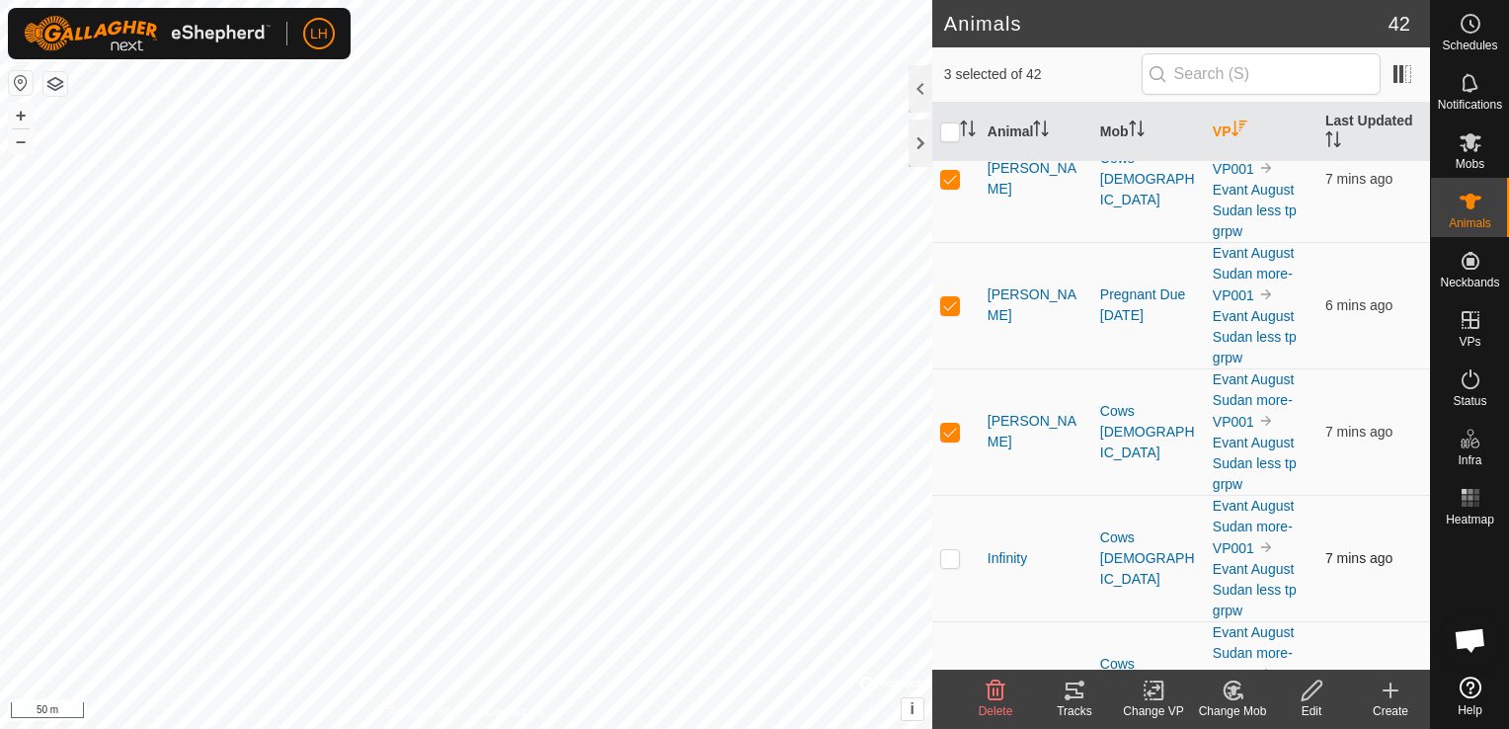
drag, startPoint x: 949, startPoint y: 535, endPoint x: 949, endPoint y: 546, distance: 10.9
click at [949, 541] on td at bounding box center [955, 558] width 47 height 126
checkbox input "true"
click at [1072, 688] on icon at bounding box center [1075, 691] width 24 height 24
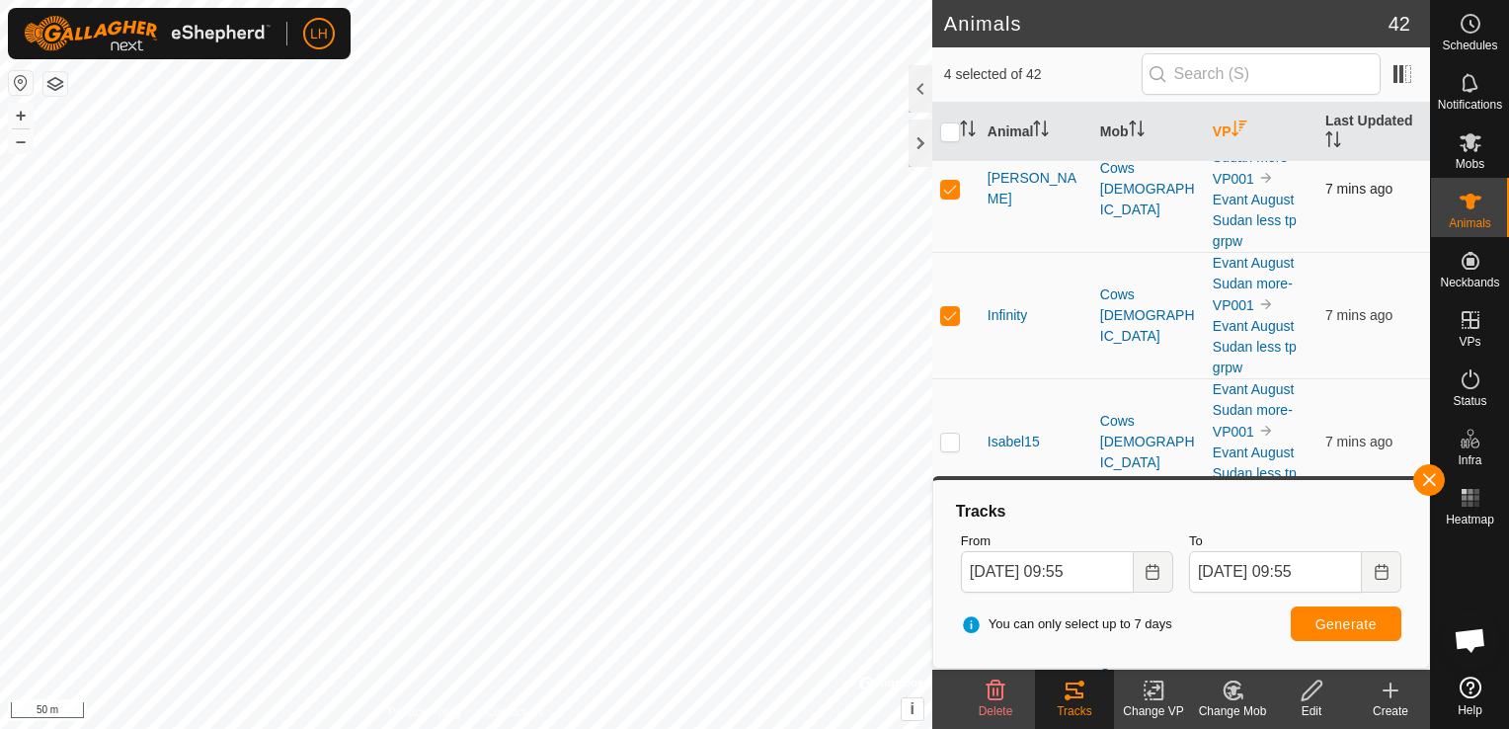
scroll to position [889, 0]
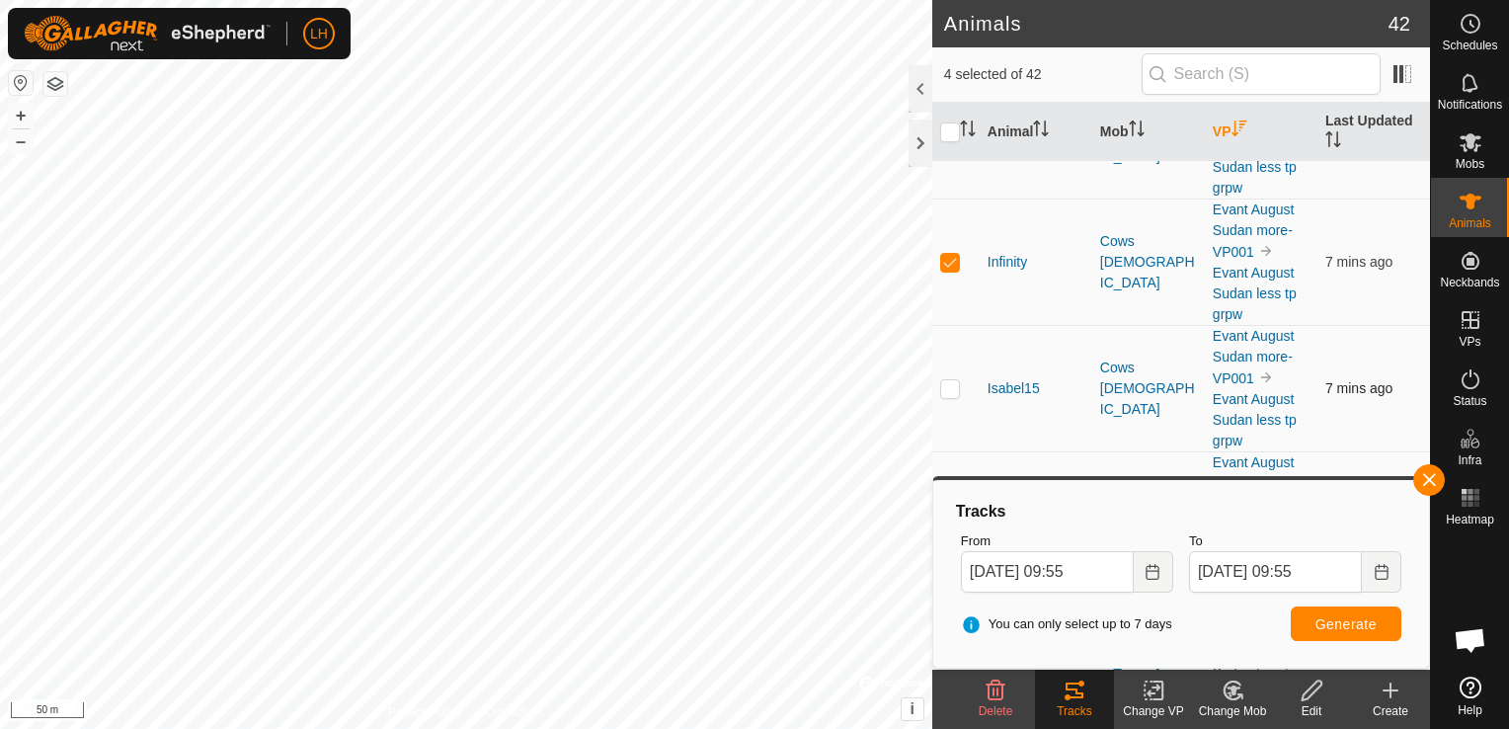
click at [954, 381] on p-checkbox at bounding box center [950, 388] width 20 height 16
checkbox input "true"
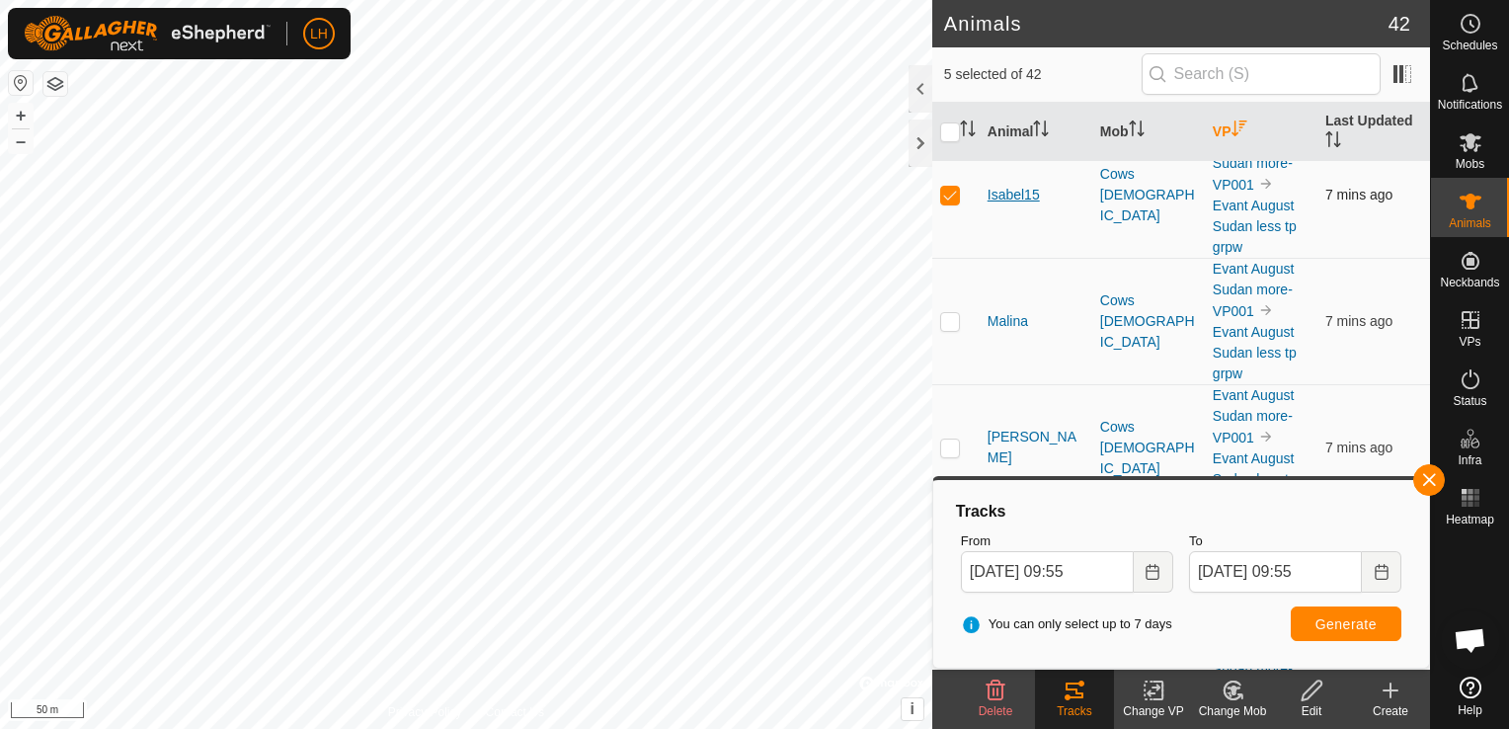
scroll to position [1185, 0]
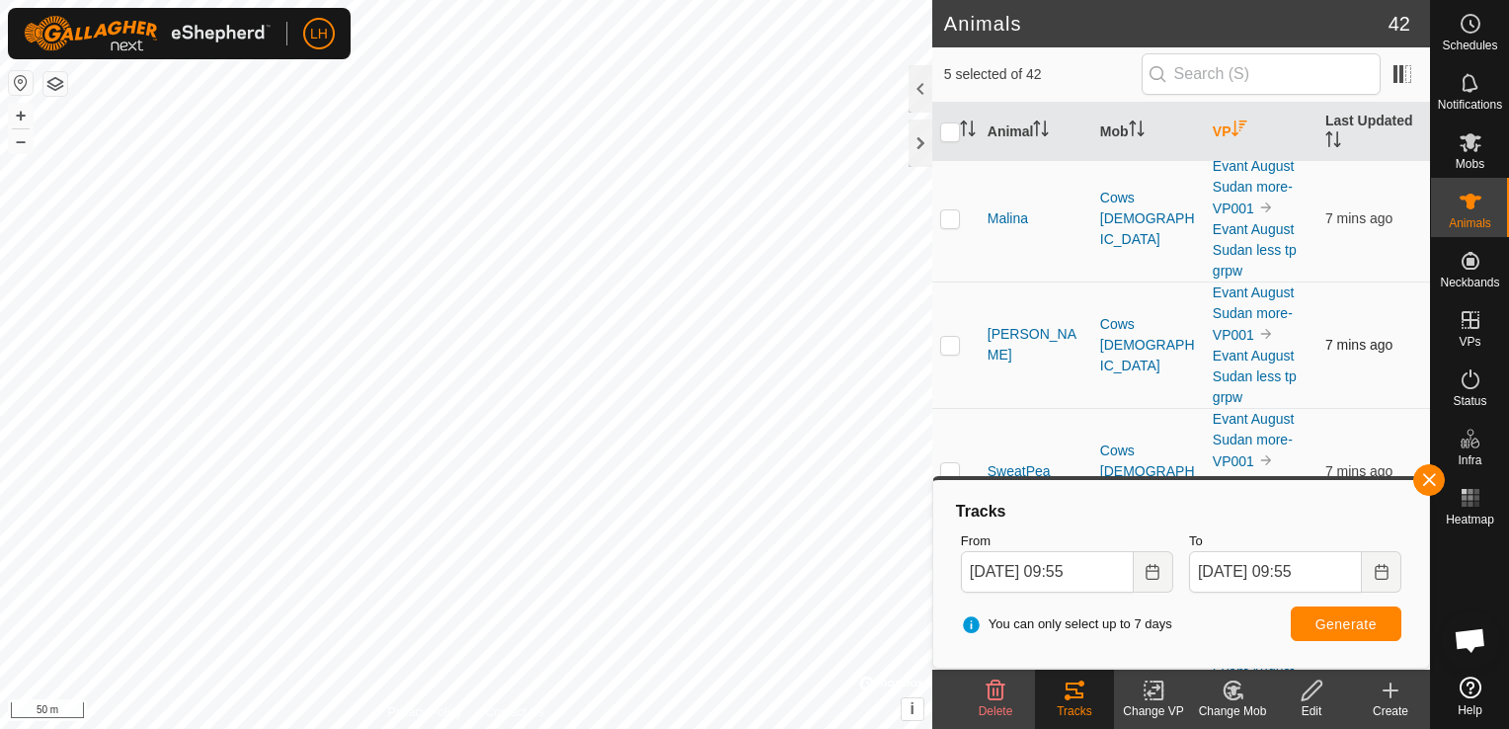
drag, startPoint x: 952, startPoint y: 202, endPoint x: 948, endPoint y: 282, distance: 80.1
click at [952, 210] on p-checkbox at bounding box center [950, 218] width 20 height 16
checkbox input "true"
drag, startPoint x: 946, startPoint y: 336, endPoint x: 952, endPoint y: 373, distance: 38.0
click at [946, 337] on p-checkbox at bounding box center [950, 345] width 20 height 16
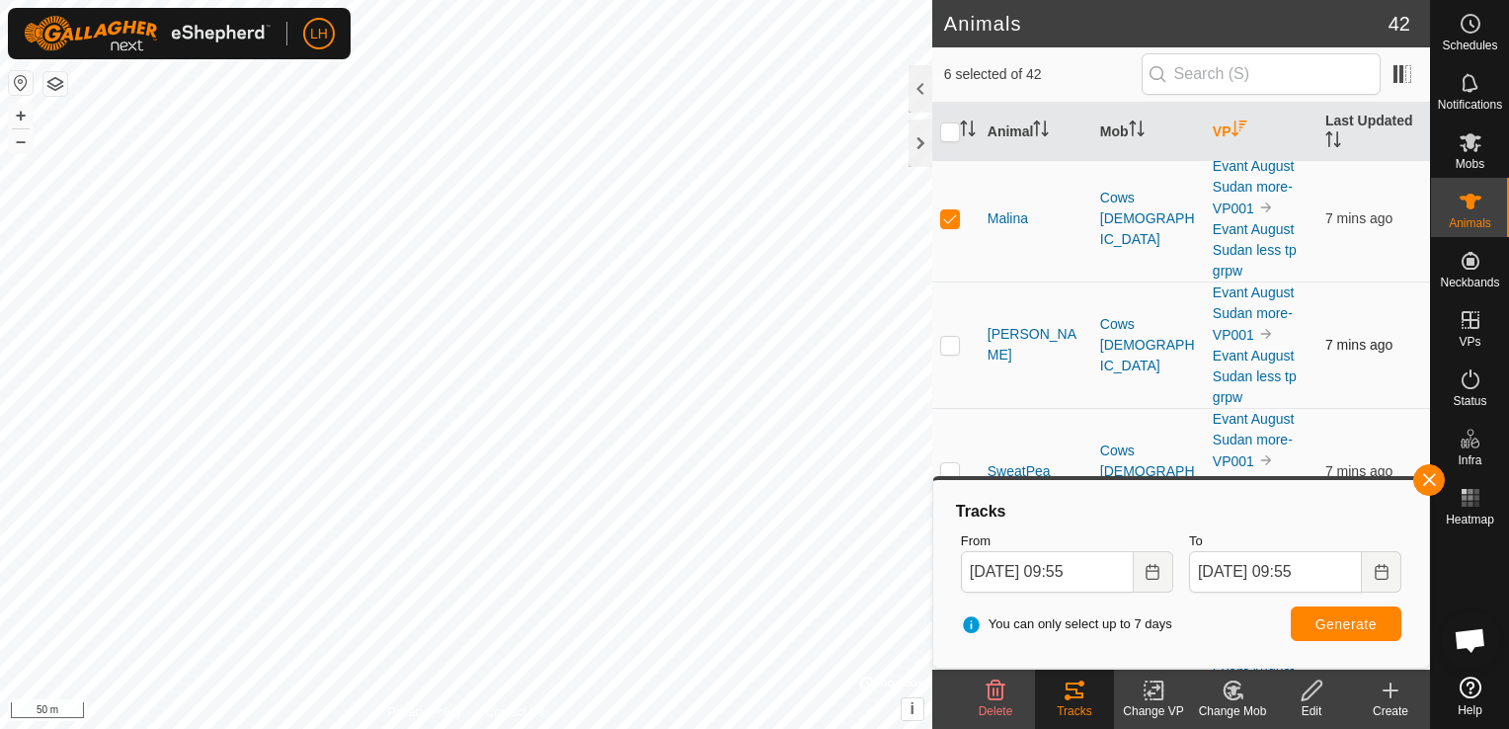
checkbox input "true"
drag, startPoint x: 946, startPoint y: 460, endPoint x: 960, endPoint y: 462, distance: 14.0
click at [950, 463] on p-checkbox at bounding box center [950, 471] width 20 height 16
checkbox input "true"
click at [1328, 622] on span "Generate" at bounding box center [1346, 624] width 61 height 16
